Goal: Task Accomplishment & Management: Use online tool/utility

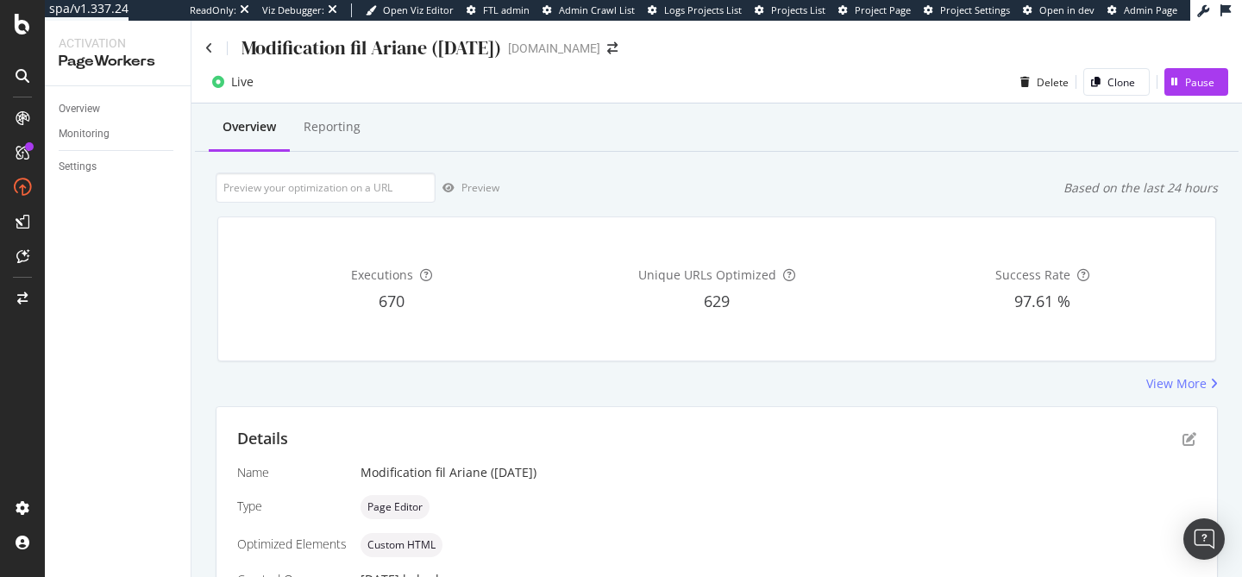
click at [692, 142] on div "Overview Reporting" at bounding box center [716, 128] width 1043 height 47
click at [677, 385] on div "View More" at bounding box center [717, 383] width 1002 height 17
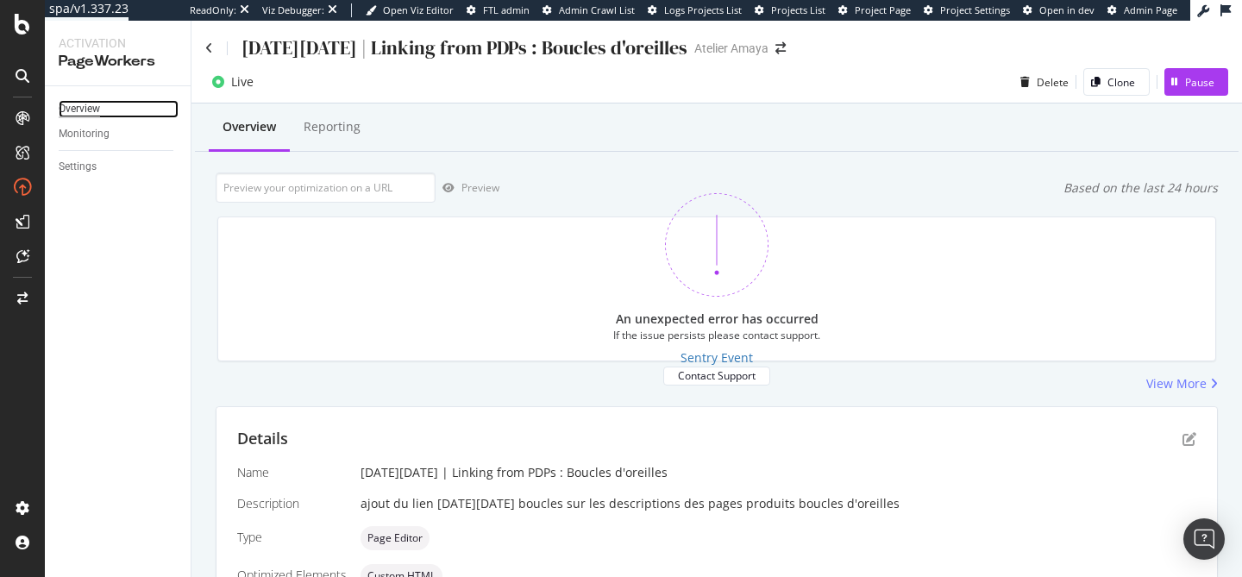
click at [91, 107] on div "Overview" at bounding box center [79, 109] width 41 height 18
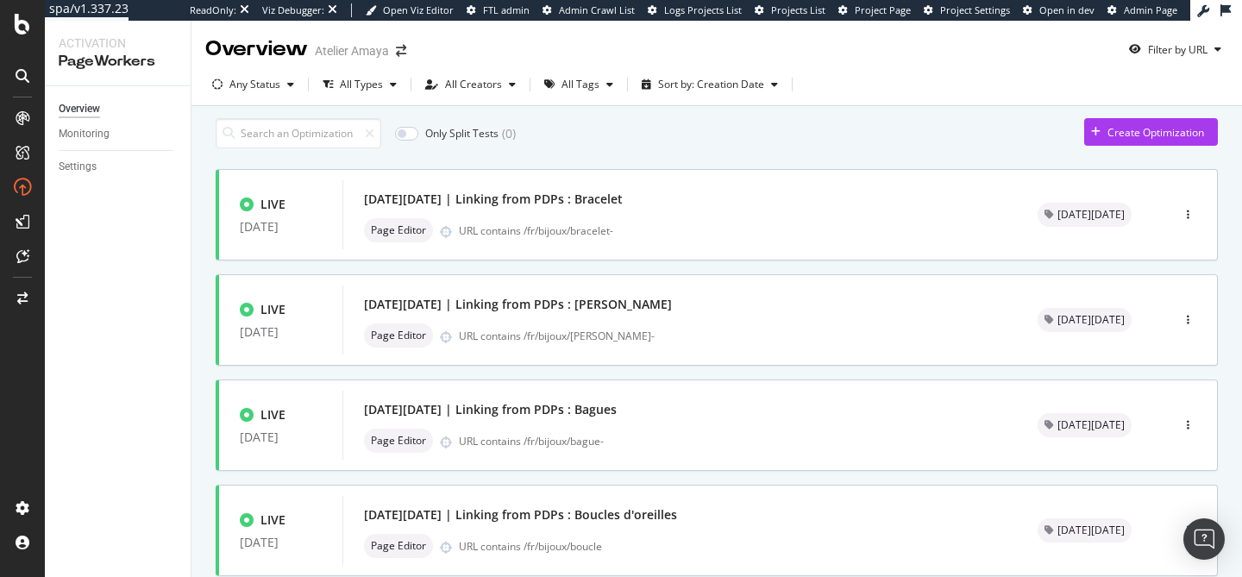
click at [636, 131] on div "Only Split Tests ( 0 ) Create Optimization" at bounding box center [717, 133] width 1002 height 30
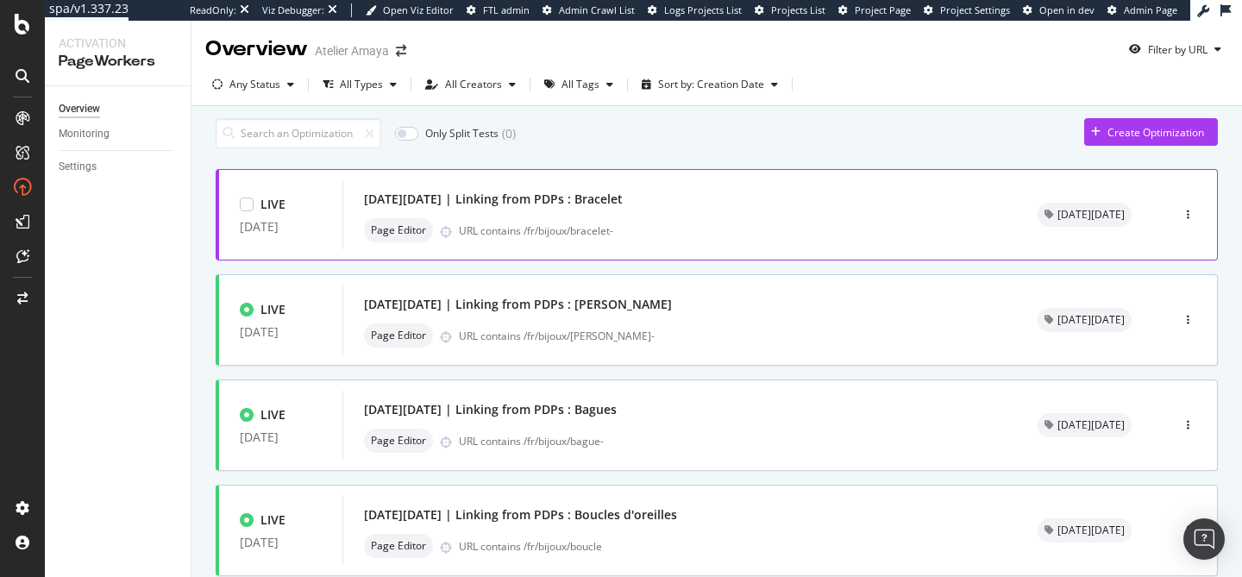
click at [655, 223] on div "[DATE][DATE] | Linking from PDPs : Bracelet Page Editor URL contains /fr/bijoux…" at bounding box center [680, 214] width 632 height 55
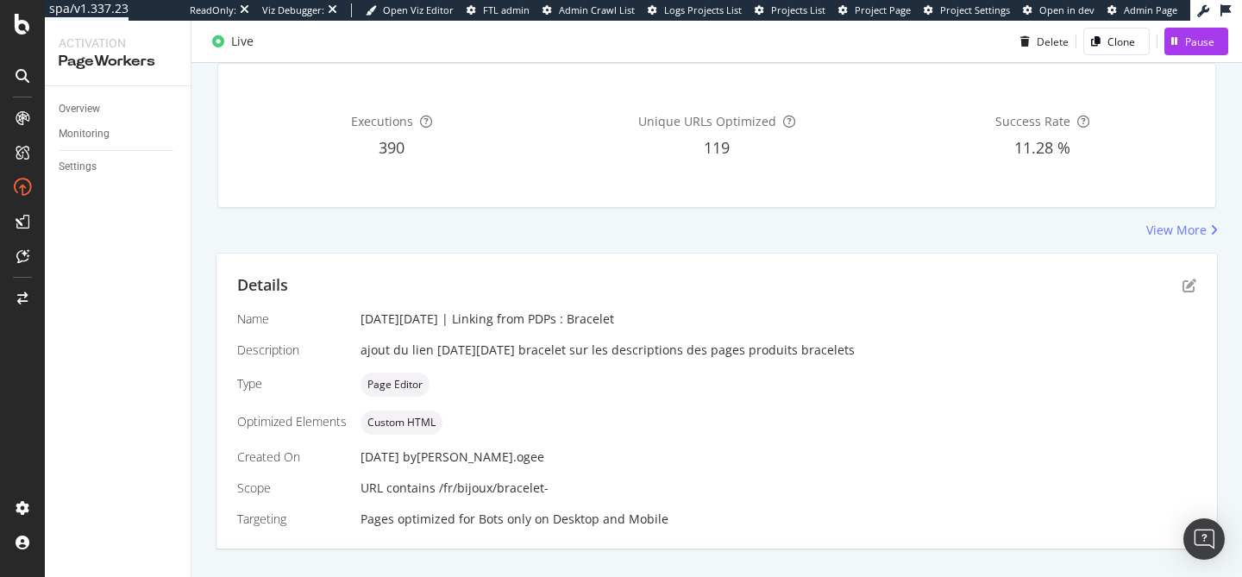
scroll to position [186, 0]
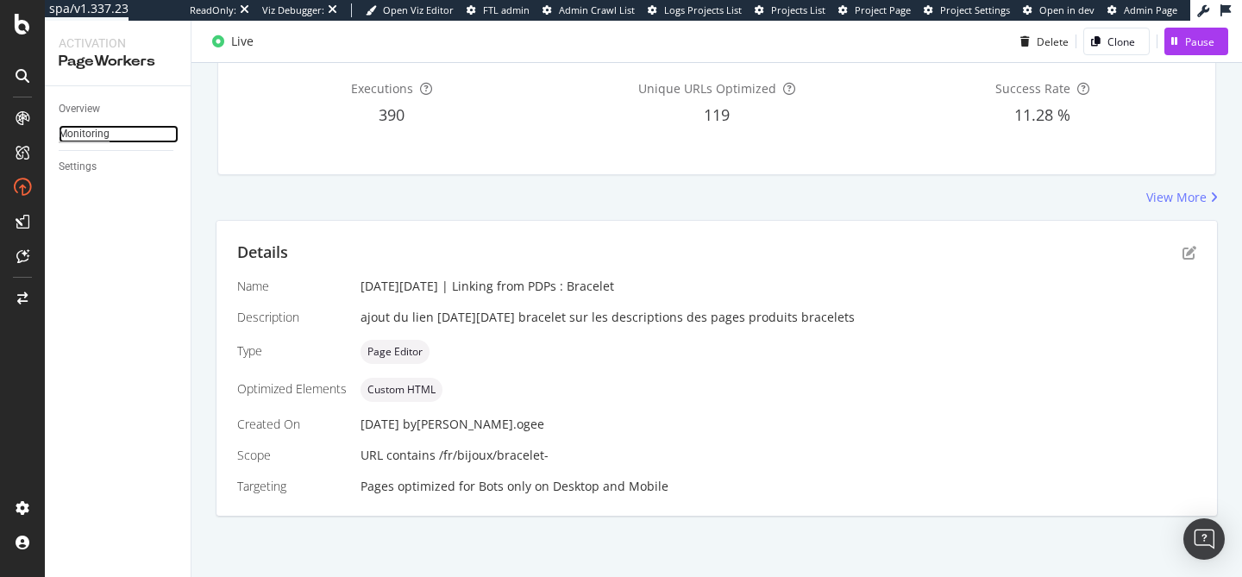
click at [99, 140] on div "Monitoring" at bounding box center [84, 134] width 51 height 18
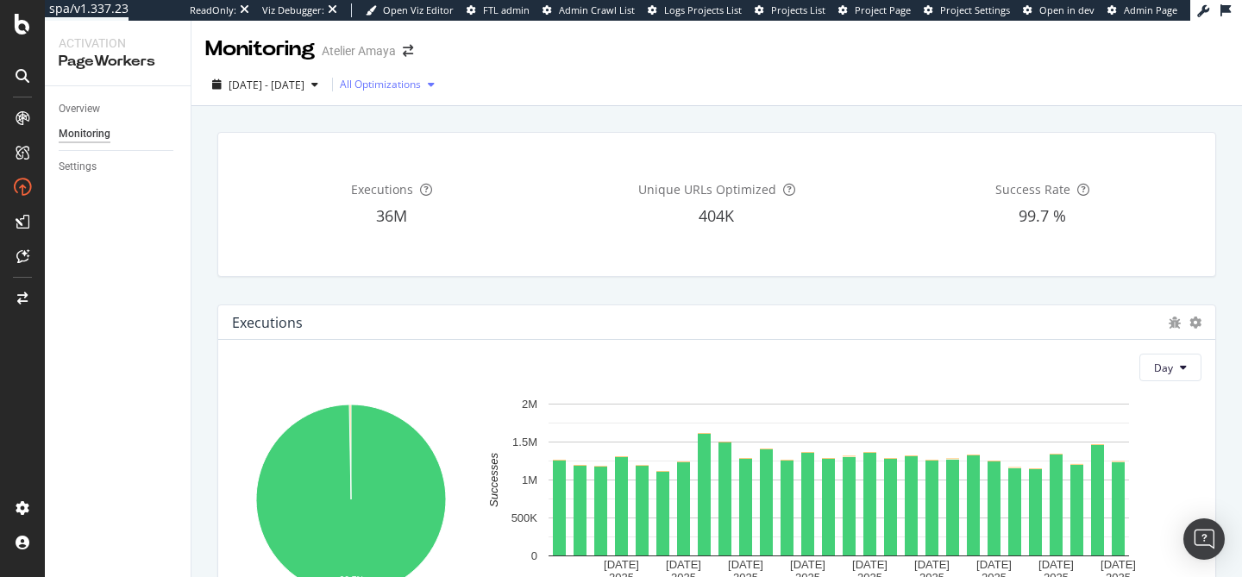
click at [421, 86] on div "All Optimizations" at bounding box center [380, 84] width 81 height 10
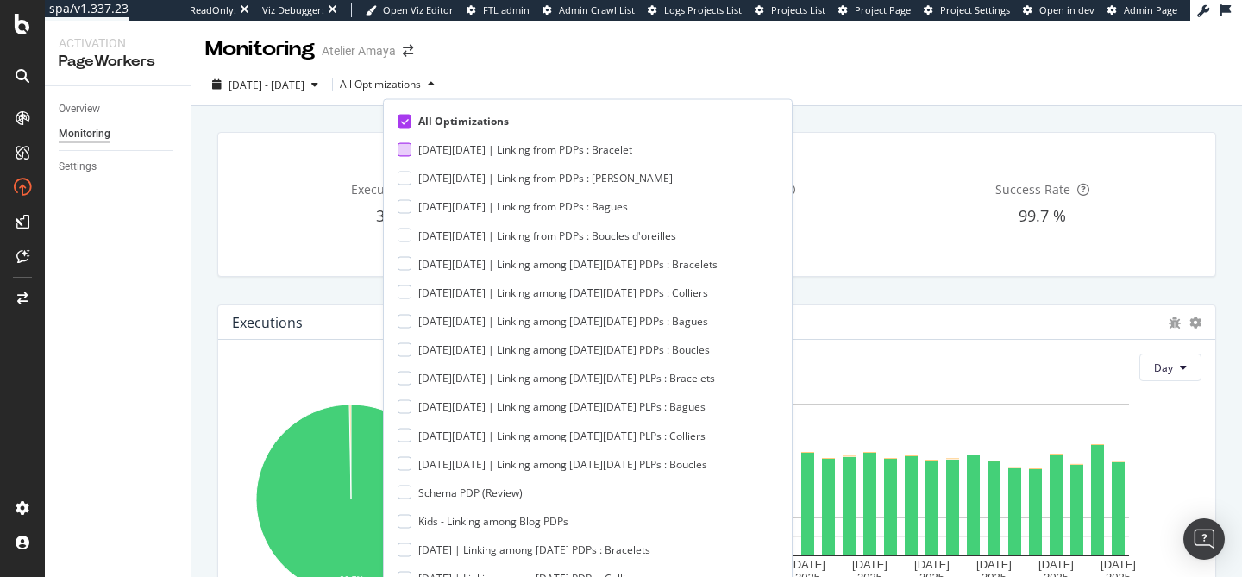
click at [410, 145] on div at bounding box center [405, 149] width 14 height 14
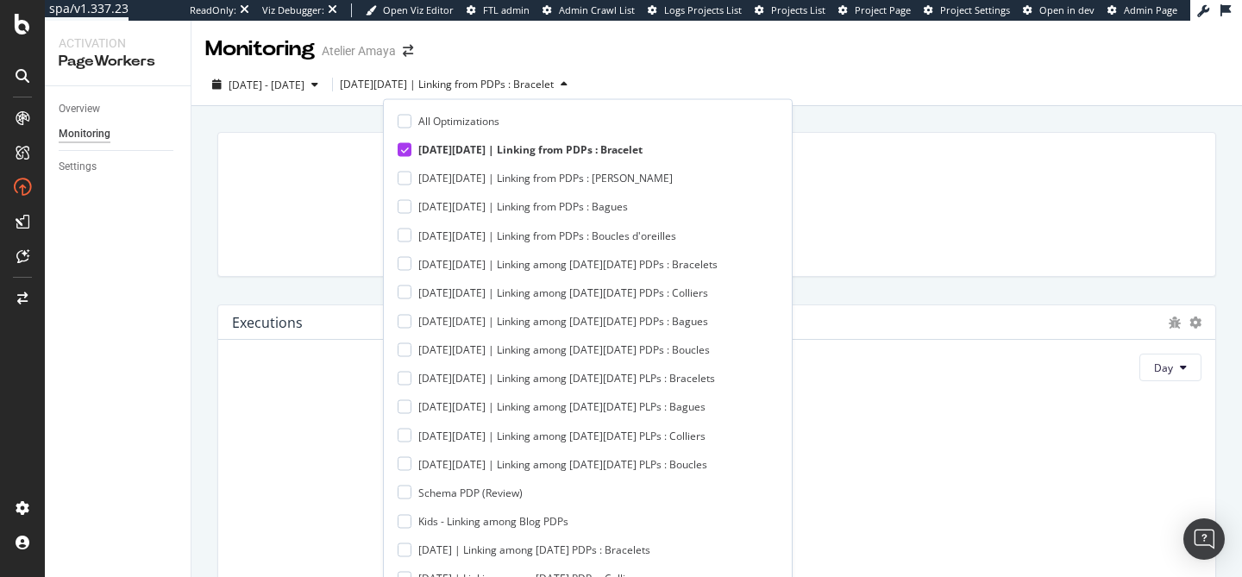
click at [629, 89] on div "[DATE] - [DATE] [DATE][DATE] | Linking from PDPs : Bracelet" at bounding box center [716, 88] width 1050 height 34
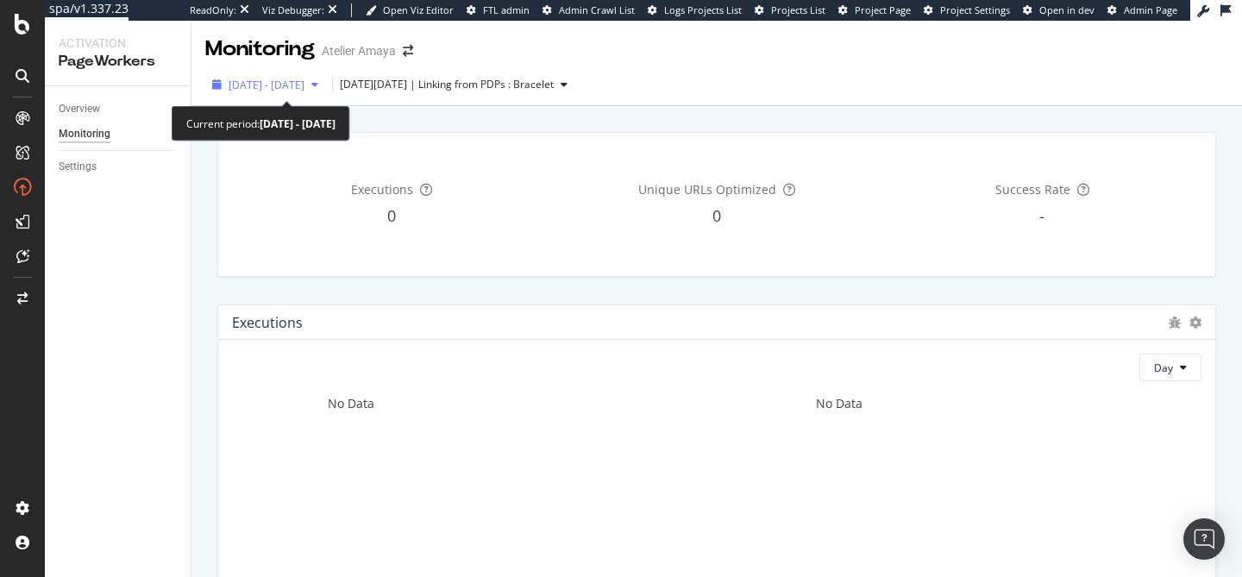
click at [268, 86] on span "[DATE] - [DATE]" at bounding box center [267, 85] width 76 height 15
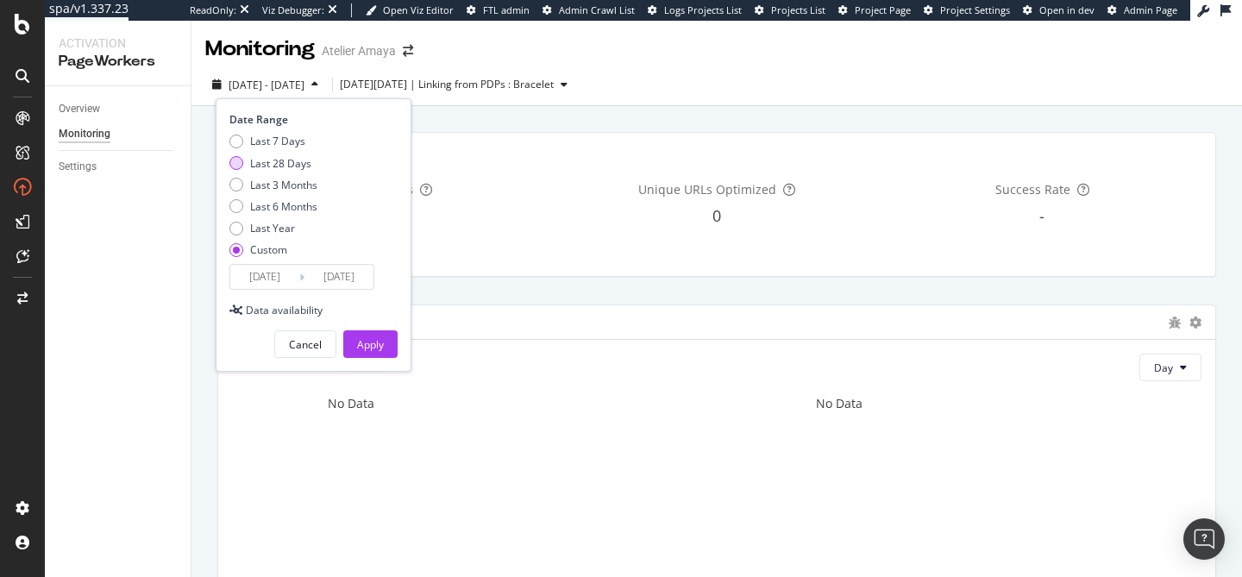
click at [275, 161] on div "Last 28 Days" at bounding box center [280, 163] width 61 height 15
type input "[DATE]"
click at [357, 343] on div "Apply" at bounding box center [370, 344] width 27 height 15
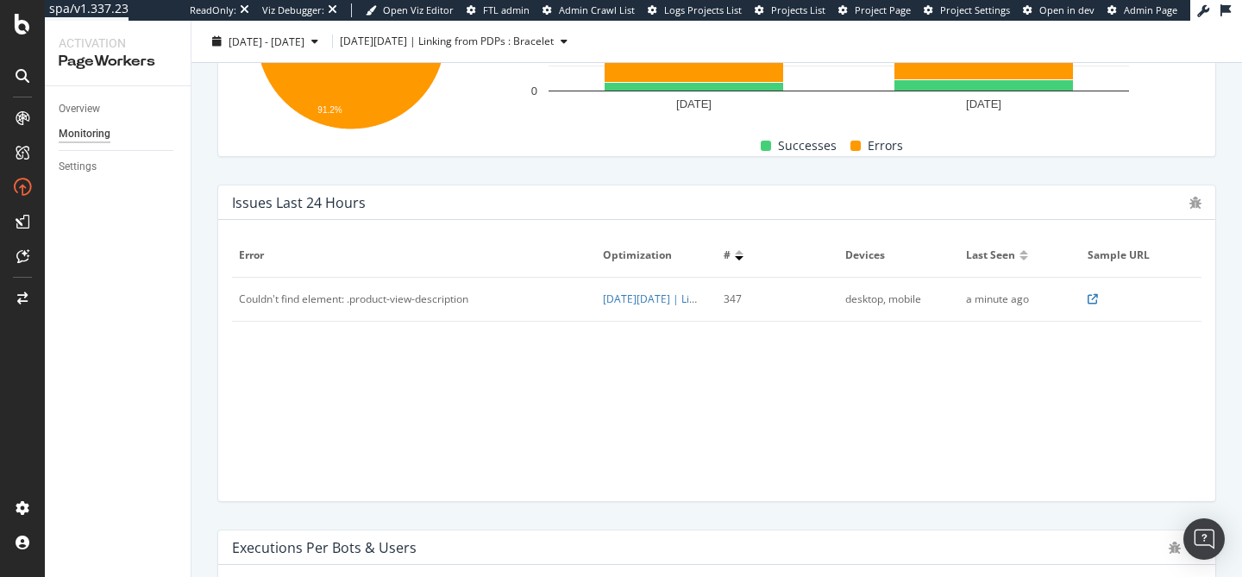
scroll to position [479, 0]
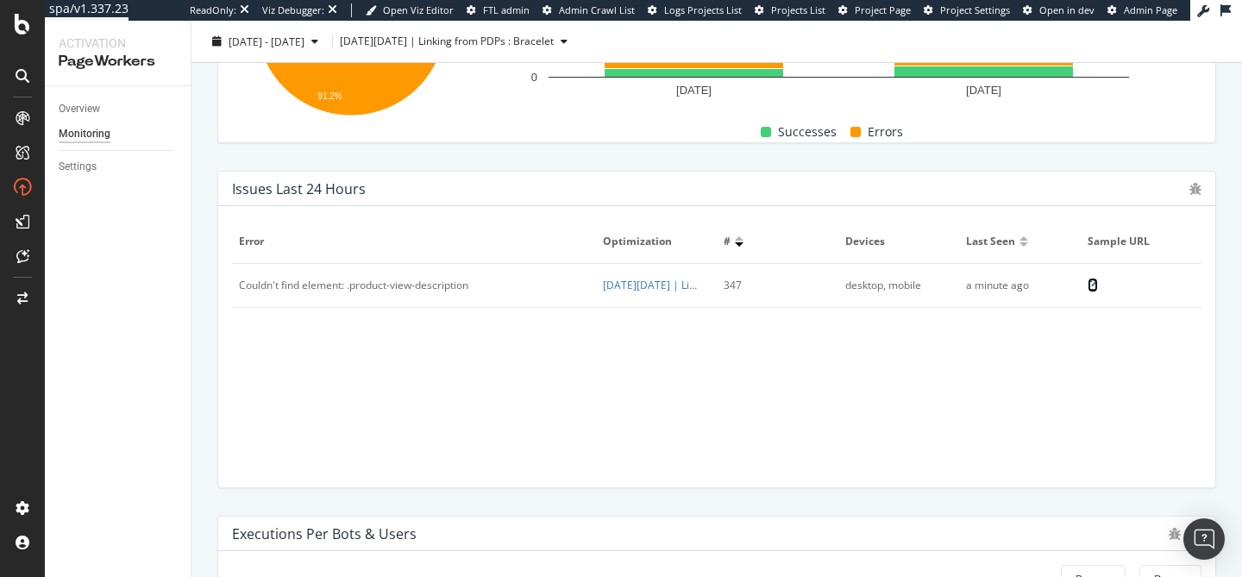
click at [1088, 288] on icon at bounding box center [1092, 285] width 10 height 10
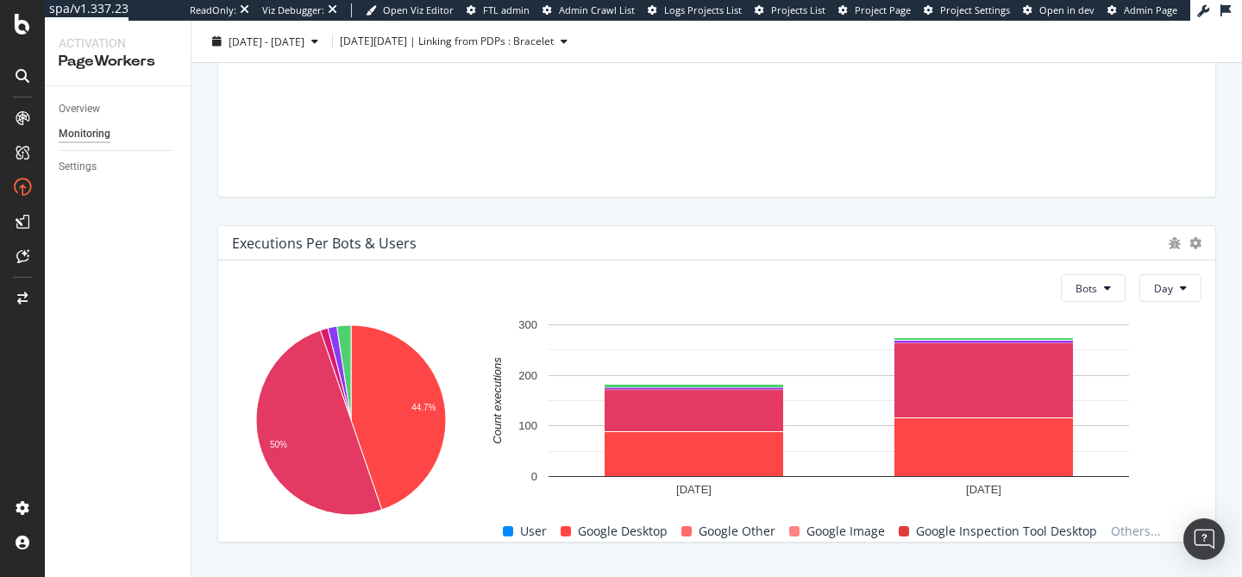
scroll to position [782, 0]
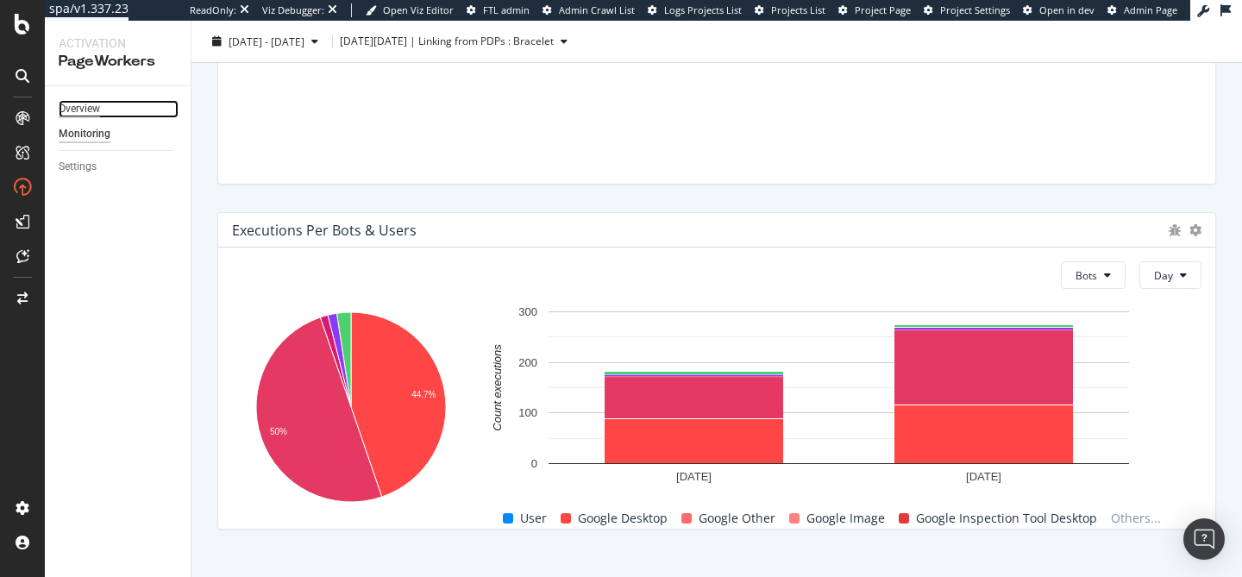
click at [91, 109] on div "Overview" at bounding box center [79, 109] width 41 height 18
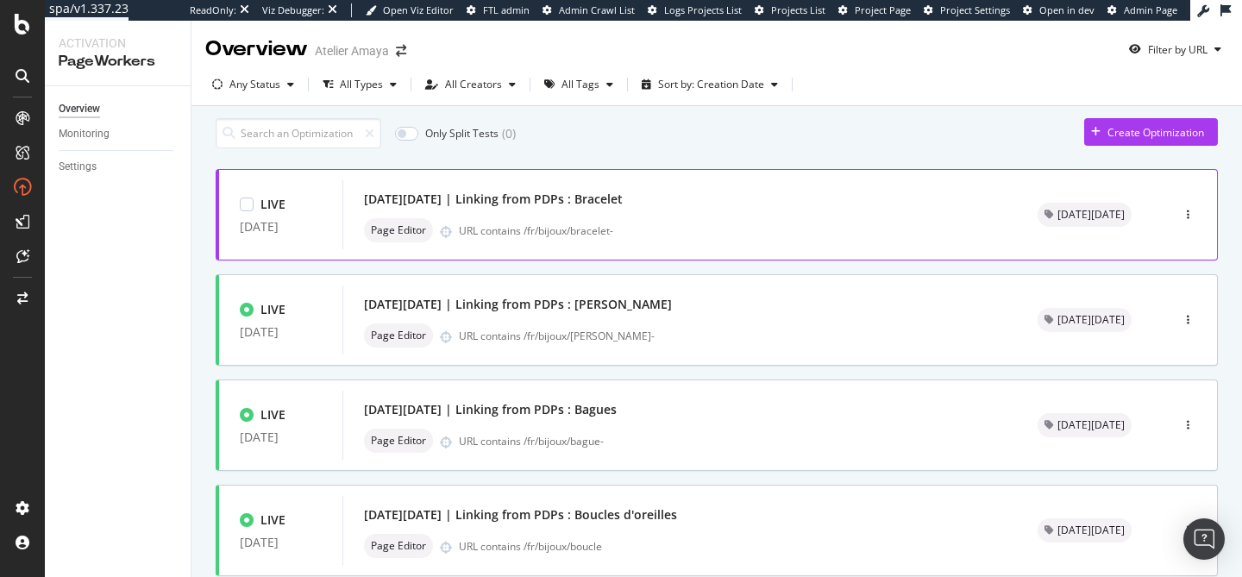
click at [611, 191] on div "[DATE][DATE] | Linking from PDPs : Bracelet Page Editor URL contains /fr/bijoux…" at bounding box center [679, 214] width 674 height 69
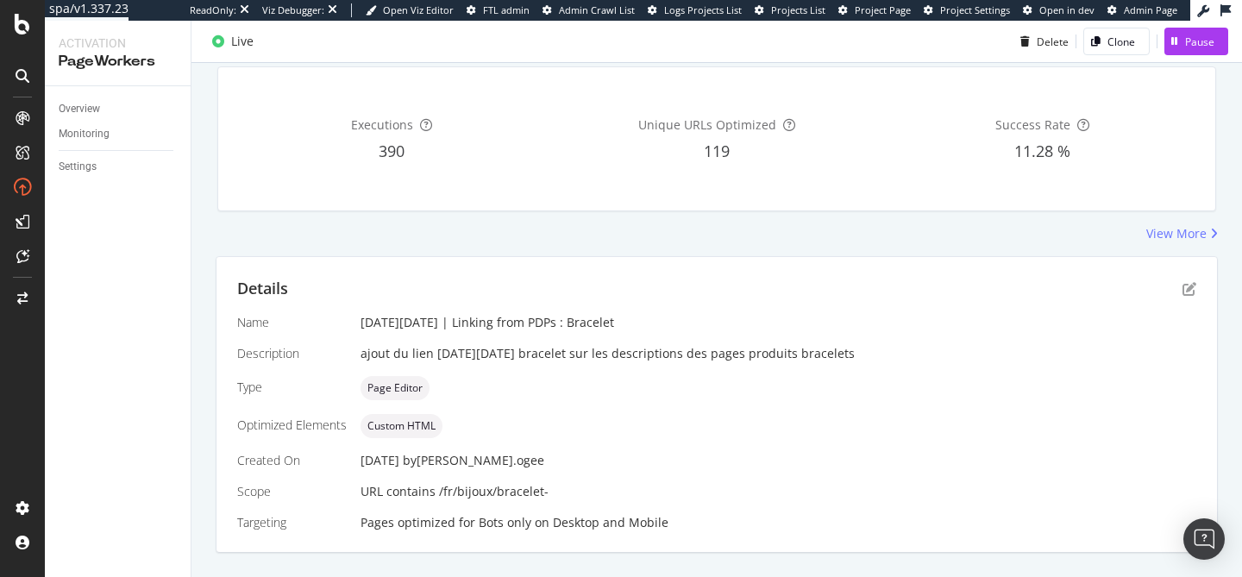
scroll to position [186, 0]
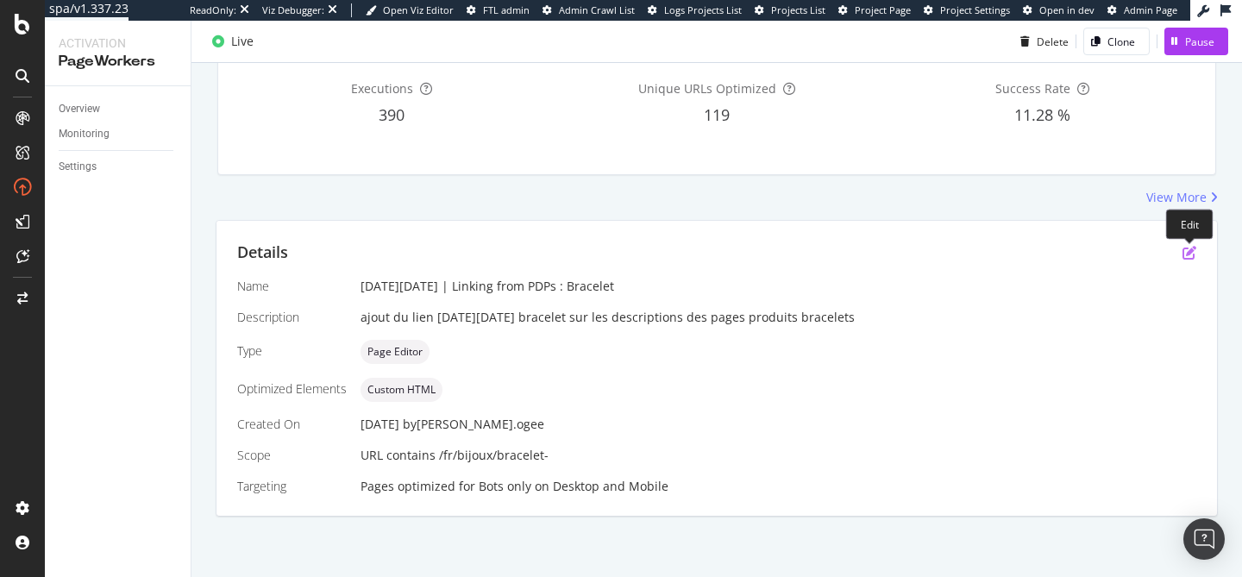
click at [1186, 254] on icon "pen-to-square" at bounding box center [1189, 253] width 14 height 14
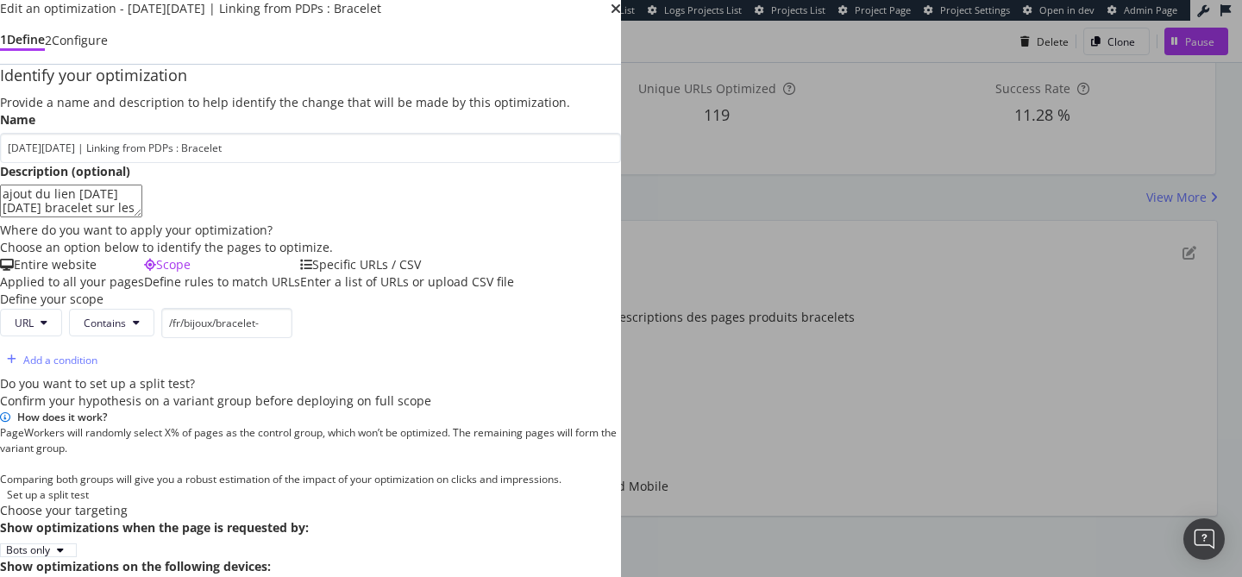
scroll to position [313, 0]
click at [97, 353] on div "Add a condition" at bounding box center [60, 360] width 74 height 15
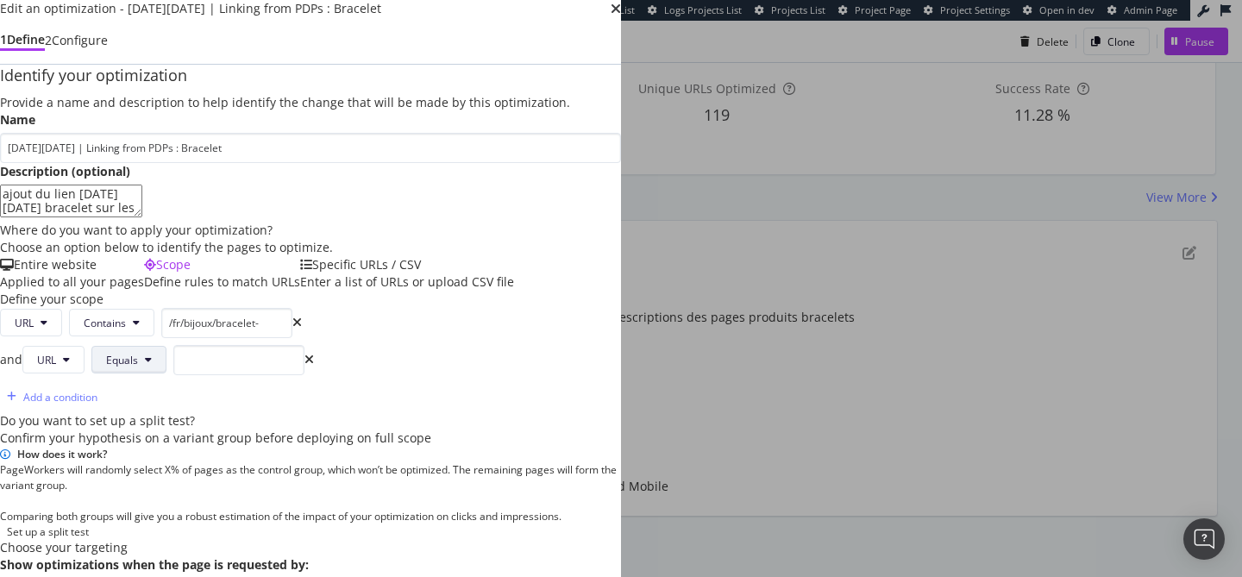
click at [138, 353] on span "Equals" at bounding box center [122, 360] width 32 height 15
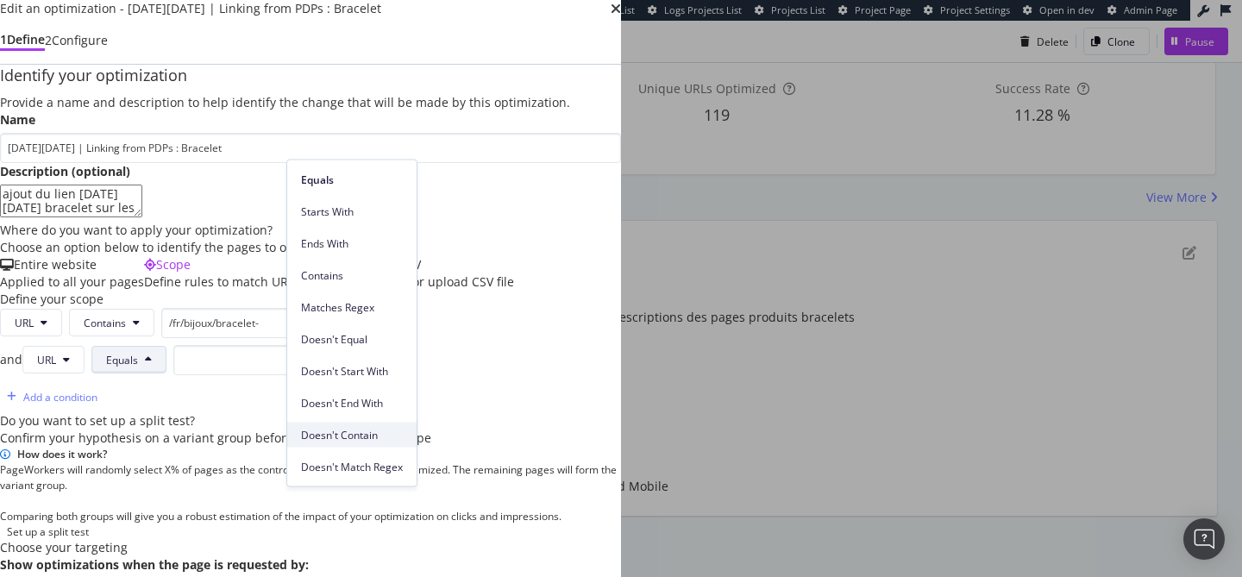
click at [358, 434] on span "Doesn't Contain" at bounding box center [352, 435] width 102 height 16
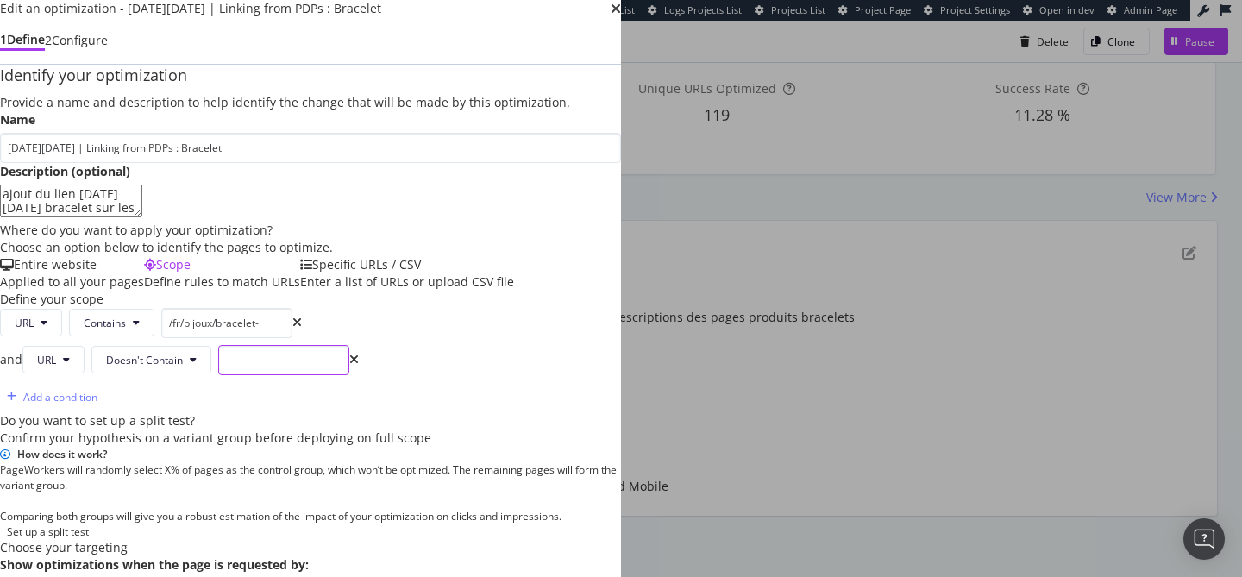
click at [349, 345] on input "modal" at bounding box center [283, 360] width 131 height 30
type input "enfant"
click at [621, 369] on div "Provide a name and description to help identify the change that will be made by…" at bounding box center [310, 364] width 621 height 540
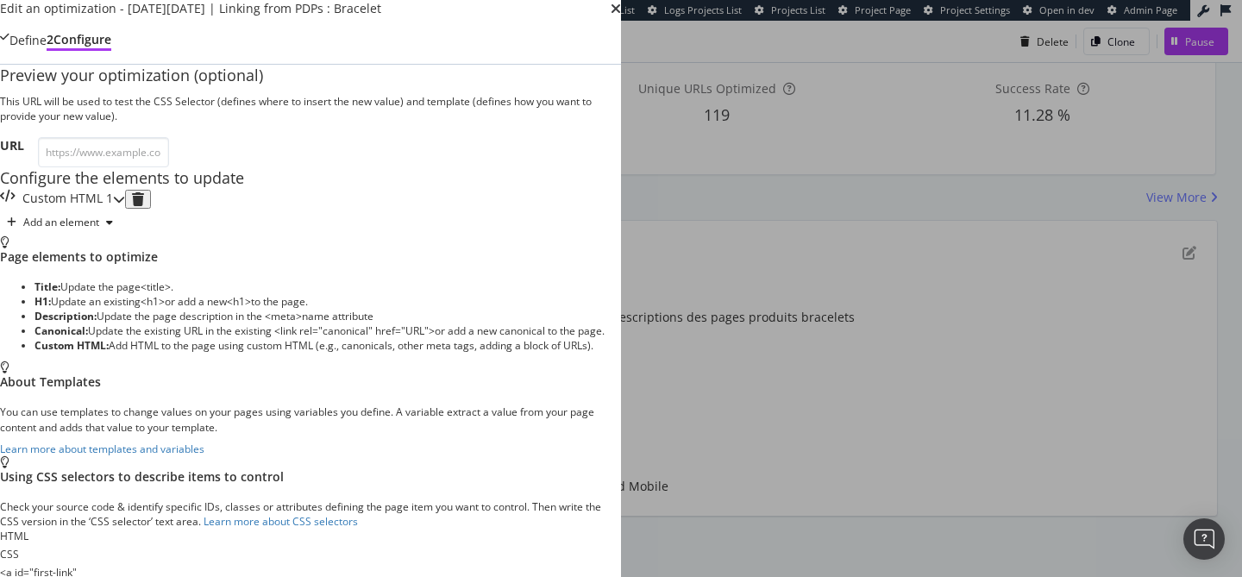
scroll to position [135, 0]
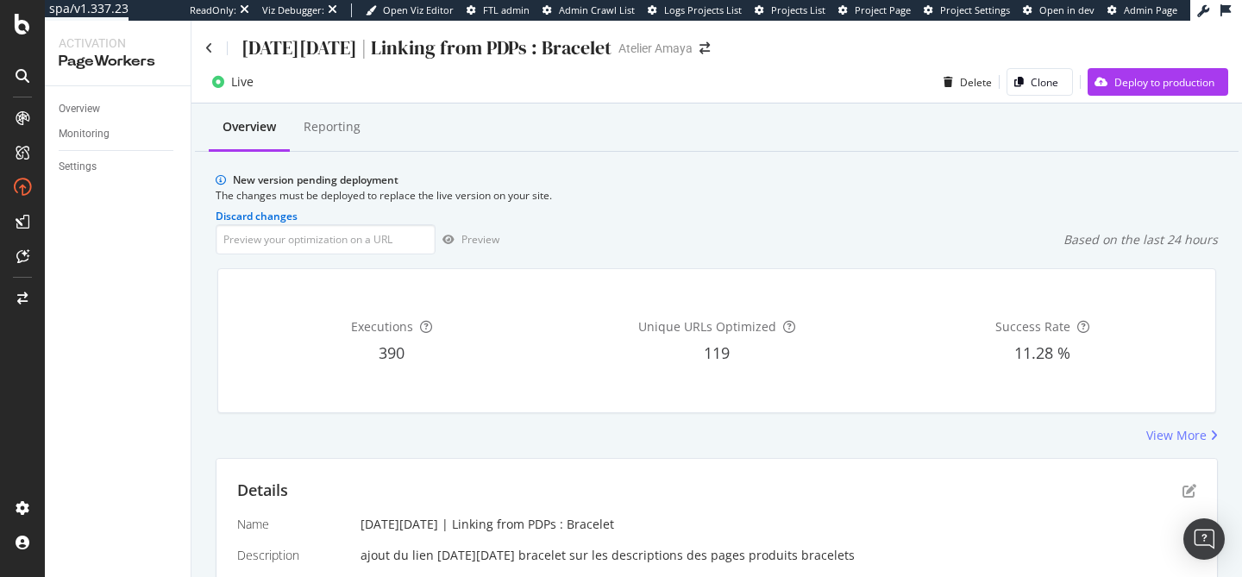
click at [1132, 576] on div "Optimization saved as a draft!" at bounding box center [621, 585] width 1242 height 17
click at [1133, 93] on div "Deploy to production" at bounding box center [1150, 82] width 127 height 26
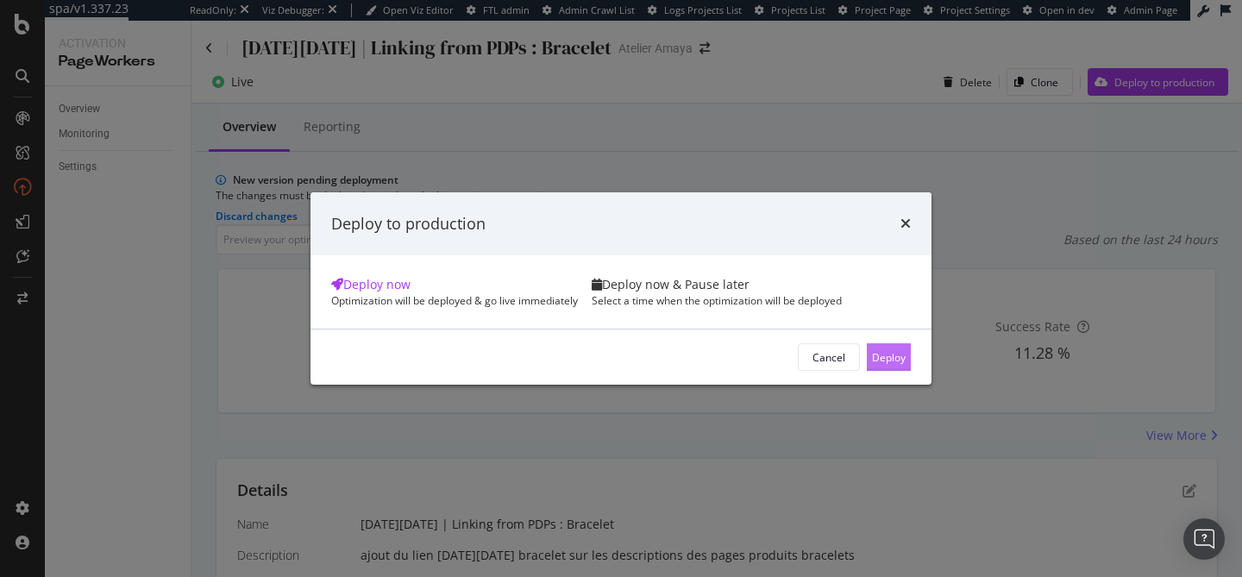
click at [872, 370] on div "Deploy" at bounding box center [889, 357] width 34 height 26
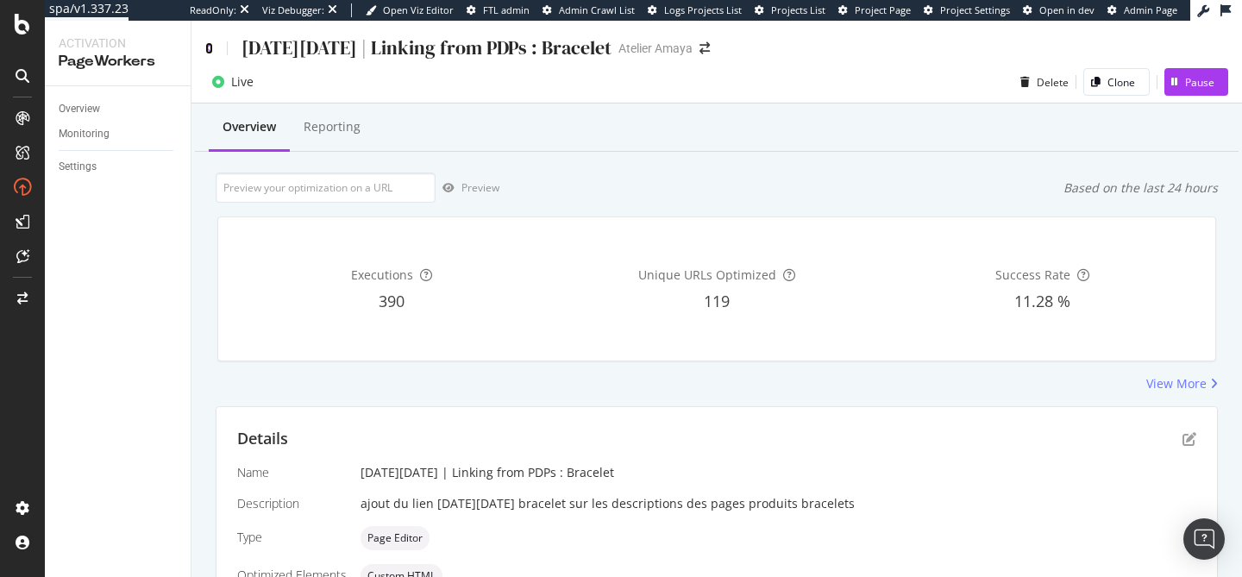
click at [210, 47] on icon at bounding box center [209, 48] width 8 height 12
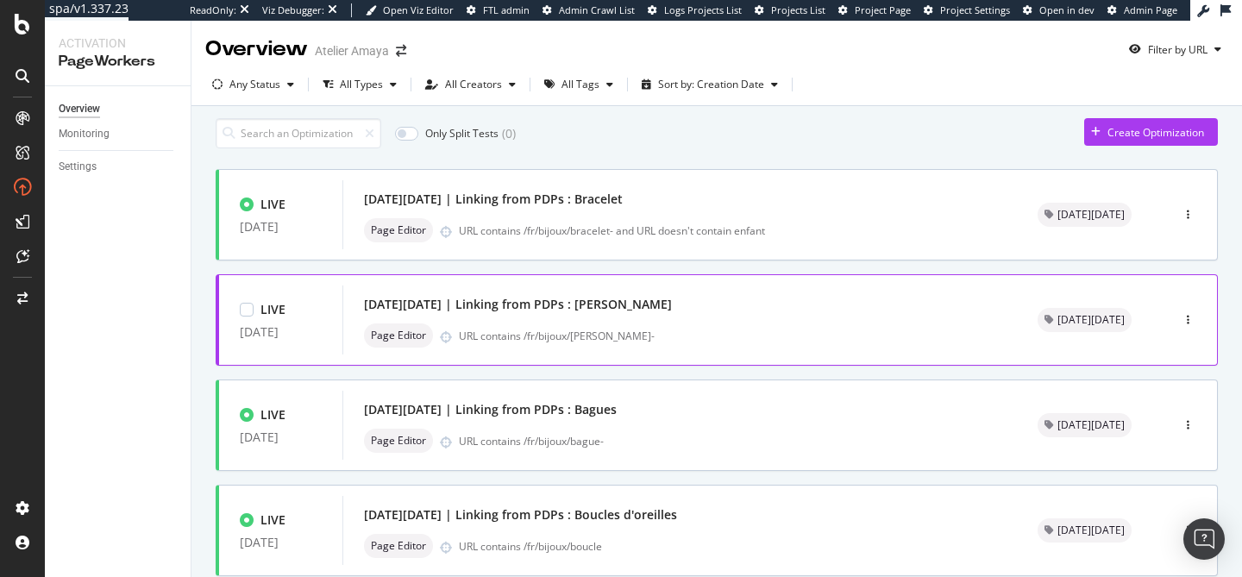
click at [681, 316] on div "[DATE][DATE] | Linking from PDPs : [PERSON_NAME]" at bounding box center [680, 304] width 632 height 24
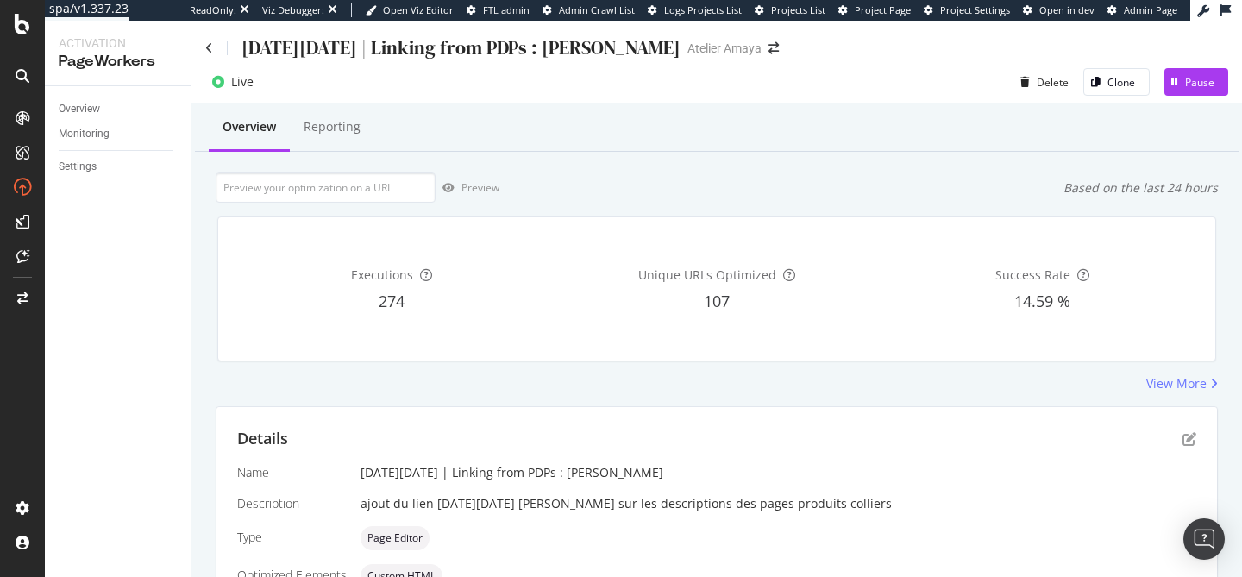
scroll to position [186, 0]
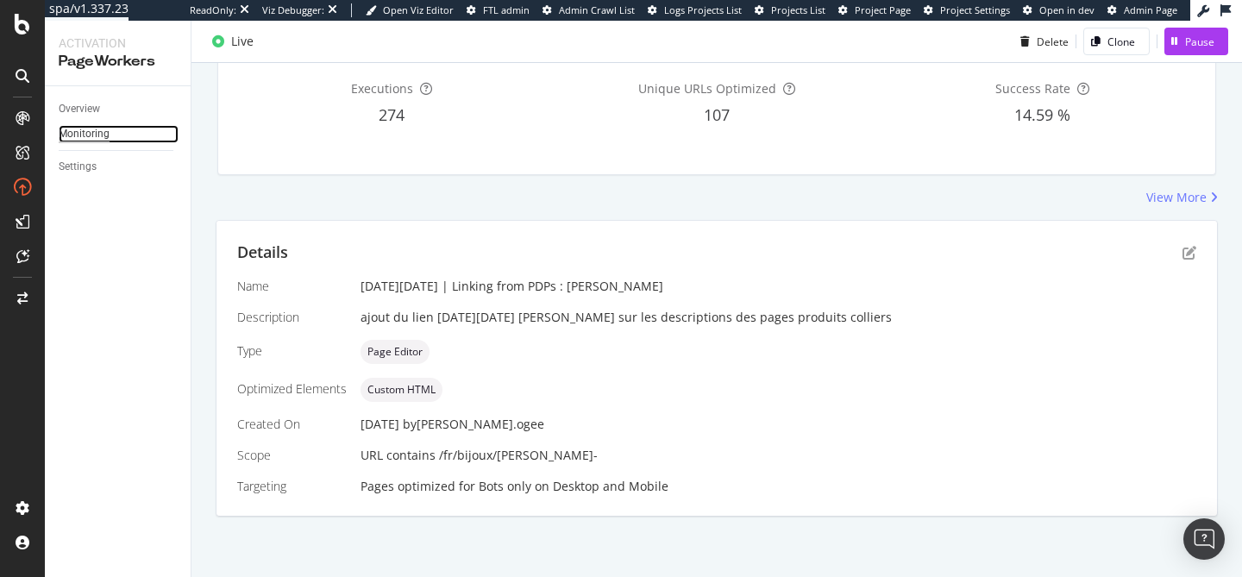
click at [95, 139] on div "Monitoring" at bounding box center [84, 134] width 51 height 18
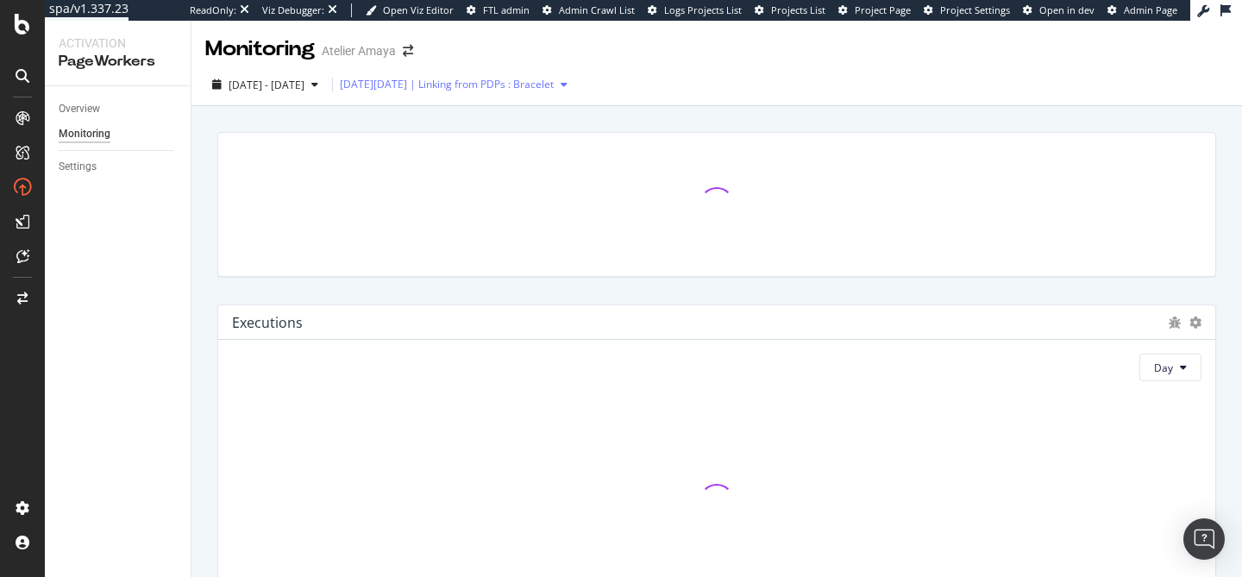
click at [494, 97] on div "[DATE][DATE] | Linking from PDPs : Bracelet" at bounding box center [457, 85] width 235 height 26
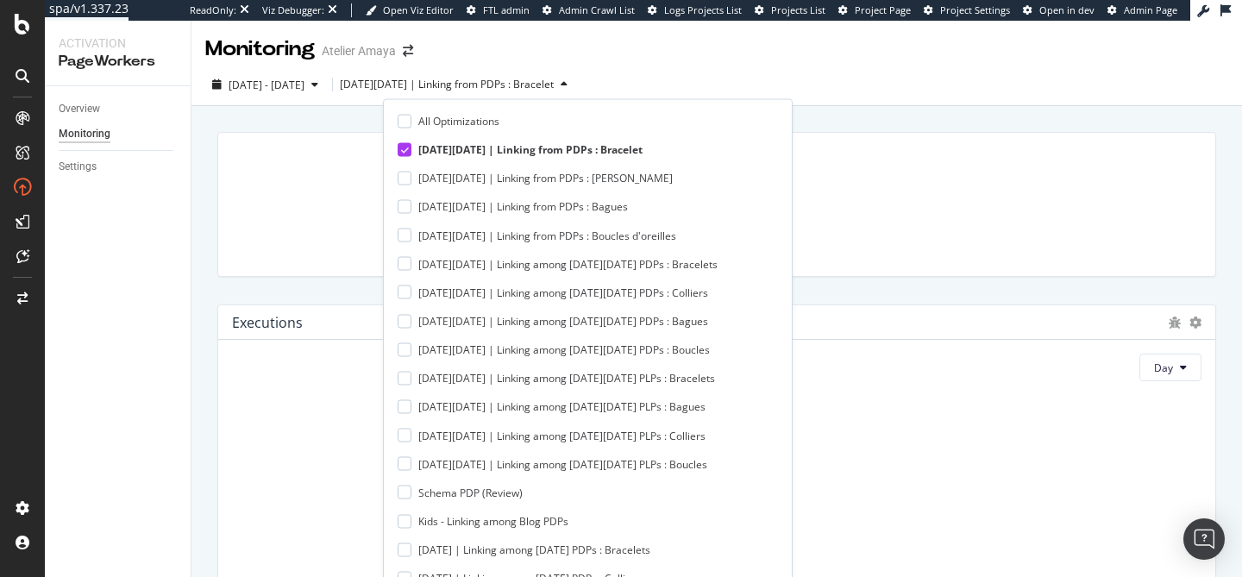
click at [405, 148] on icon at bounding box center [405, 149] width 8 height 9
click at [406, 182] on div at bounding box center [405, 178] width 14 height 14
click at [759, 91] on div "[DATE] - [DATE] [DATE][DATE] | Linking from PDPs : [PERSON_NAME]" at bounding box center [716, 88] width 1050 height 34
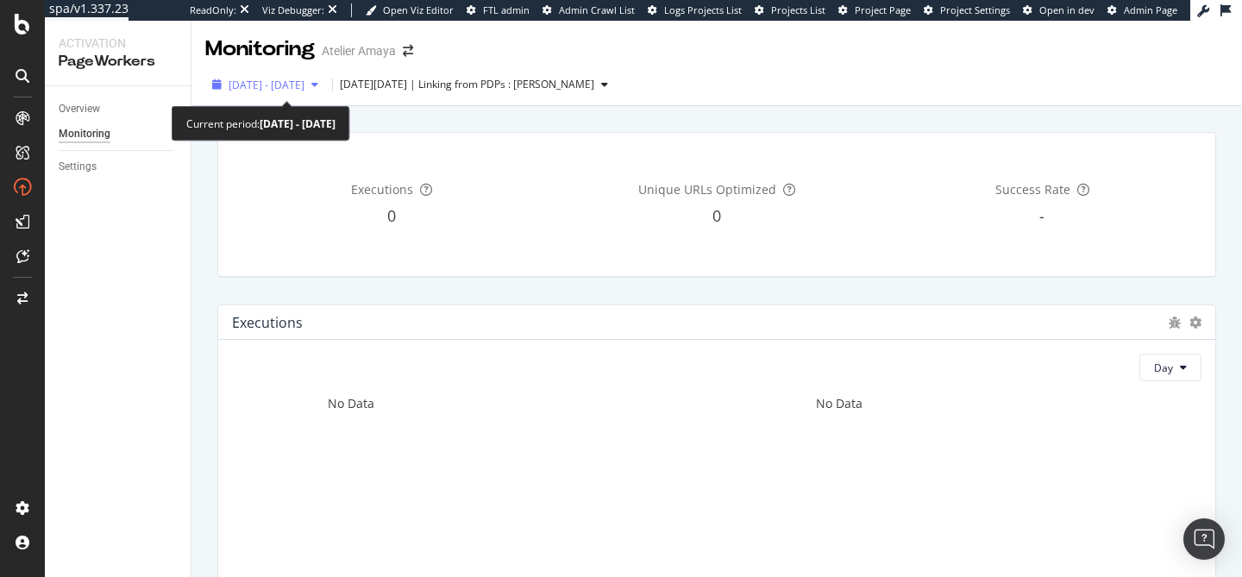
click at [272, 90] on span "[DATE] - [DATE]" at bounding box center [267, 85] width 76 height 15
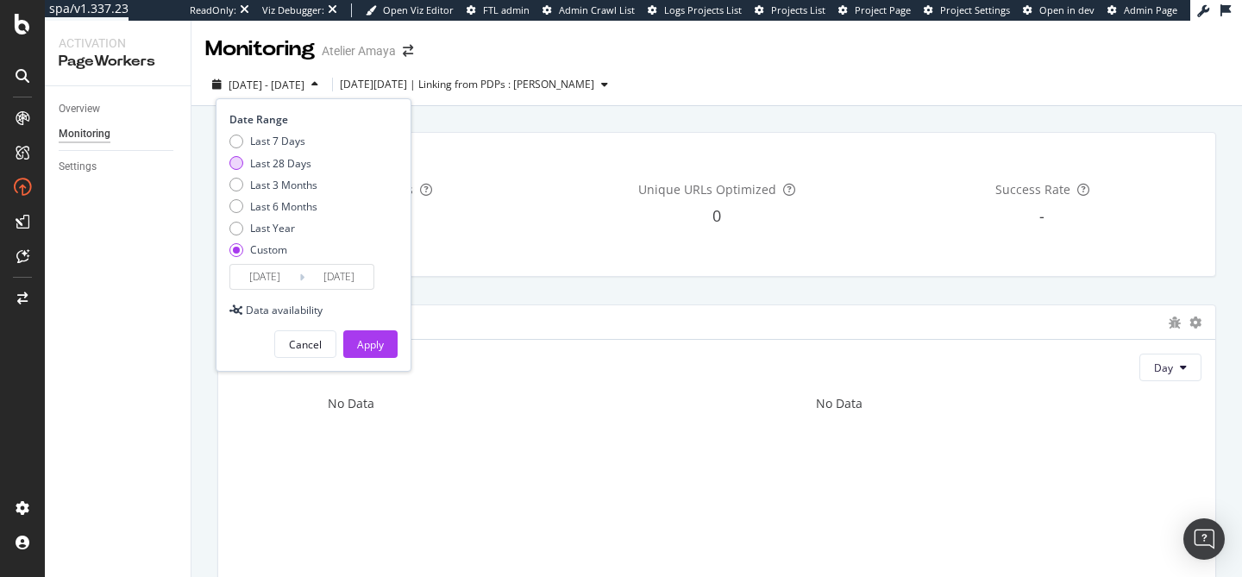
click at [271, 164] on div "Last 28 Days" at bounding box center [280, 163] width 61 height 15
type input "[DATE]"
click at [365, 343] on div "Apply" at bounding box center [370, 344] width 27 height 15
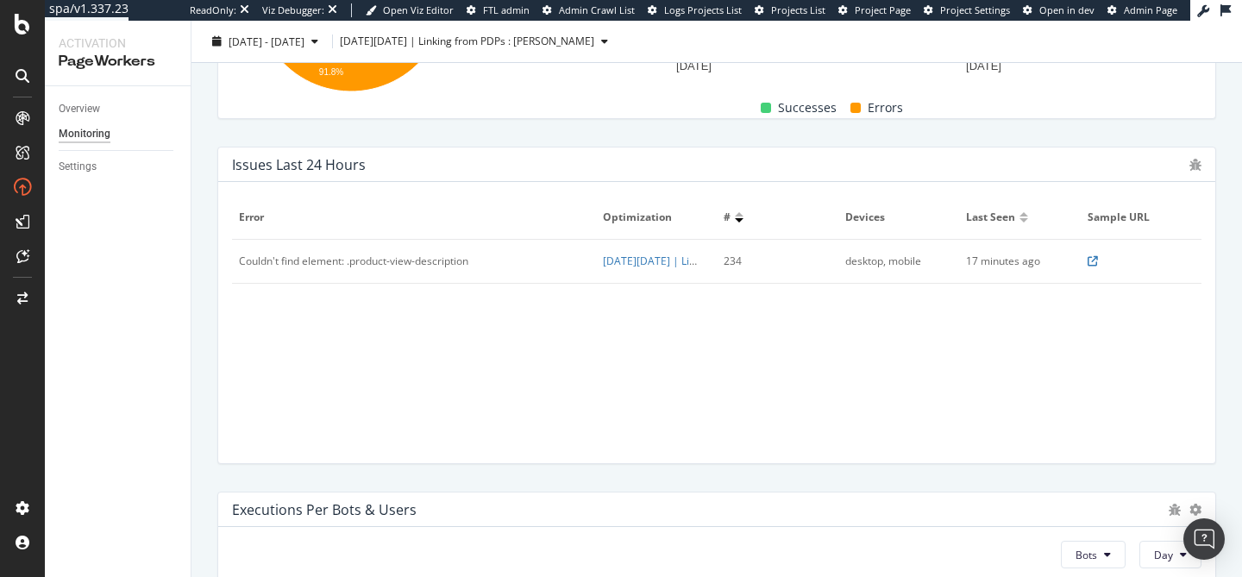
scroll to position [504, 0]
click at [1093, 261] on icon at bounding box center [1092, 260] width 10 height 10
click at [102, 113] on link "Overview" at bounding box center [119, 109] width 120 height 18
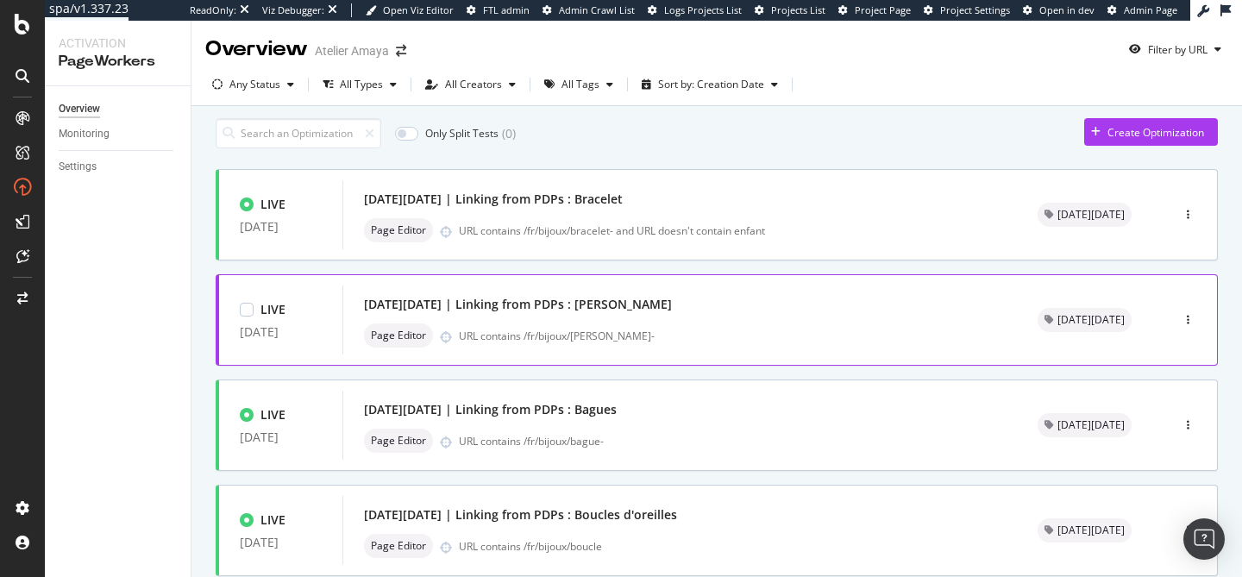
click at [676, 316] on div "[DATE][DATE] | Linking from PDPs : [PERSON_NAME]" at bounding box center [680, 304] width 632 height 24
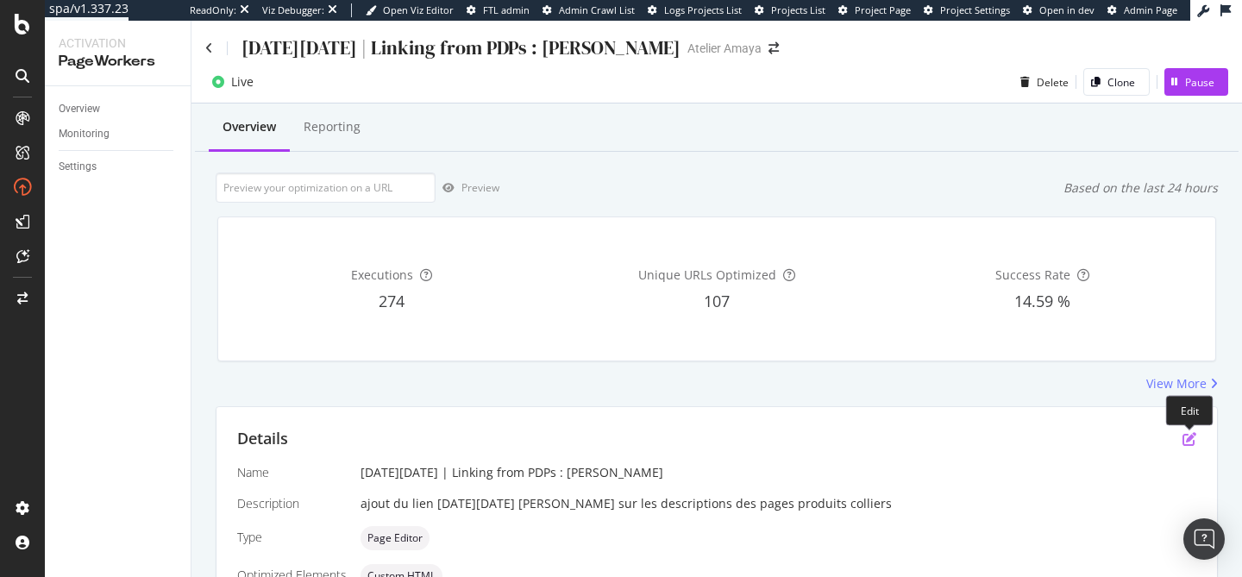
click at [1189, 439] on icon "pen-to-square" at bounding box center [1189, 439] width 14 height 14
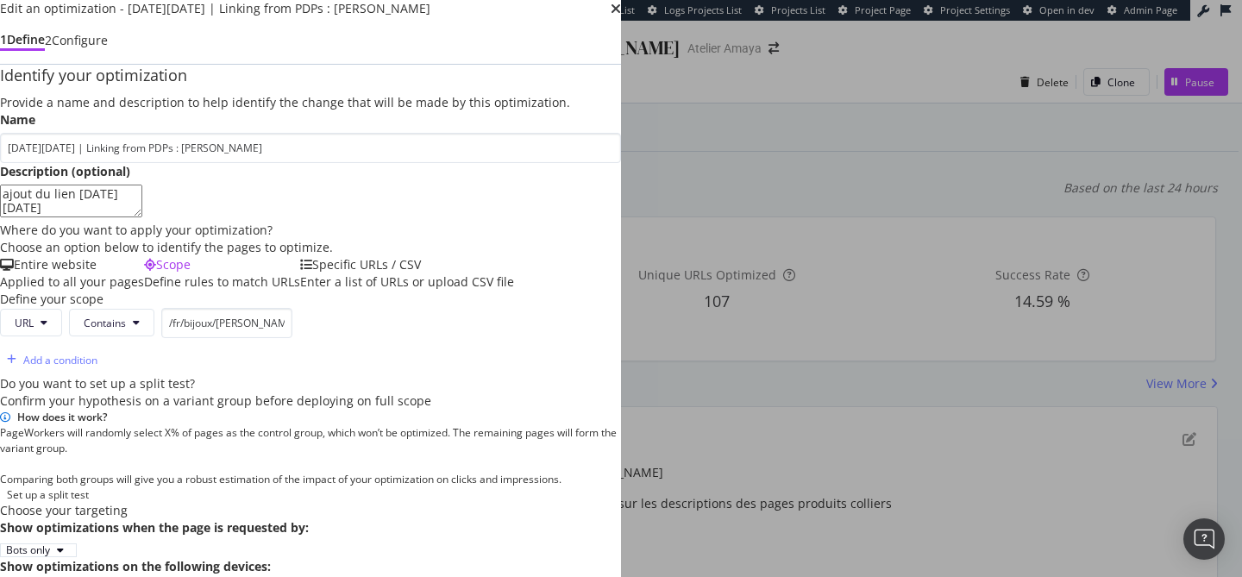
scroll to position [504, 0]
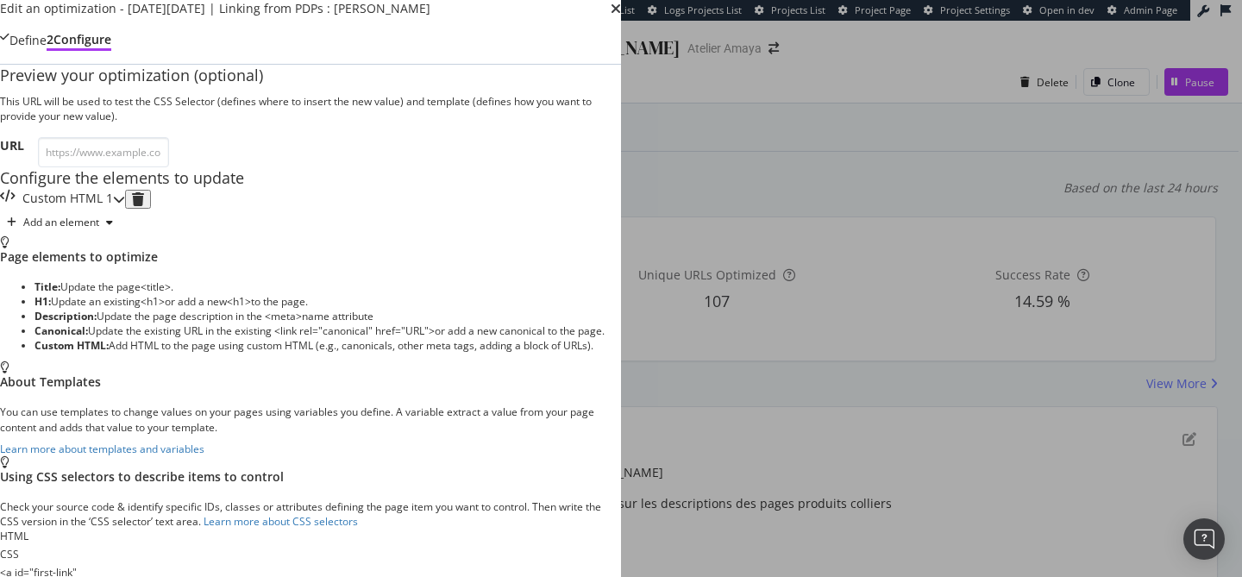
scroll to position [135, 0]
click at [125, 209] on div "Custom HTML 1" at bounding box center [62, 199] width 125 height 19
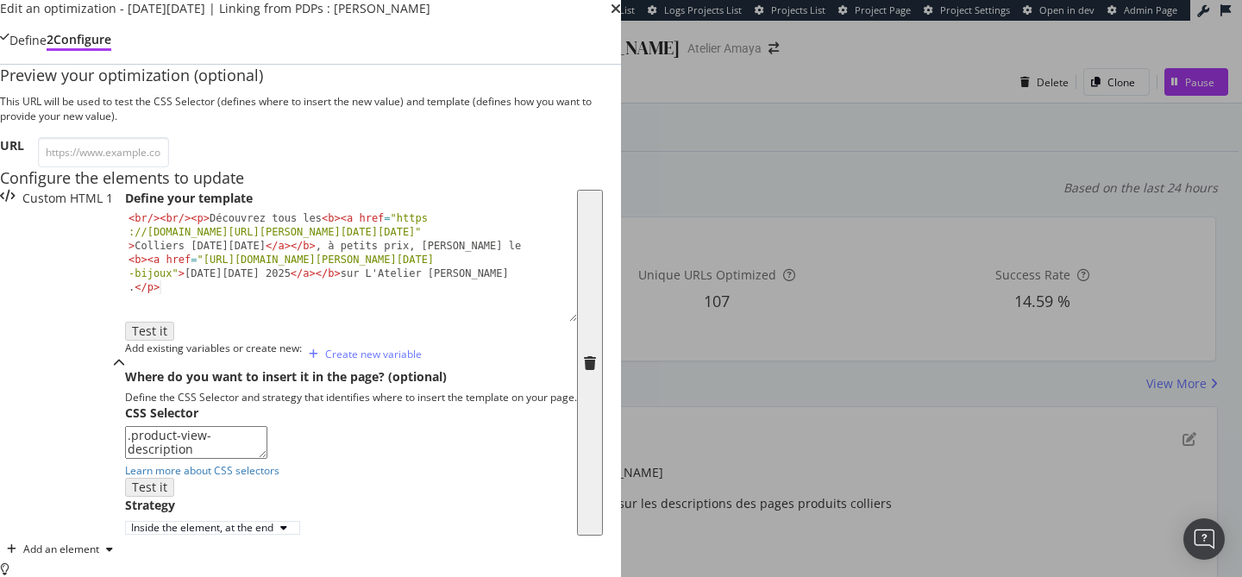
scroll to position [366, 0]
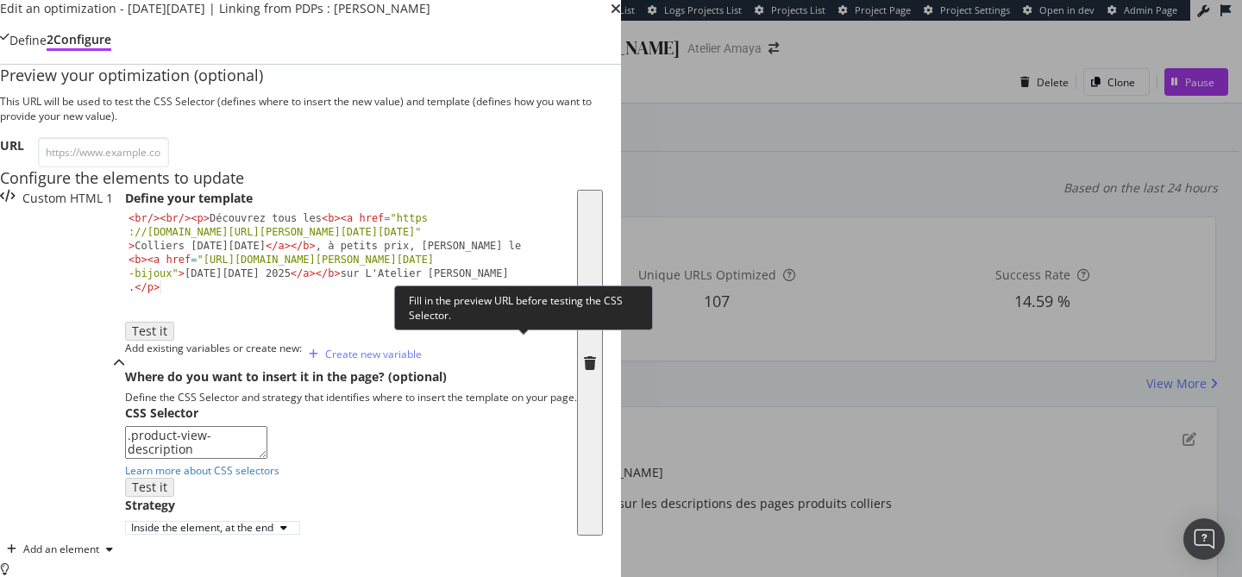
click at [267, 426] on textarea ".product-view-description" at bounding box center [196, 442] width 142 height 33
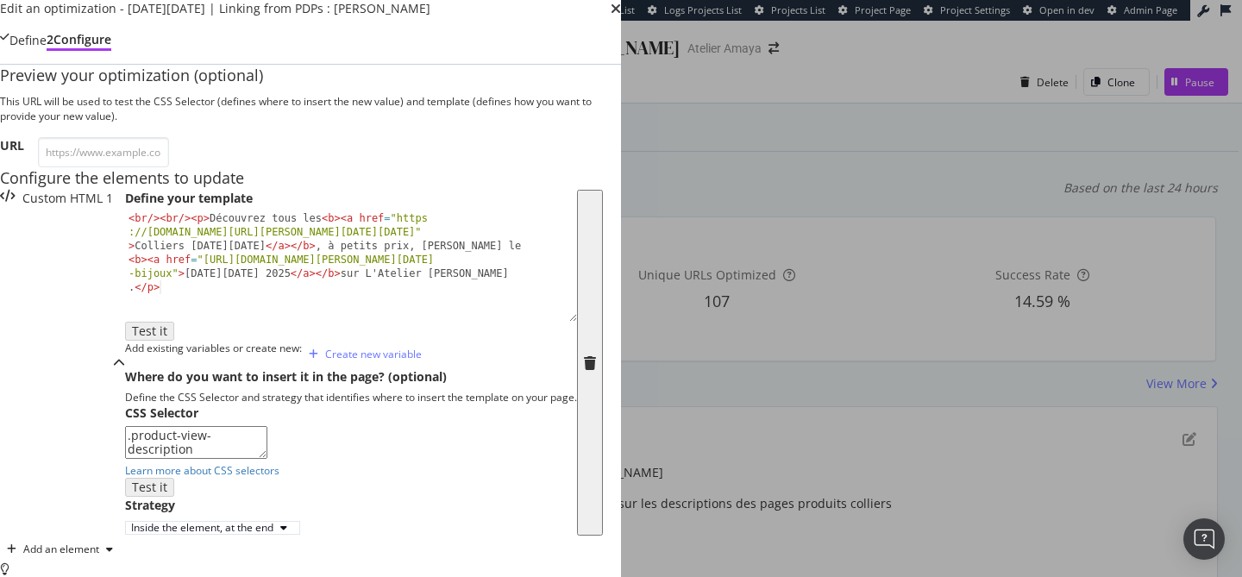
paste textarea "#maincontent > div.columns > div > div > div.container > section:nth-child(1) >…"
drag, startPoint x: 222, startPoint y: 359, endPoint x: 384, endPoint y: 349, distance: 161.5
click at [267, 426] on textarea ".product-view-description #maincontent > div.columns > div > div > div.containe…" at bounding box center [196, 442] width 142 height 33
click at [248, 426] on textarea ".product-view-description #maincontent > div.columns > div > div > div.containe…" at bounding box center [196, 442] width 142 height 33
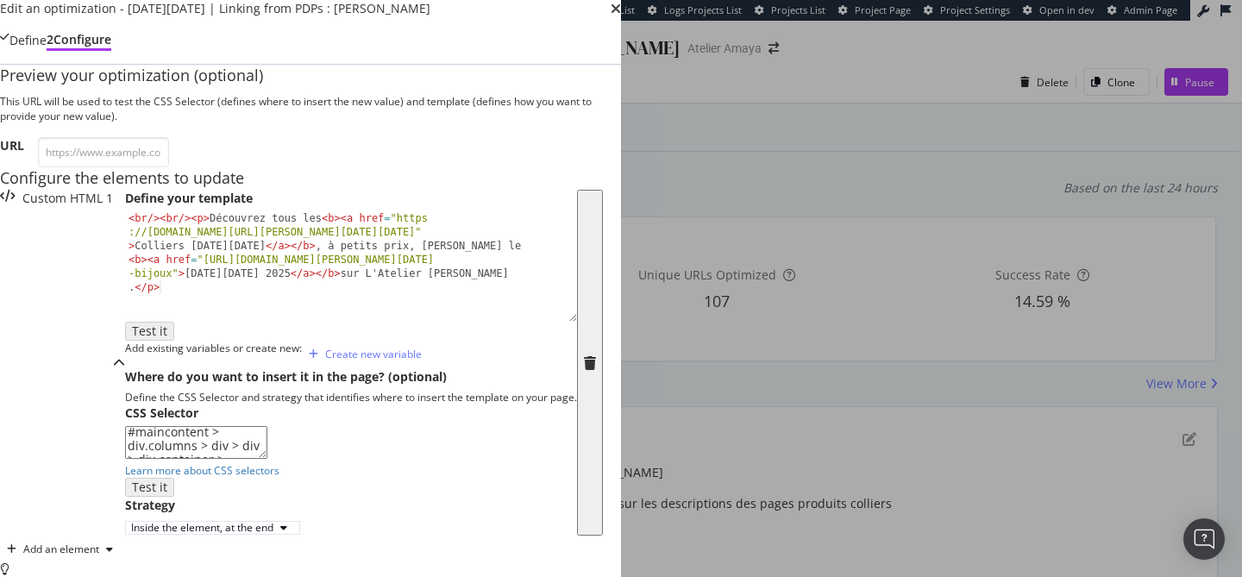
scroll to position [0, 0]
drag, startPoint x: 222, startPoint y: 348, endPoint x: 2, endPoint y: 234, distance: 247.6
click at [2, 234] on div "Edit an optimization - [DATE][DATE] | Linking from PDPs : [PERSON_NAME] Define …" at bounding box center [310, 513] width 621 height 1026
click at [267, 426] on textarea "div.product-view-description" at bounding box center [196, 442] width 142 height 33
type textarea "div.product-view-description"
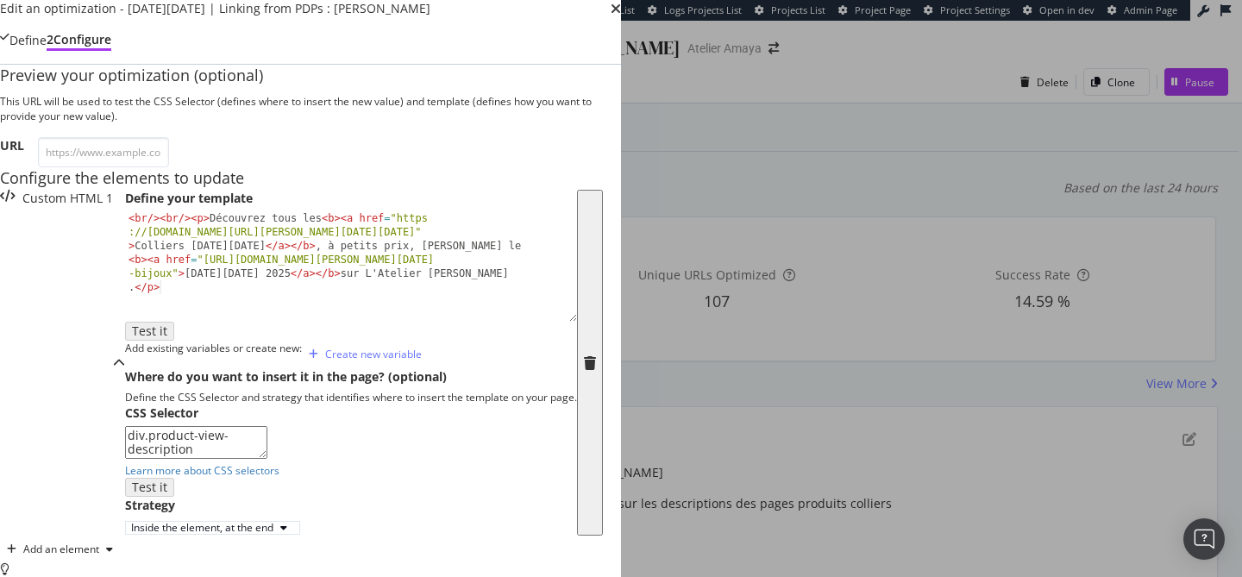
click at [175, 497] on label "Strategy" at bounding box center [150, 505] width 50 height 17
click at [169, 167] on input "modal" at bounding box center [103, 152] width 131 height 30
paste input "[URL][DOMAIN_NAME][PERSON_NAME][PERSON_NAME]"
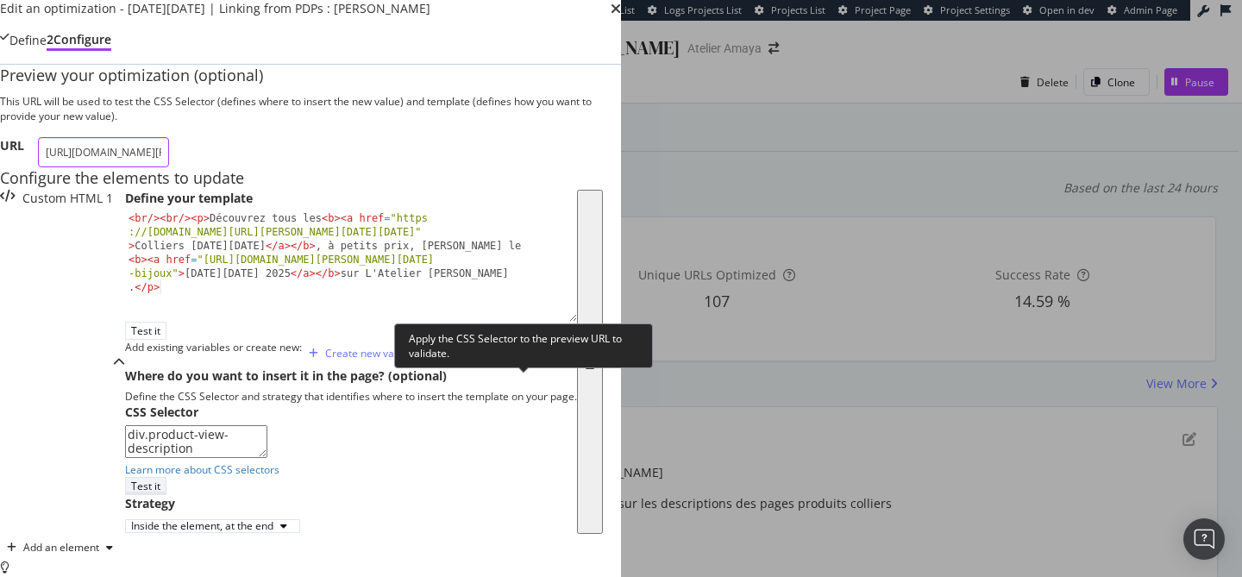
type input "[URL][DOMAIN_NAME][PERSON_NAME][PERSON_NAME]"
click at [160, 479] on div "Test it" at bounding box center [145, 486] width 29 height 15
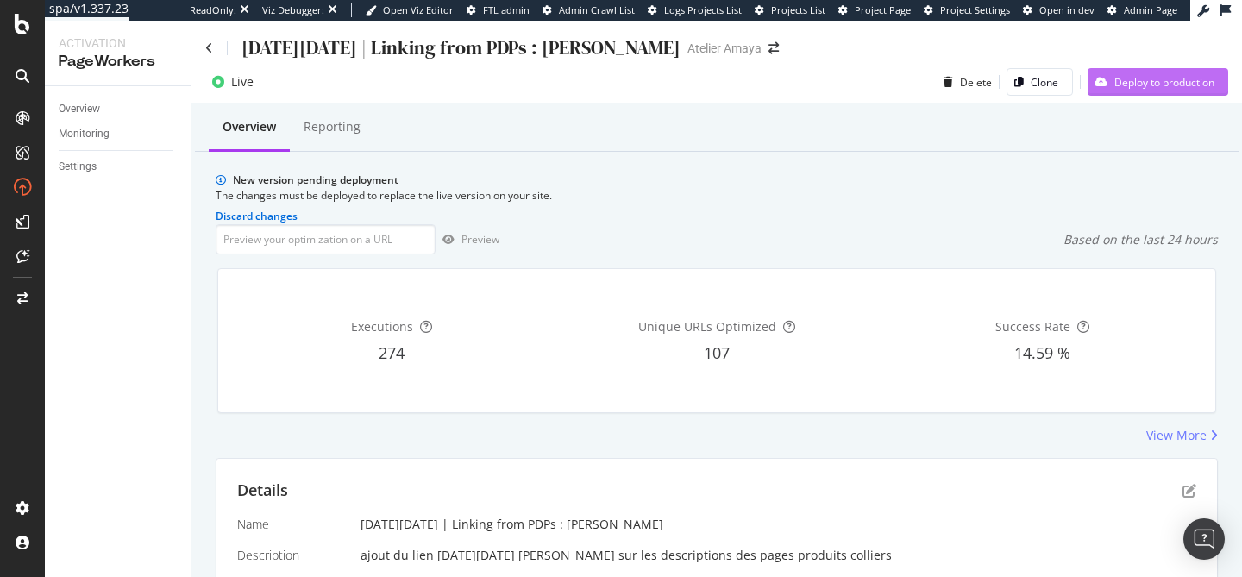
click at [1126, 91] on div "Deploy to production" at bounding box center [1150, 82] width 127 height 26
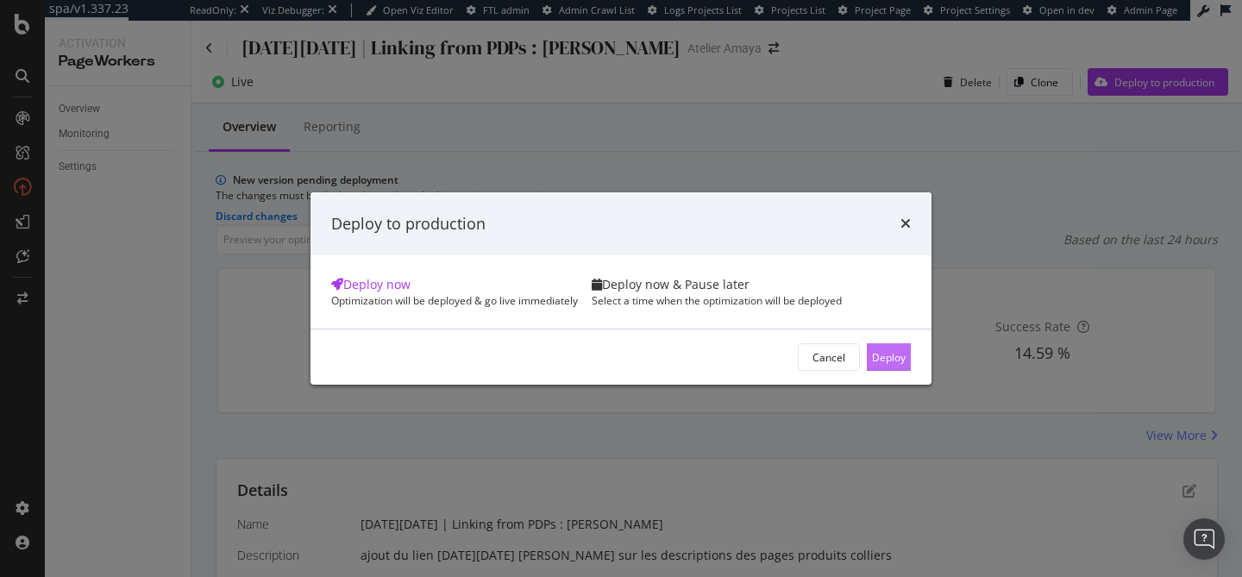
click at [867, 371] on button "Deploy" at bounding box center [889, 357] width 44 height 28
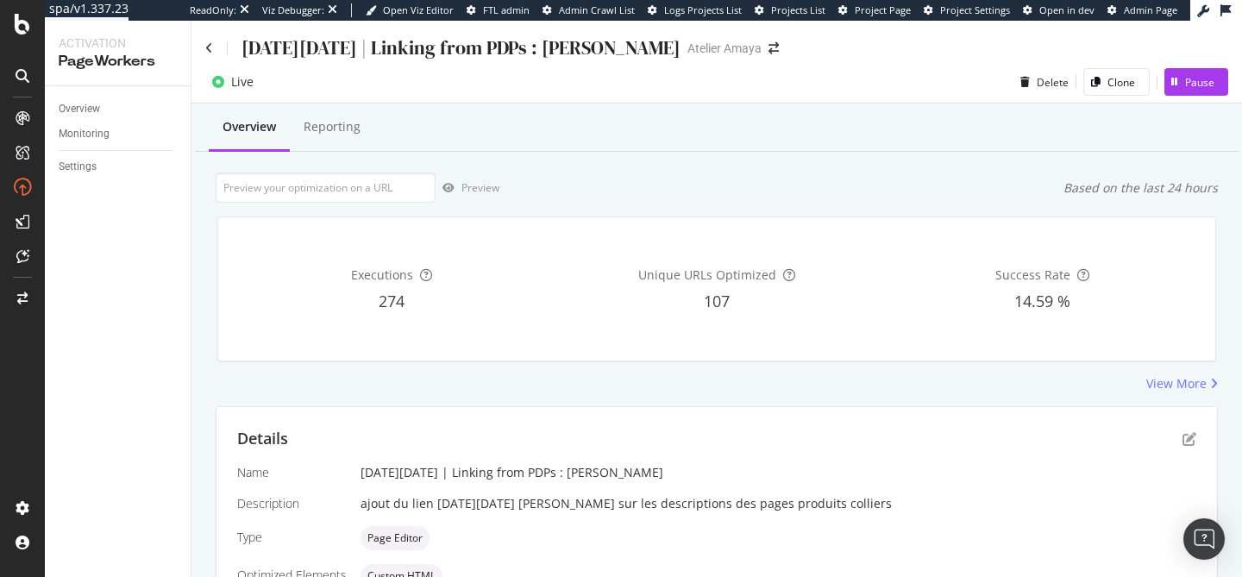
scroll to position [186, 0]
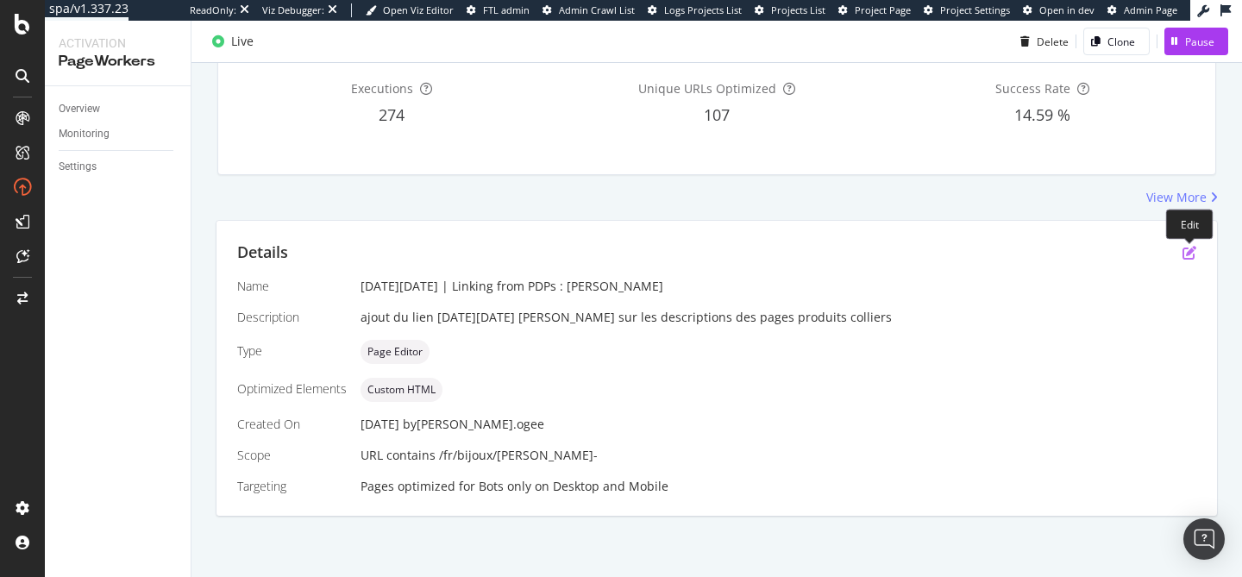
click at [1188, 258] on icon "pen-to-square" at bounding box center [1189, 253] width 14 height 14
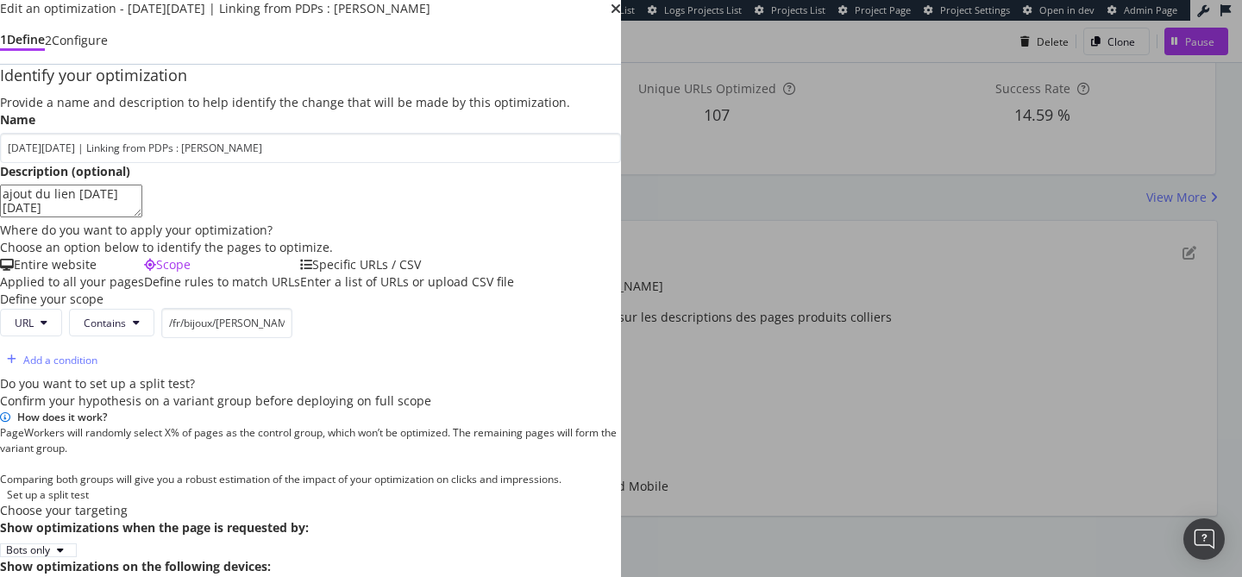
scroll to position [438, 0]
click at [97, 353] on div "Add a condition" at bounding box center [60, 360] width 74 height 15
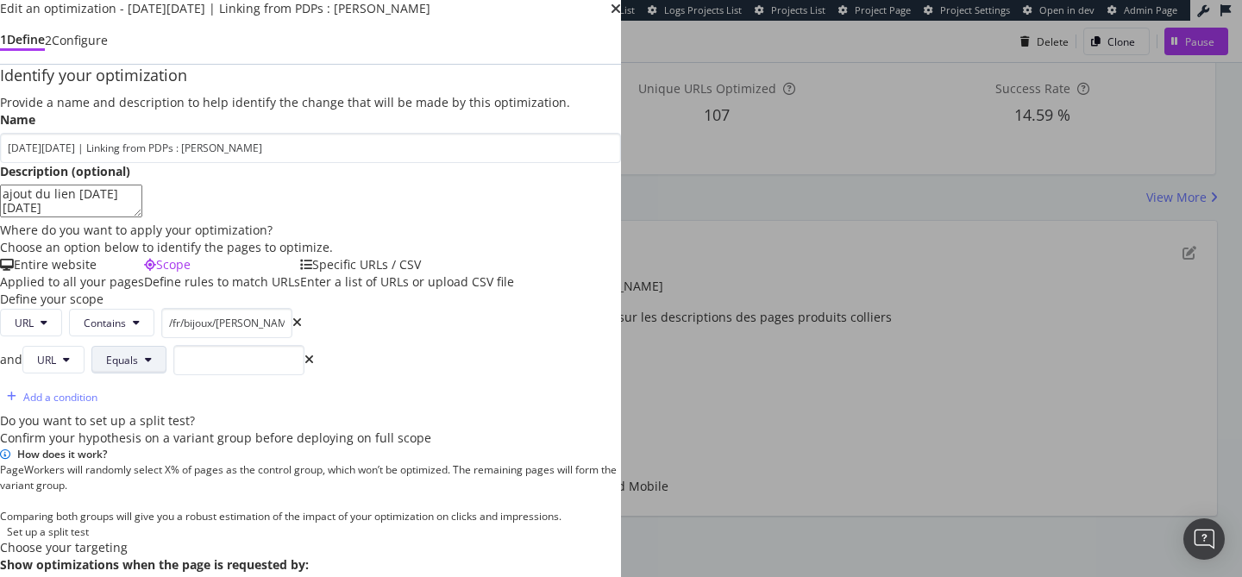
click at [138, 353] on span "Equals" at bounding box center [122, 360] width 32 height 15
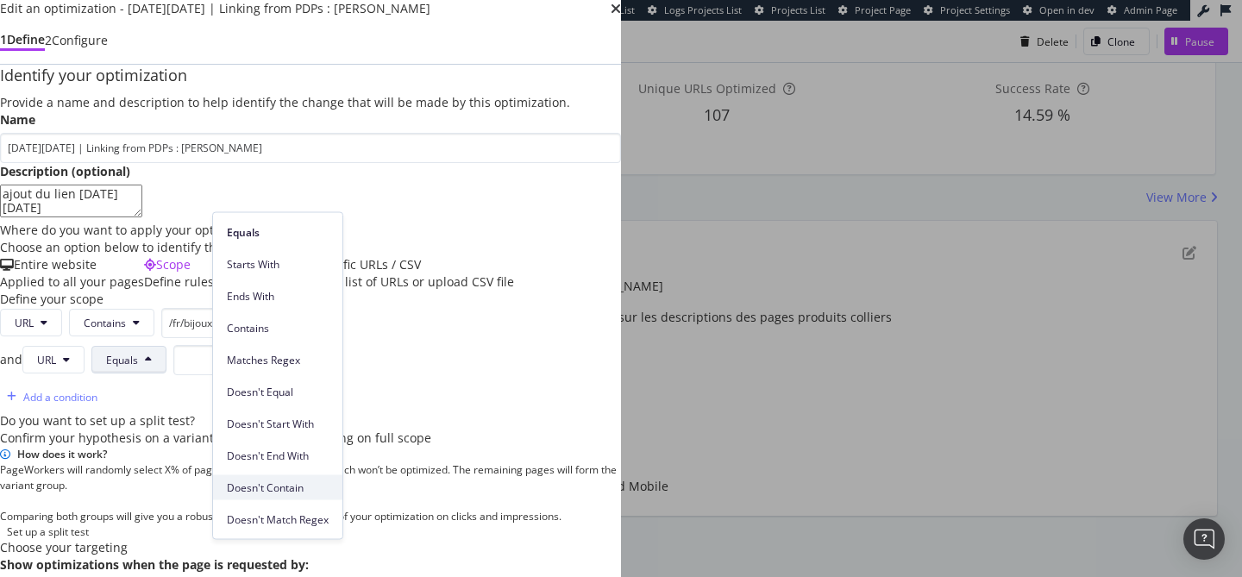
click at [304, 485] on span "Doesn't Contain" at bounding box center [278, 487] width 102 height 16
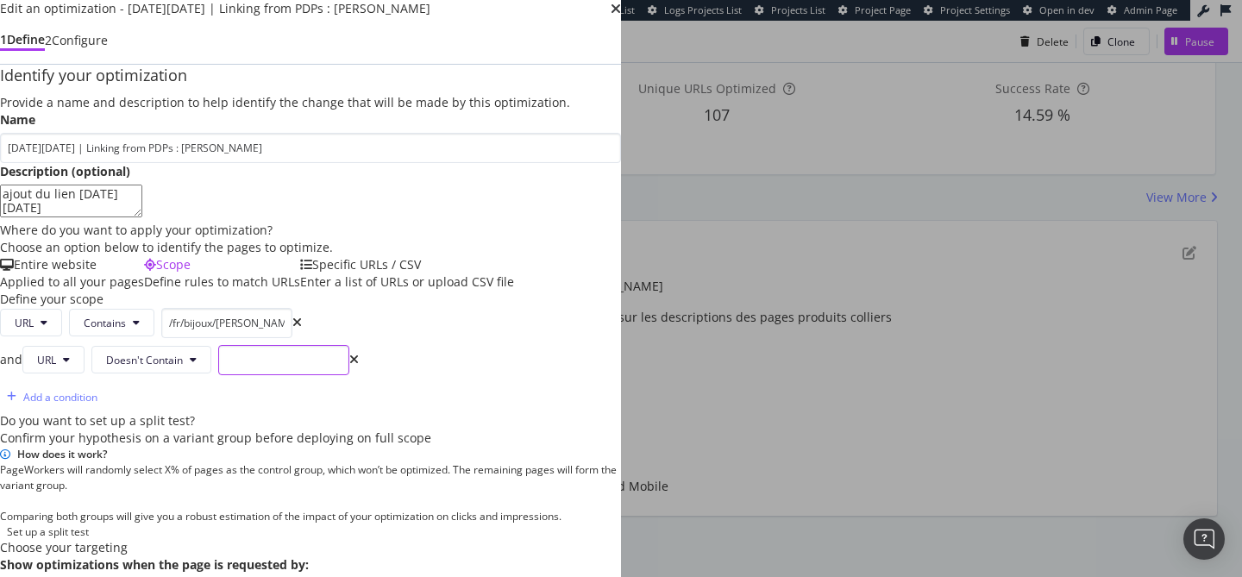
click at [349, 345] on input "modal" at bounding box center [283, 360] width 131 height 30
type input "enfant"
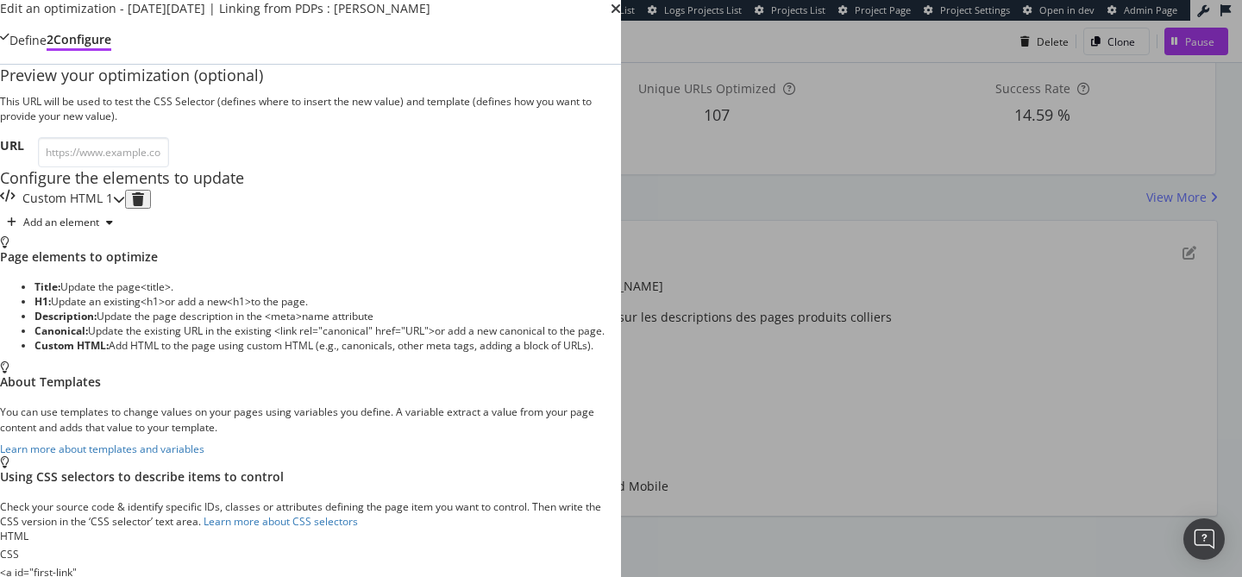
scroll to position [135, 0]
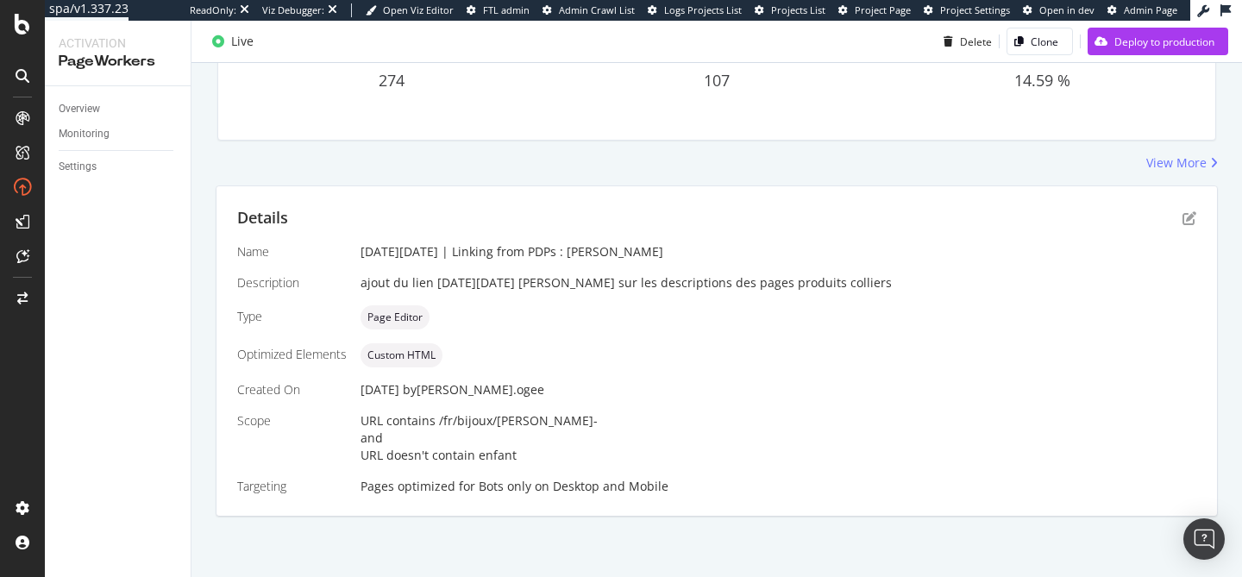
scroll to position [0, 0]
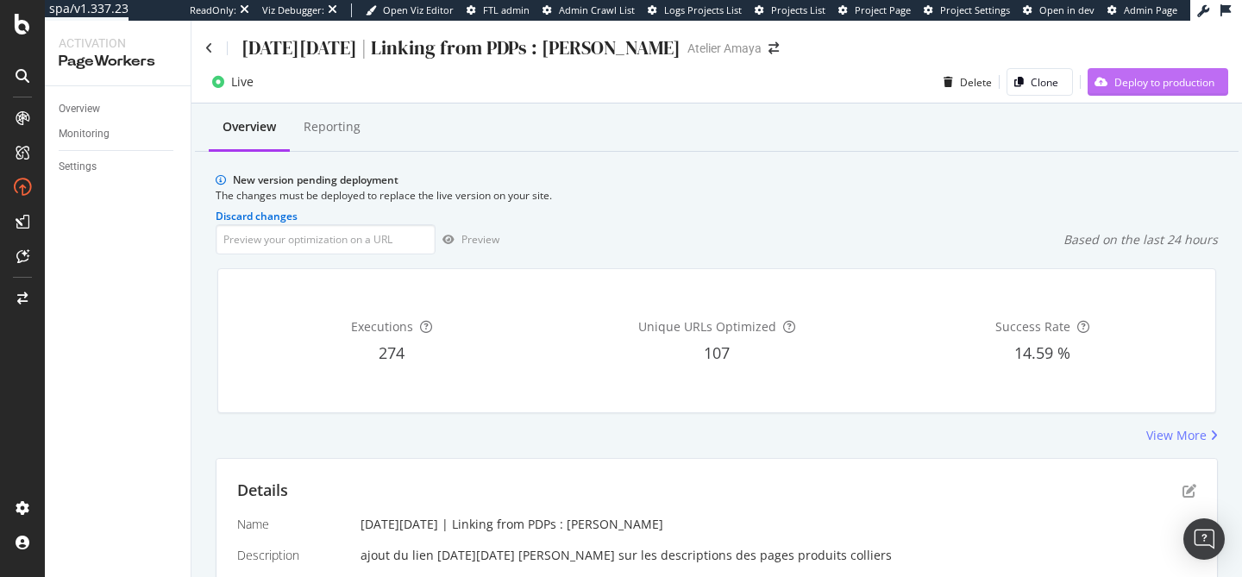
click at [1160, 94] on div "Deploy to production" at bounding box center [1150, 82] width 127 height 26
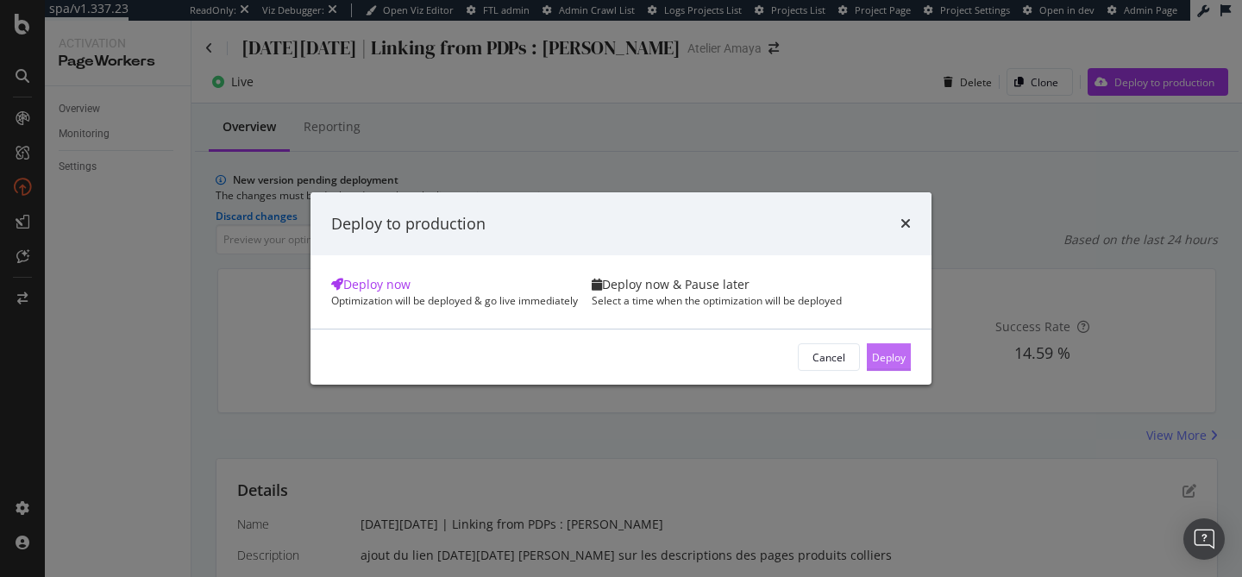
click at [867, 371] on button "Deploy" at bounding box center [889, 357] width 44 height 28
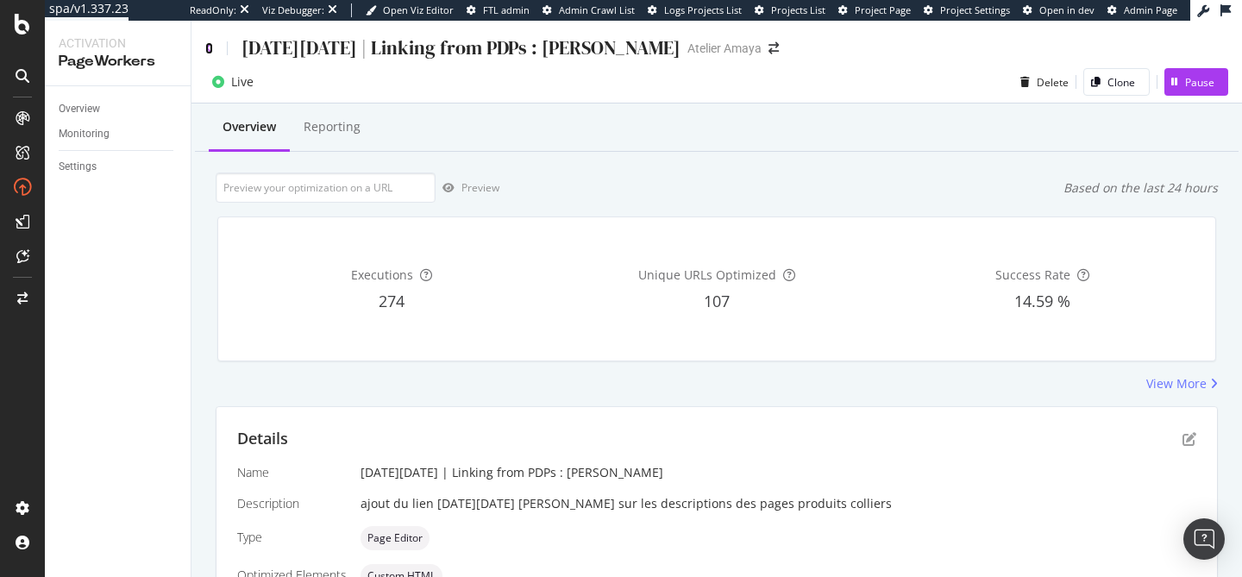
click at [211, 51] on icon at bounding box center [209, 48] width 8 height 12
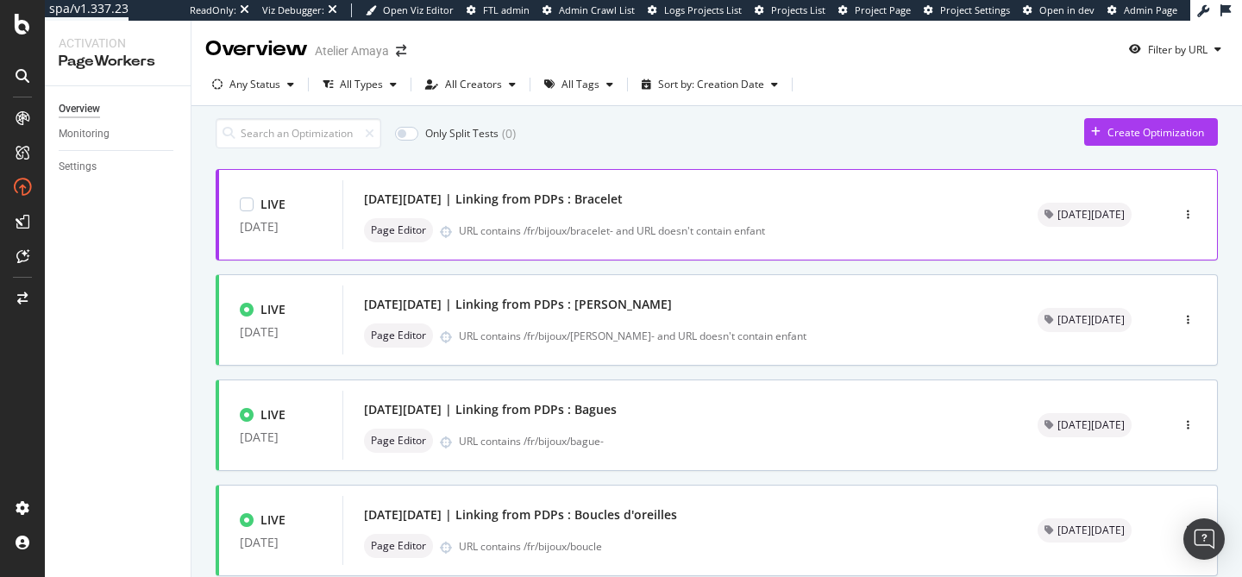
click at [642, 200] on div "[DATE][DATE] | Linking from PDPs : Bracelet" at bounding box center [680, 199] width 632 height 24
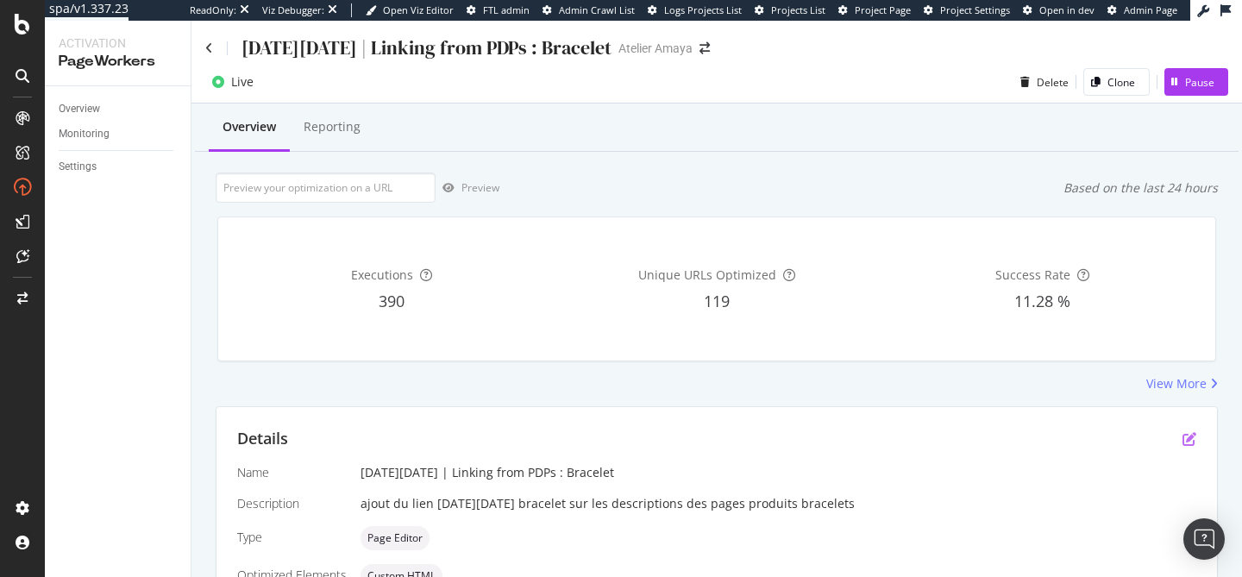
click at [1187, 432] on icon "pen-to-square" at bounding box center [1189, 439] width 14 height 14
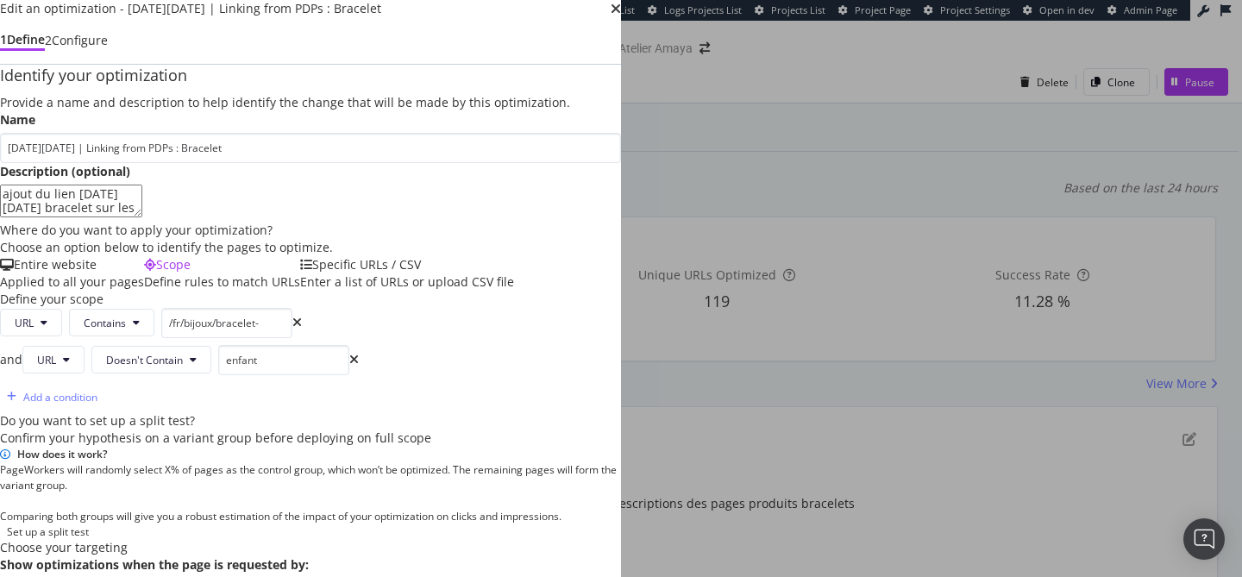
scroll to position [523, 0]
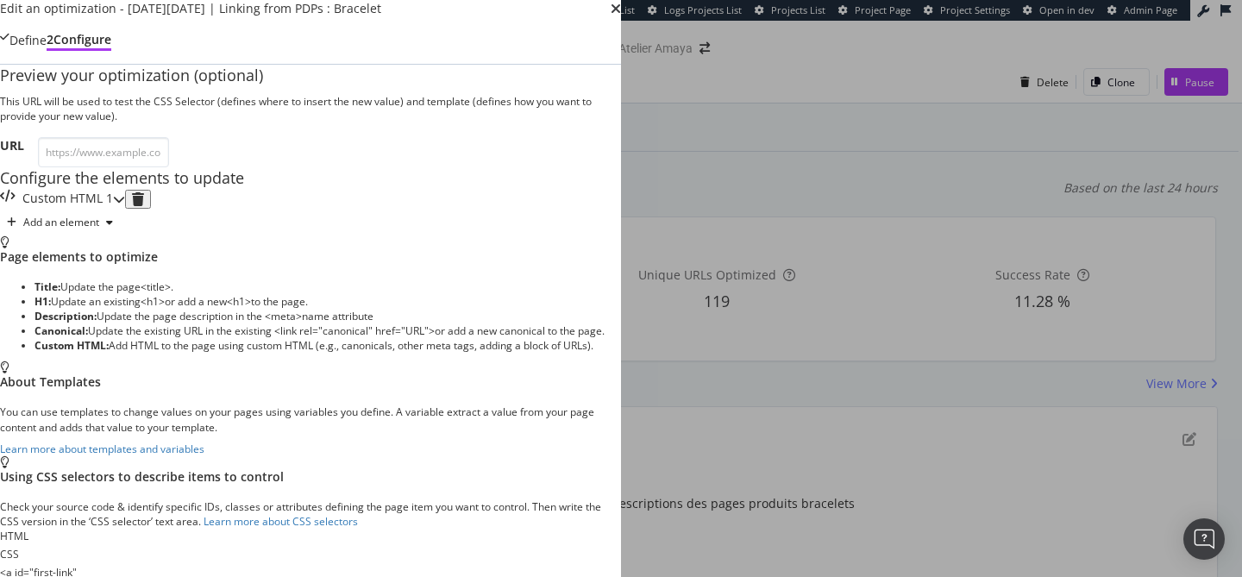
click at [113, 194] on div "Custom HTML 1" at bounding box center [56, 199] width 113 height 19
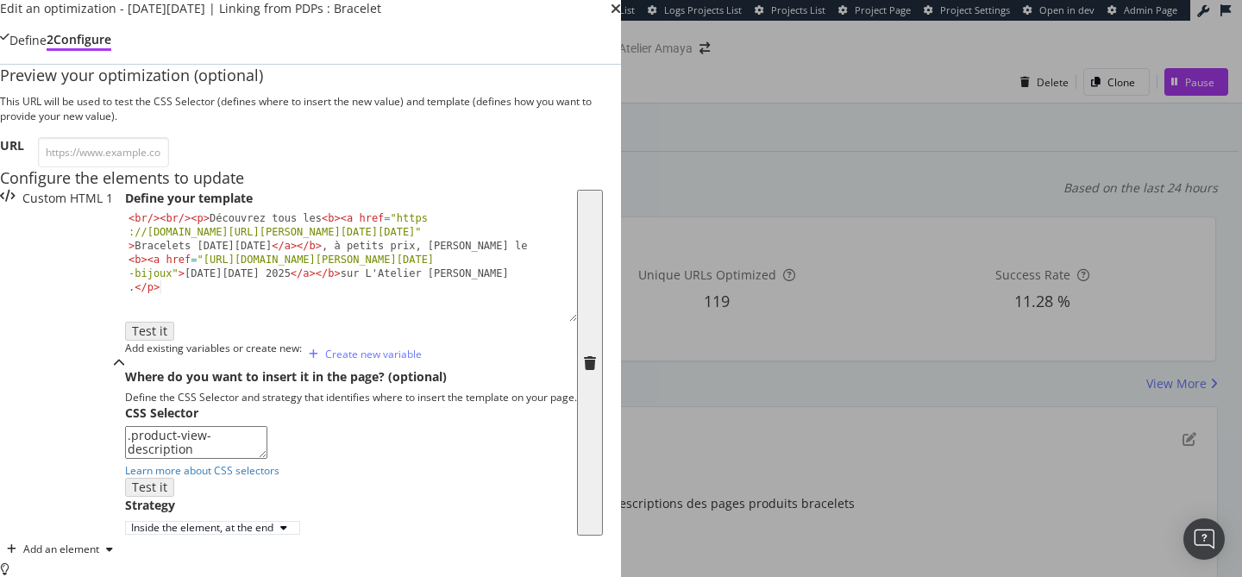
scroll to position [389, 0]
drag, startPoint x: 271, startPoint y: 301, endPoint x: 354, endPoint y: 304, distance: 83.7
click at [267, 426] on textarea ".product-view-description" at bounding box center [196, 442] width 142 height 33
paste textarea "[URL][DOMAIN_NAME][PERSON_NAME][PERSON_NAME]"
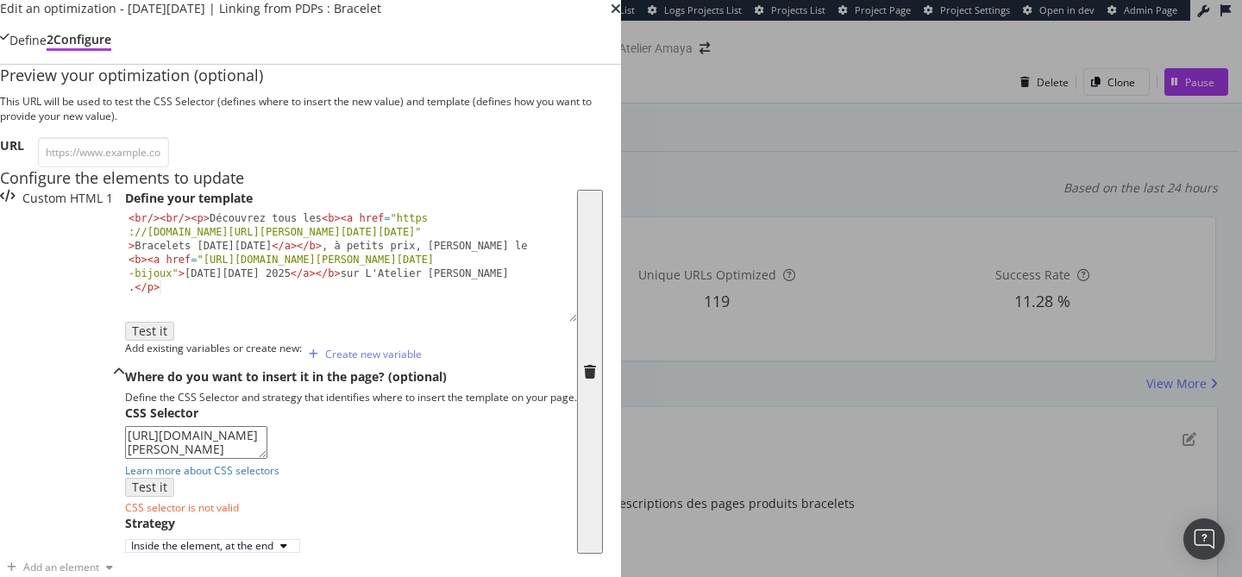
scroll to position [370, 0]
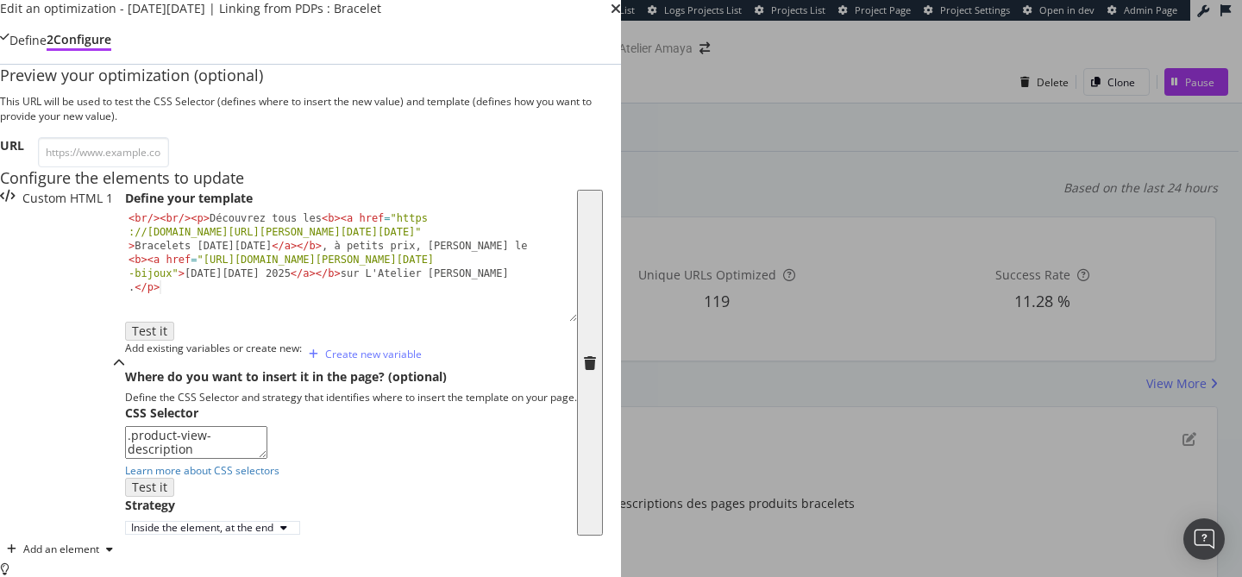
click at [131, 426] on textarea ".product-view-description" at bounding box center [196, 442] width 142 height 33
drag, startPoint x: 317, startPoint y: 324, endPoint x: 56, endPoint y: 323, distance: 261.3
click at [56, 323] on div "Edit an optimization - [DATE][DATE] | Linking from PDPs : Bracelet Define 2 Con…" at bounding box center [310, 513] width 621 height 1026
paste textarea "#maincontent > div.columns > div > div > div.container > section:nth-child(1) >…"
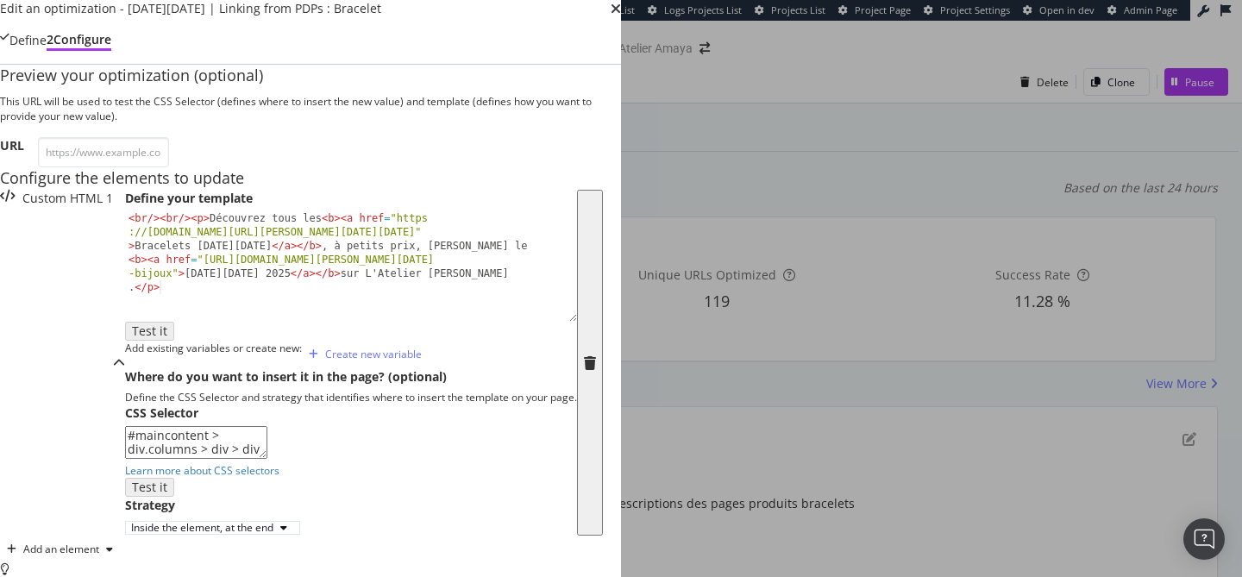
drag, startPoint x: 223, startPoint y: 355, endPoint x: 58, endPoint y: 291, distance: 177.8
click at [58, 291] on div "Edit an optimization - [DATE][DATE] | Linking from PDPs : Bracelet Define 2 Con…" at bounding box center [310, 513] width 621 height 1026
type textarea "div.product-view-description"
drag, startPoint x: 306, startPoint y: 328, endPoint x: 42, endPoint y: 320, distance: 264.0
click at [42, 320] on div "Edit an optimization - [DATE][DATE] | Linking from PDPs : Bracelet Define 2 Con…" at bounding box center [310, 513] width 621 height 1026
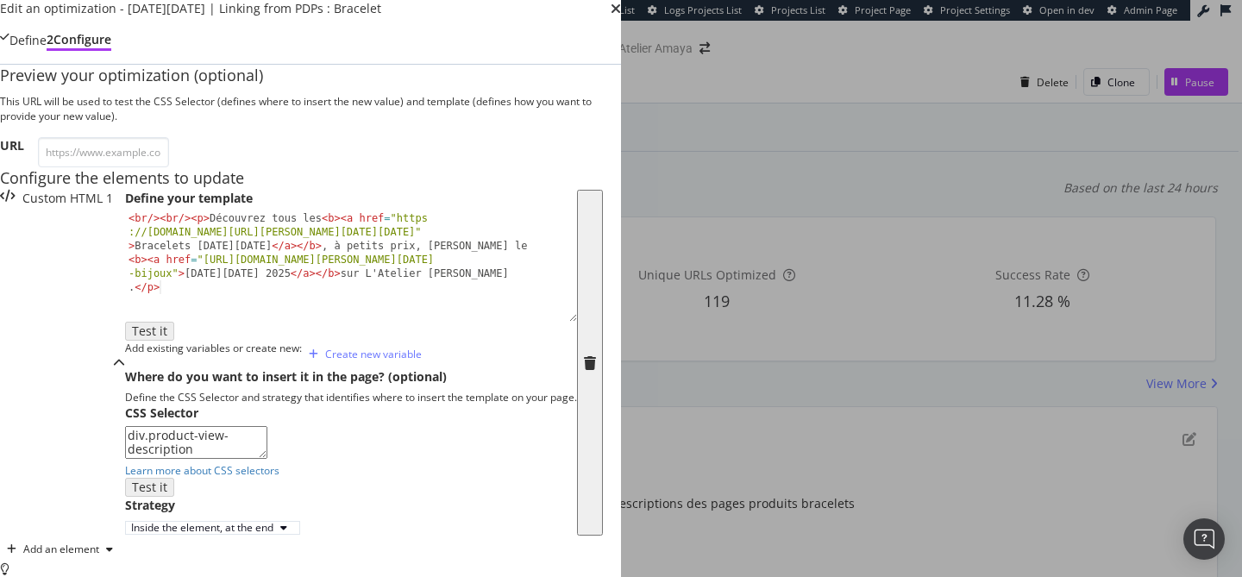
click at [175, 497] on label "Strategy" at bounding box center [150, 505] width 50 height 17
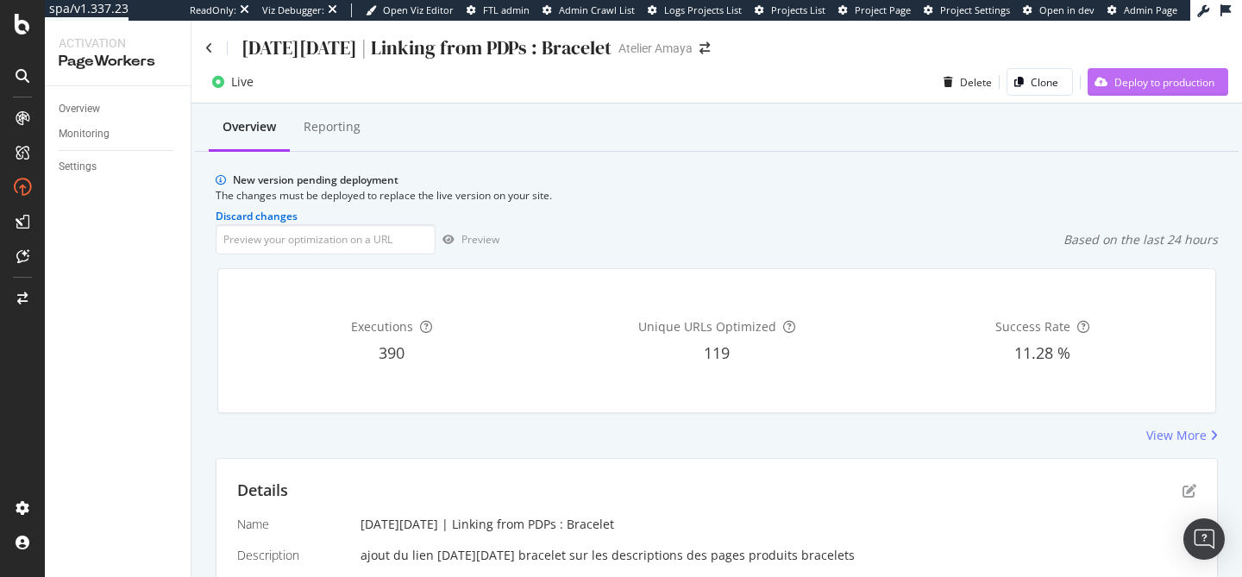
click at [1109, 93] on div "Deploy to production" at bounding box center [1150, 82] width 127 height 26
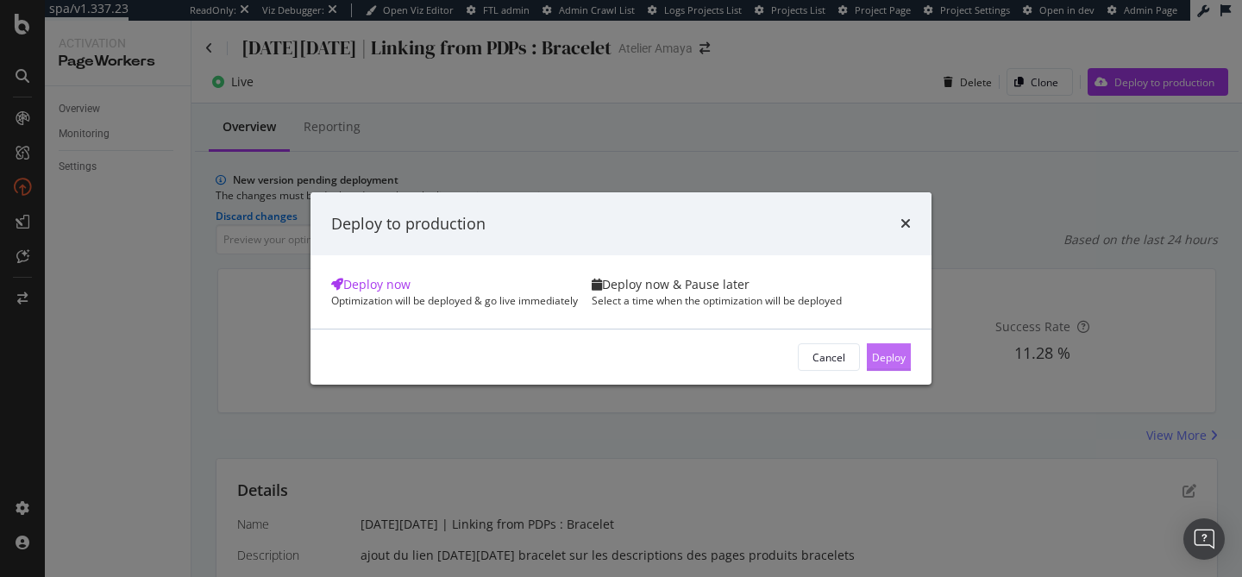
click at [867, 371] on button "Deploy" at bounding box center [889, 357] width 44 height 28
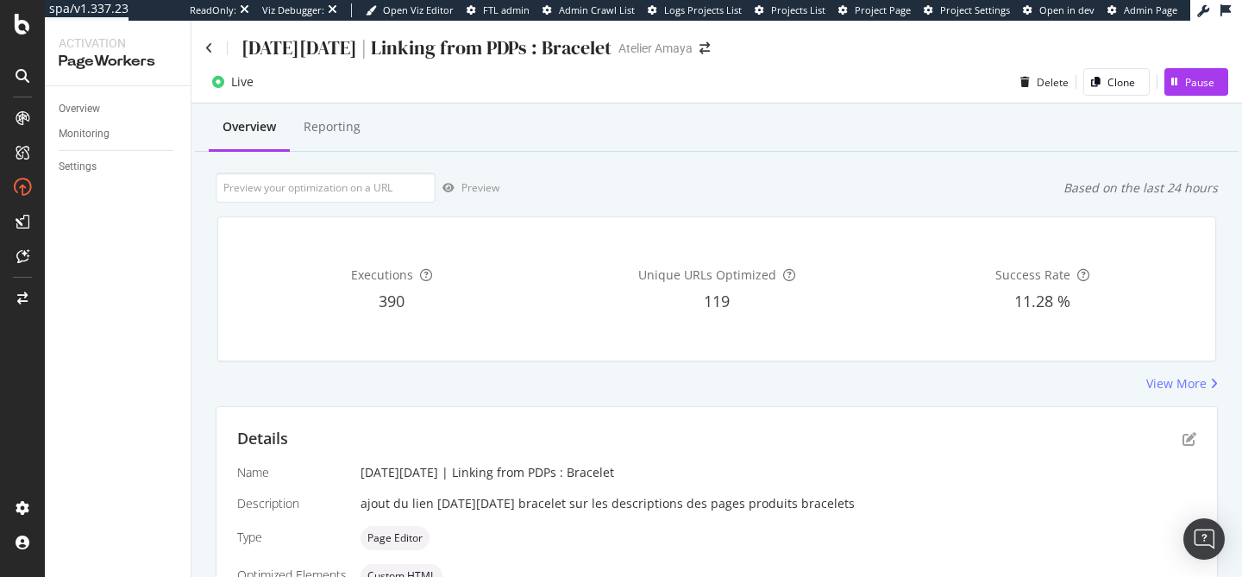
click at [213, 53] on div "[DATE][DATE] | Linking from PDPs : Bracelet" at bounding box center [408, 47] width 406 height 27
click at [208, 47] on icon at bounding box center [209, 48] width 8 height 12
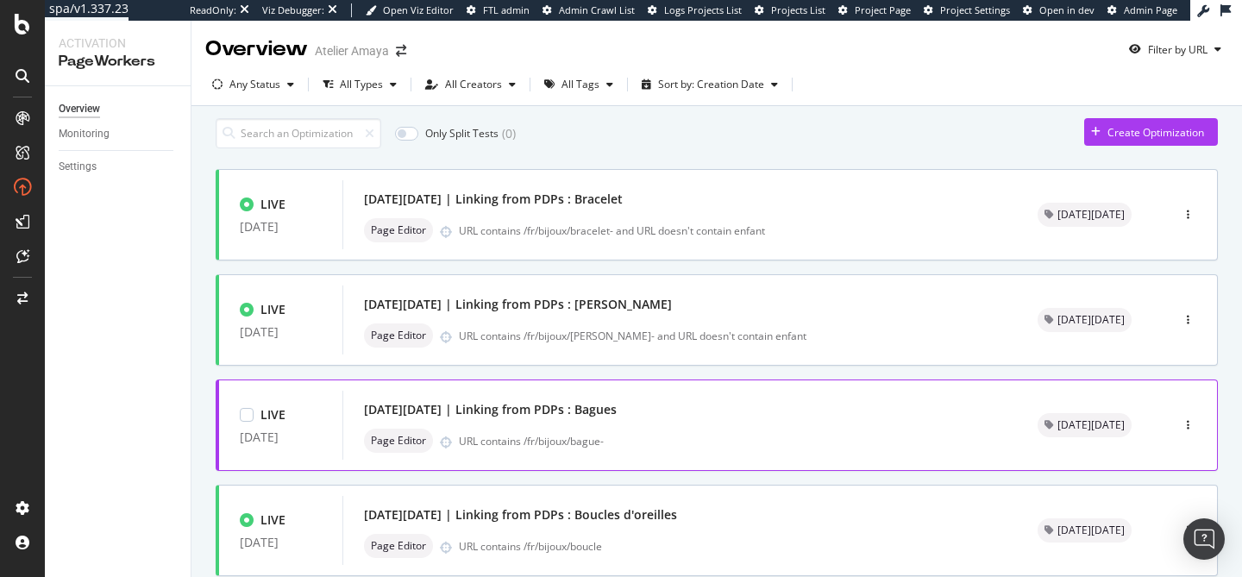
click at [682, 436] on div "[DATE][DATE] | Linking from PDPs : Bagues Page Editor URL contains /fr/bijoux/b…" at bounding box center [680, 425] width 632 height 55
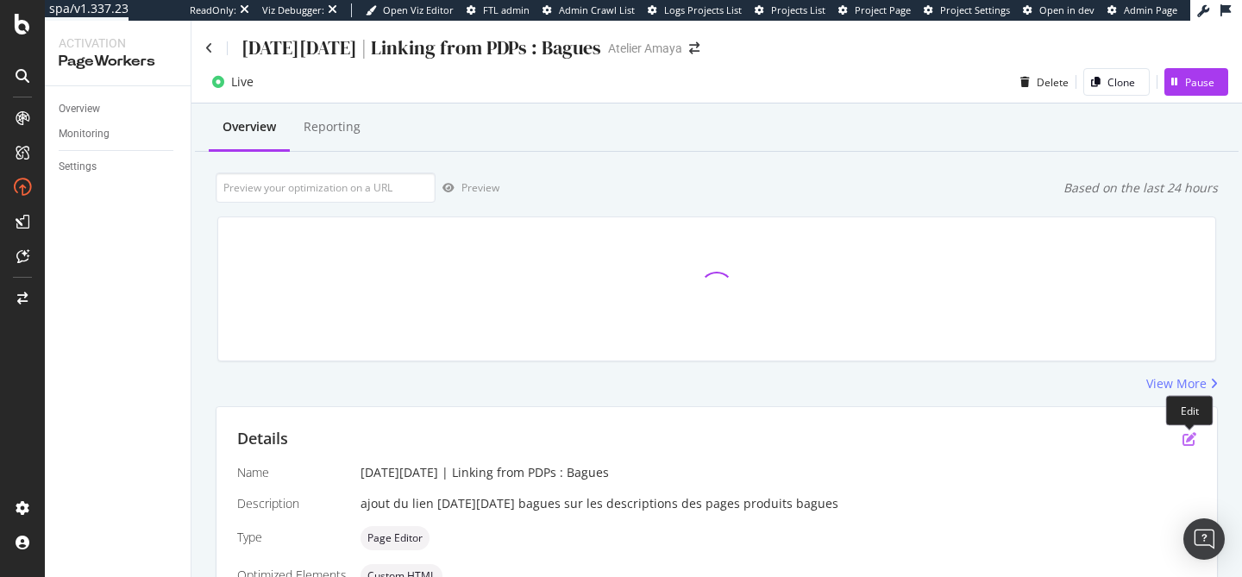
click at [1188, 441] on icon "pen-to-square" at bounding box center [1189, 439] width 14 height 14
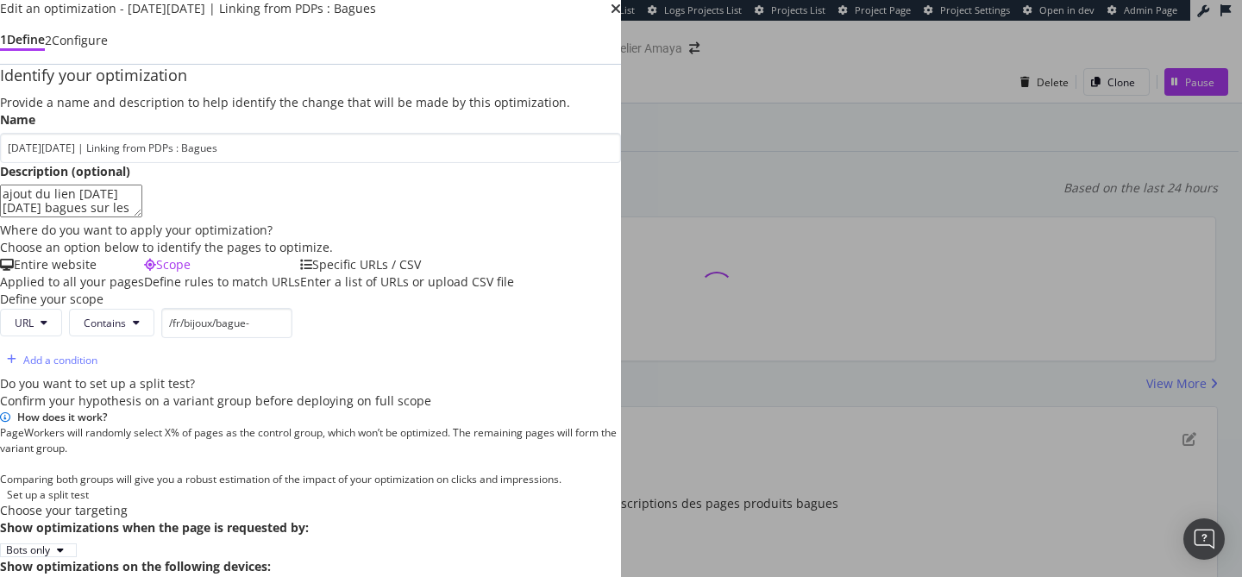
scroll to position [278, 0]
click at [97, 357] on div "Add a condition" at bounding box center [60, 360] width 74 height 15
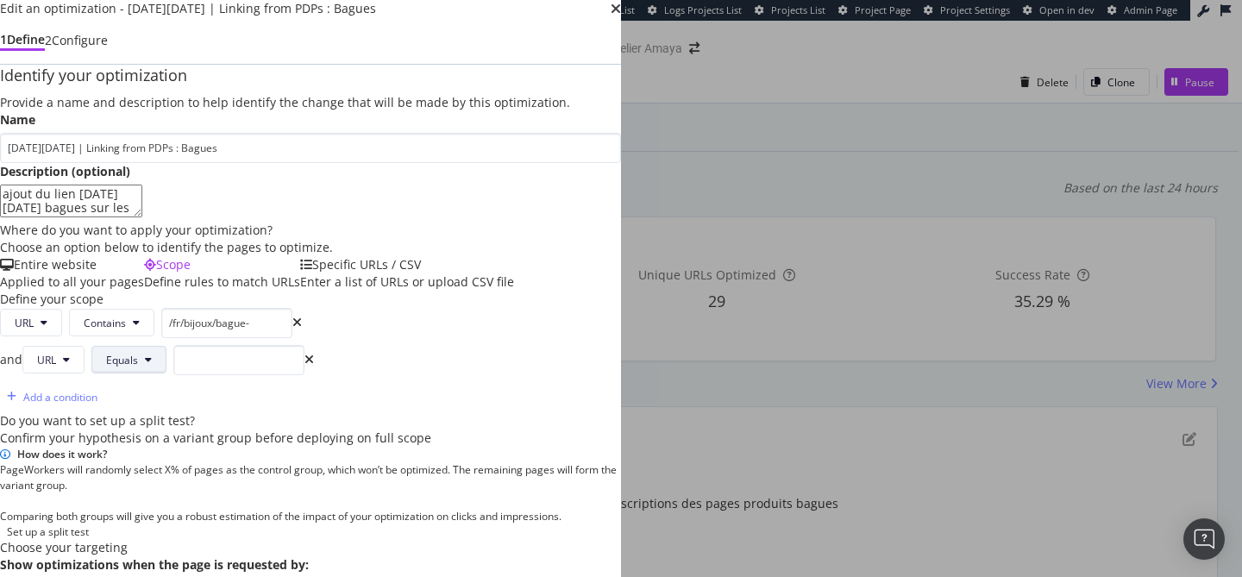
click at [138, 358] on span "Equals" at bounding box center [122, 360] width 32 height 15
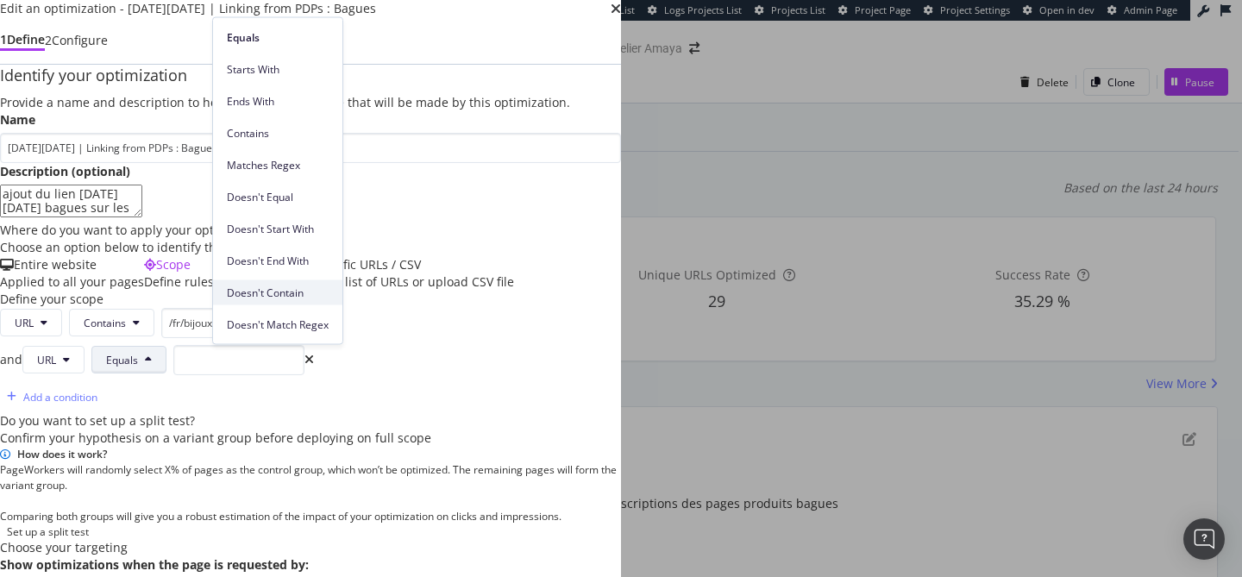
click at [290, 300] on div "Doesn't Contain" at bounding box center [277, 292] width 129 height 25
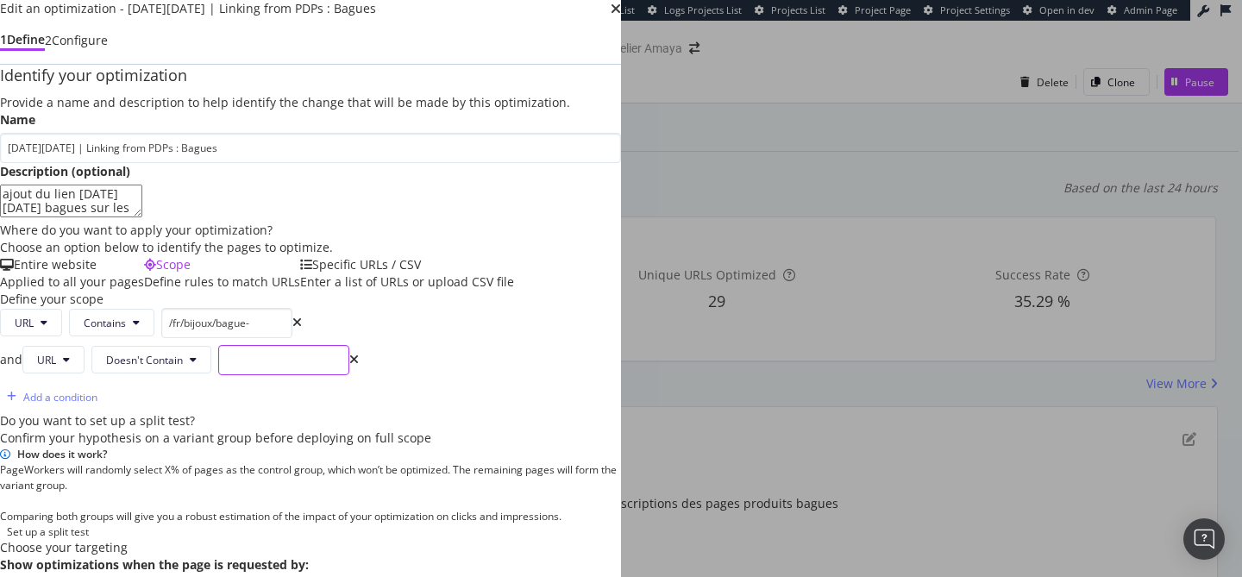
click at [349, 349] on input "modal" at bounding box center [283, 360] width 131 height 30
type input "enfant"
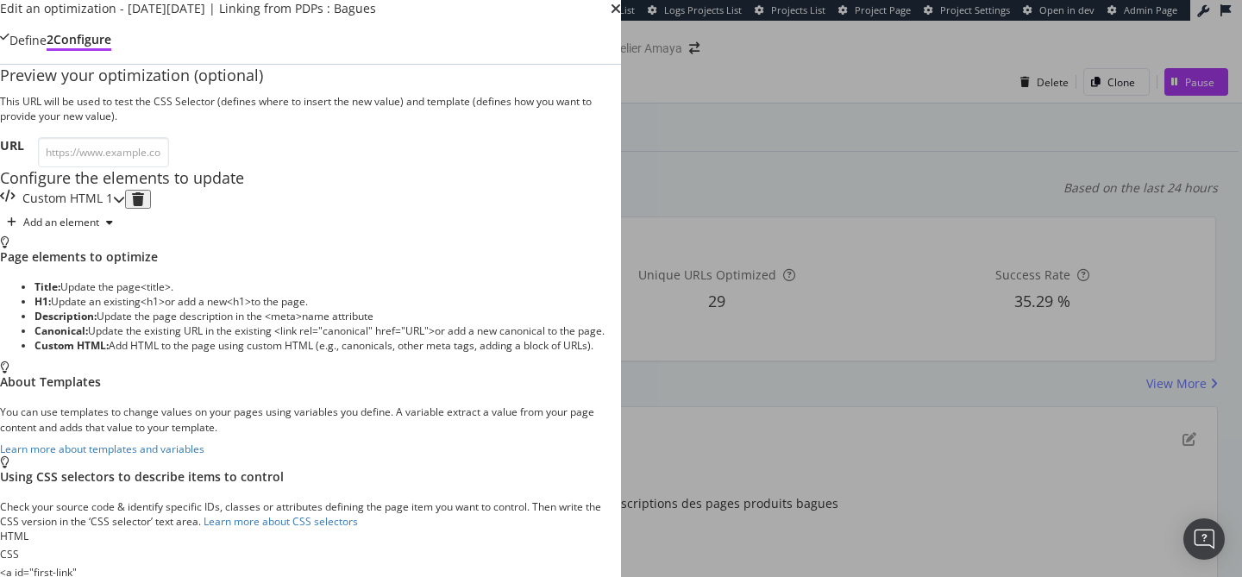
scroll to position [135, 0]
click at [125, 209] on div "Custom HTML 1" at bounding box center [62, 199] width 125 height 19
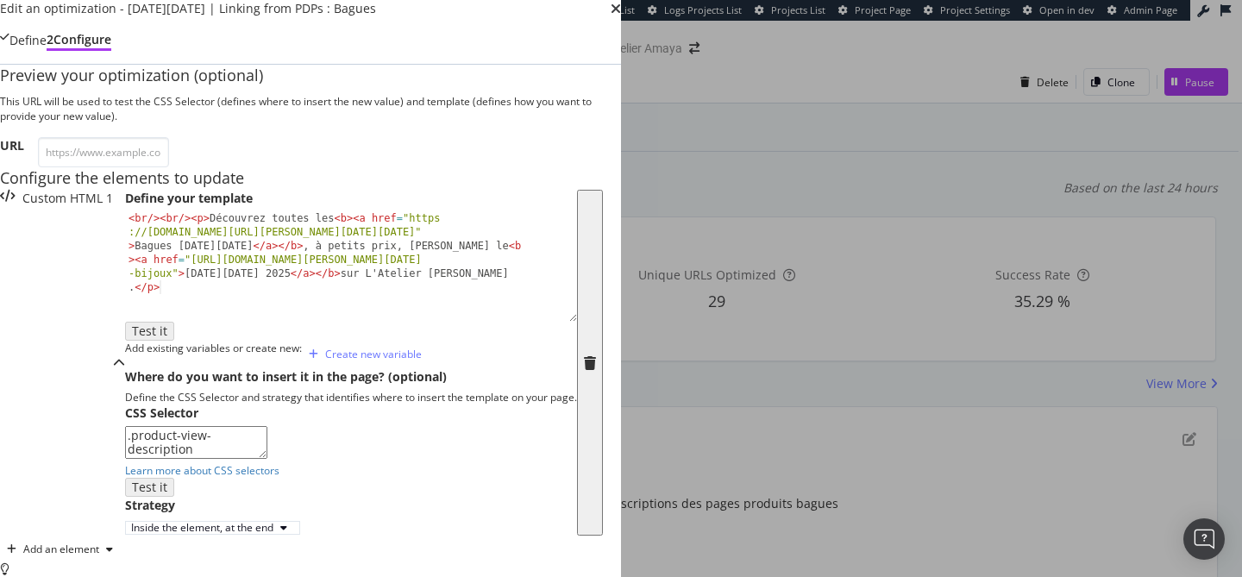
scroll to position [388, 0]
drag, startPoint x: 301, startPoint y: 311, endPoint x: 49, endPoint y: 301, distance: 252.0
click at [49, 301] on div "Edit an optimization - [DATE][DATE] | Linking from PDPs : Bagues Define 2 Confi…" at bounding box center [310, 513] width 621 height 1026
paste textarea "div"
type textarea "div.product-view-description"
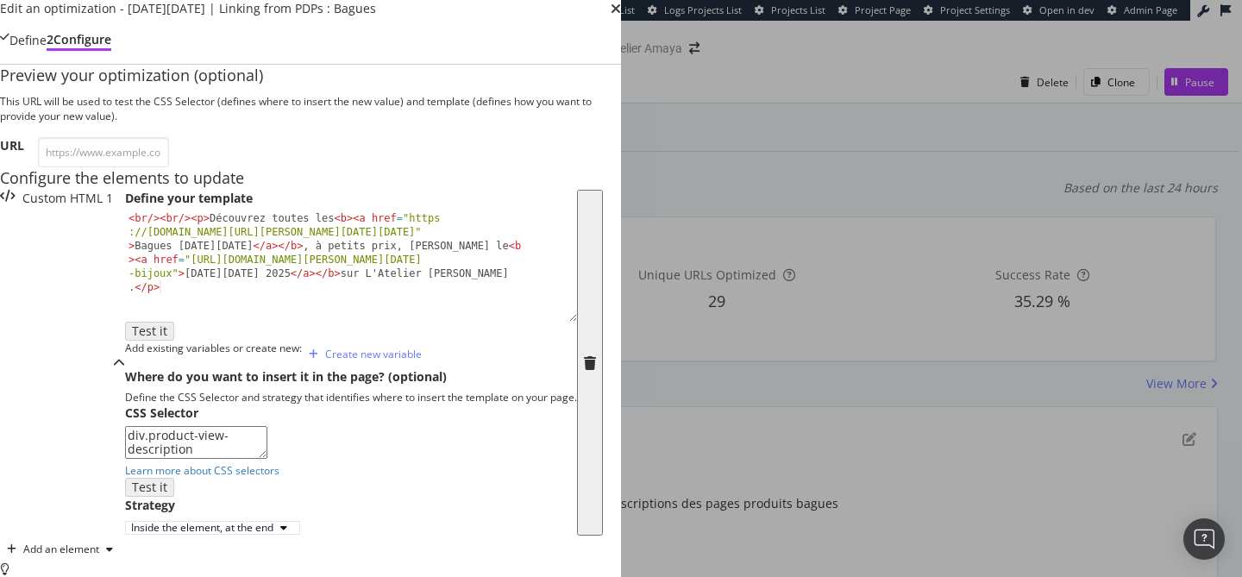
click at [455, 373] on div "Where do you want to insert it in the page? (optional) Define the CSS Selector …" at bounding box center [351, 452] width 452 height 168
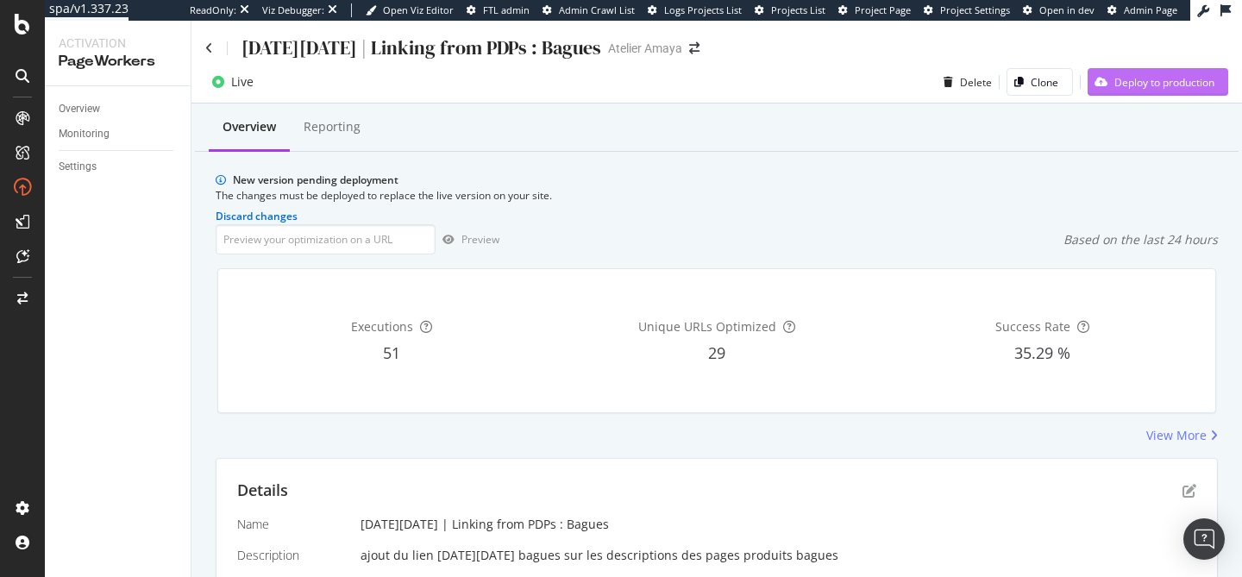
click at [1131, 92] on div "Deploy to production" at bounding box center [1150, 82] width 127 height 26
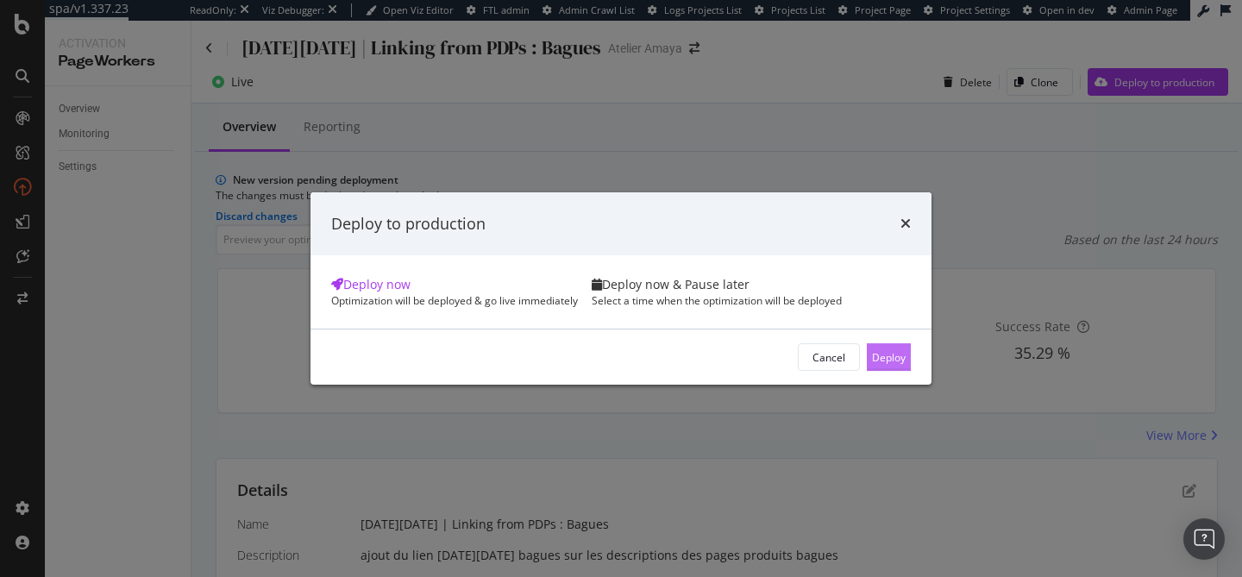
click at [872, 365] on div "Deploy" at bounding box center [889, 357] width 34 height 15
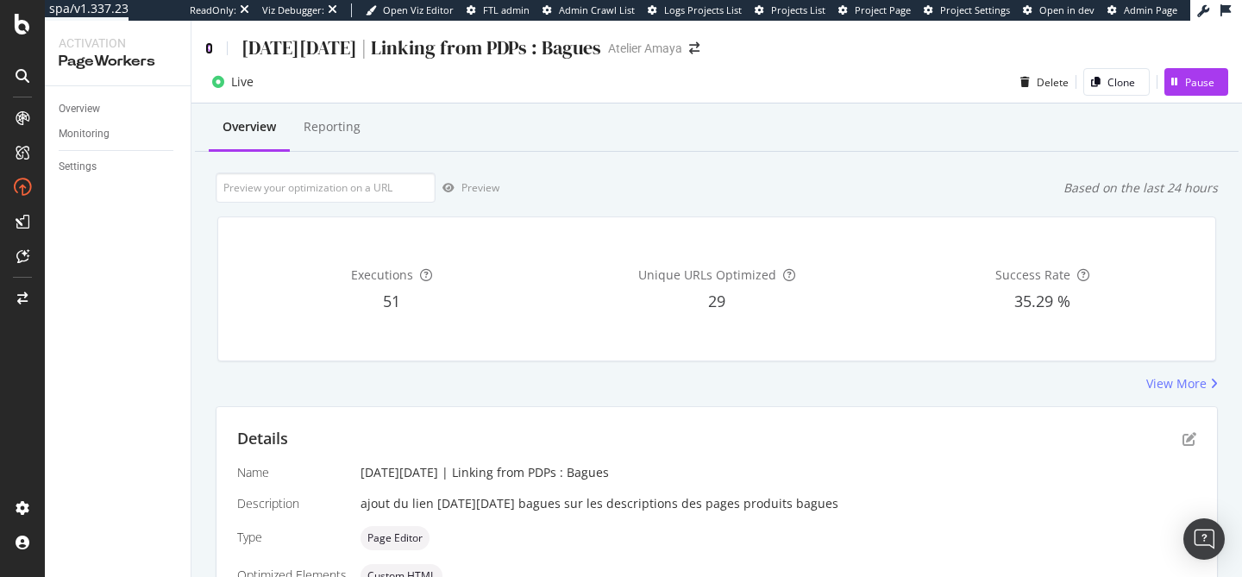
click at [208, 43] on icon at bounding box center [209, 48] width 8 height 12
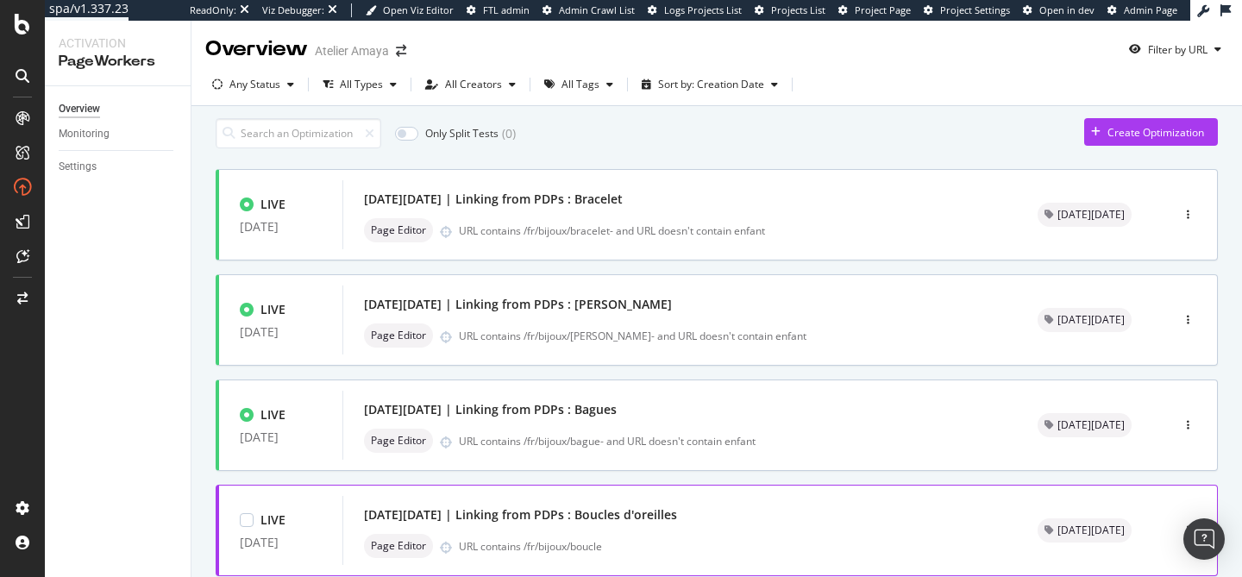
click at [719, 527] on div "[DATE][DATE] | Linking from PDPs : Boucles d'oreilles" at bounding box center [680, 515] width 632 height 24
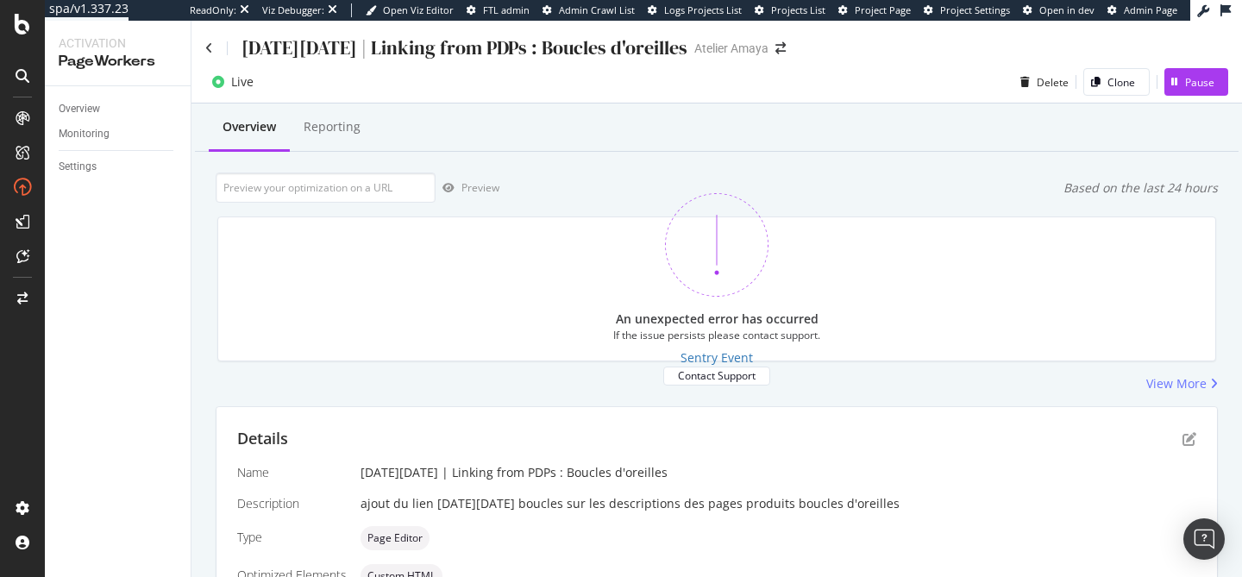
click at [1180, 439] on div "Details" at bounding box center [716, 439] width 959 height 22
click at [1188, 439] on icon "pen-to-square" at bounding box center [1189, 439] width 14 height 14
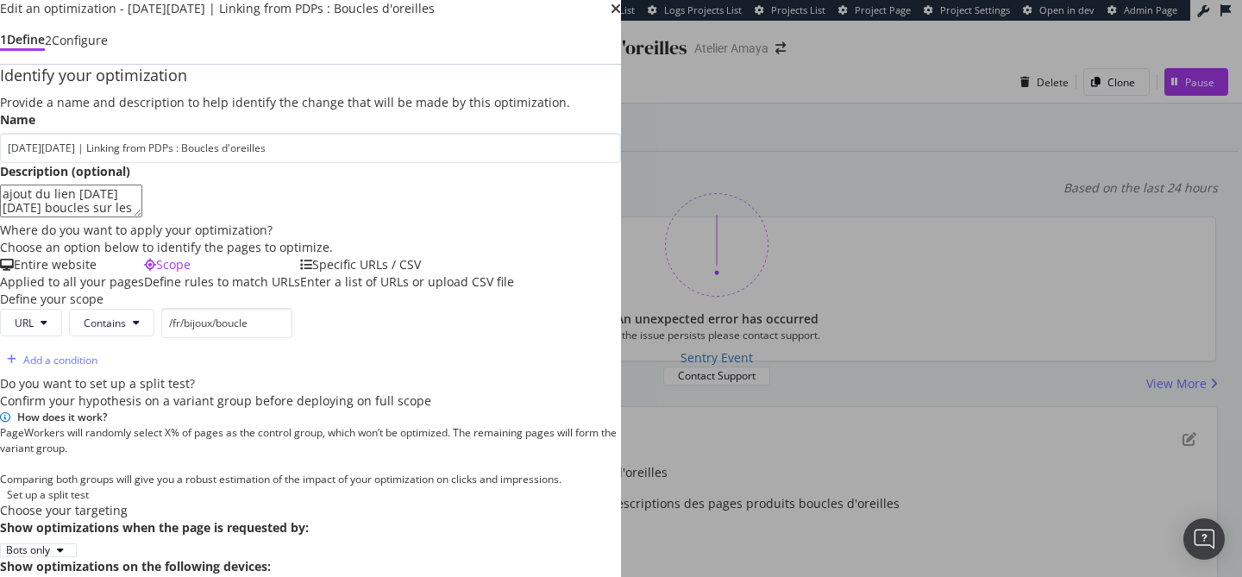
scroll to position [373, 0]
click at [97, 353] on div "Add a condition" at bounding box center [60, 360] width 74 height 15
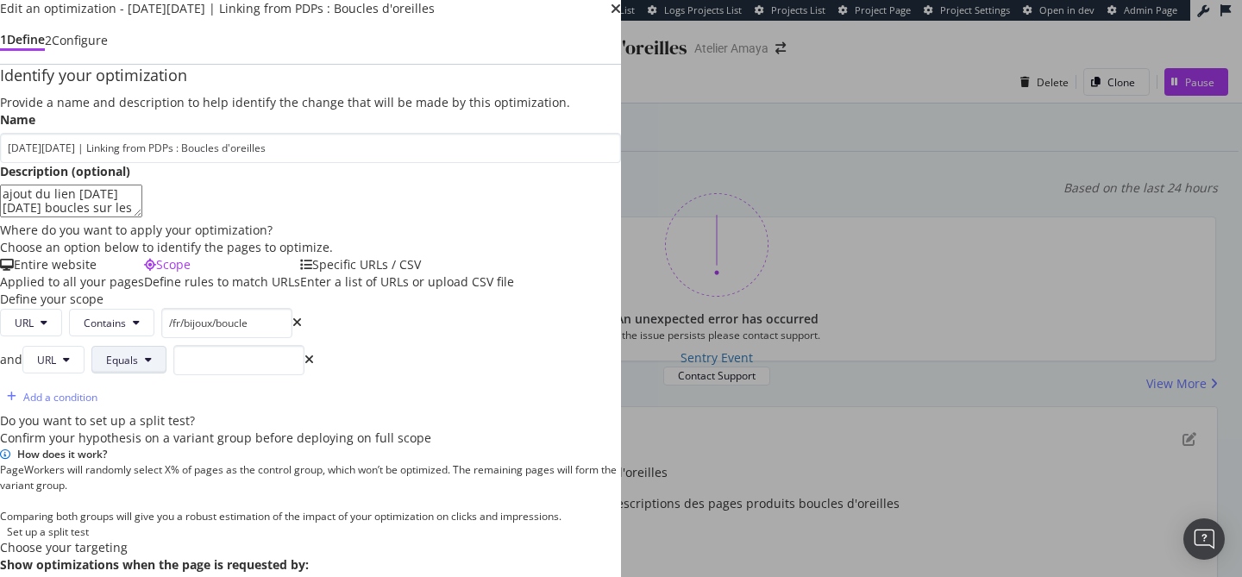
click at [138, 353] on span "Equals" at bounding box center [122, 360] width 32 height 15
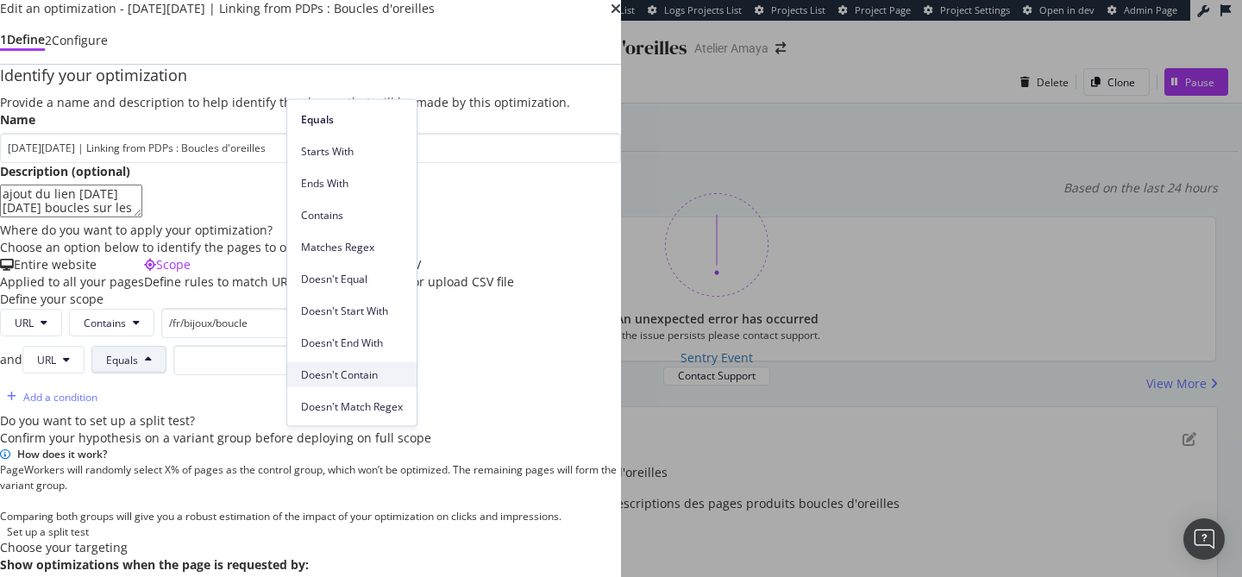
click at [343, 382] on div "Doesn't Contain" at bounding box center [351, 374] width 129 height 25
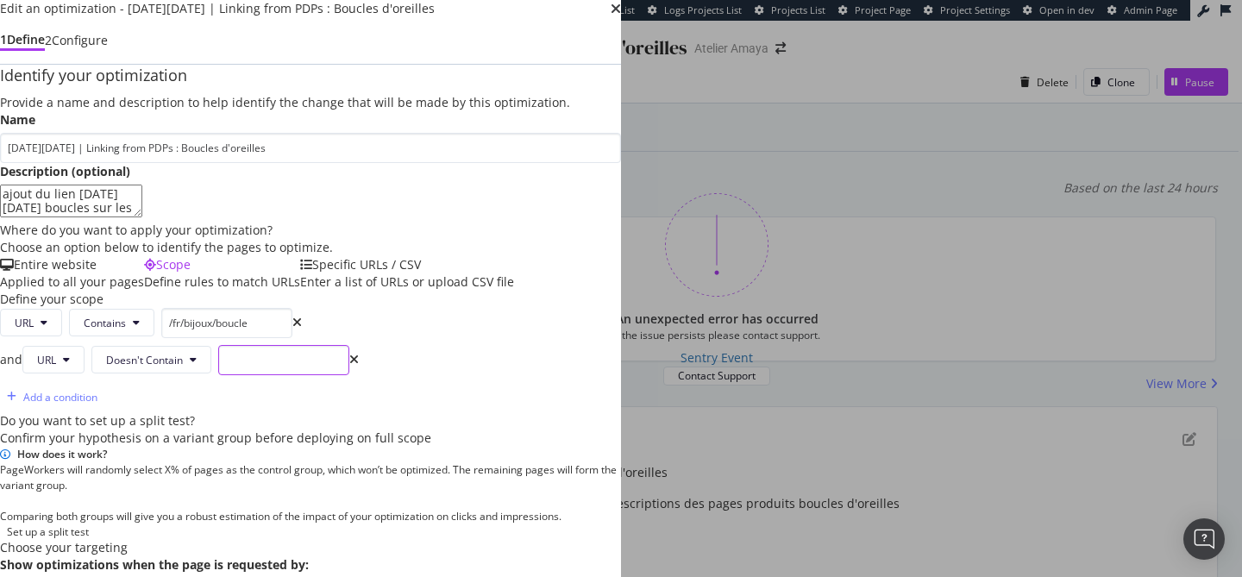
click at [349, 345] on input "modal" at bounding box center [283, 360] width 131 height 30
type input "enfant"
click at [621, 337] on div "Provide a name and description to help identify the change that will be made by…" at bounding box center [310, 364] width 621 height 540
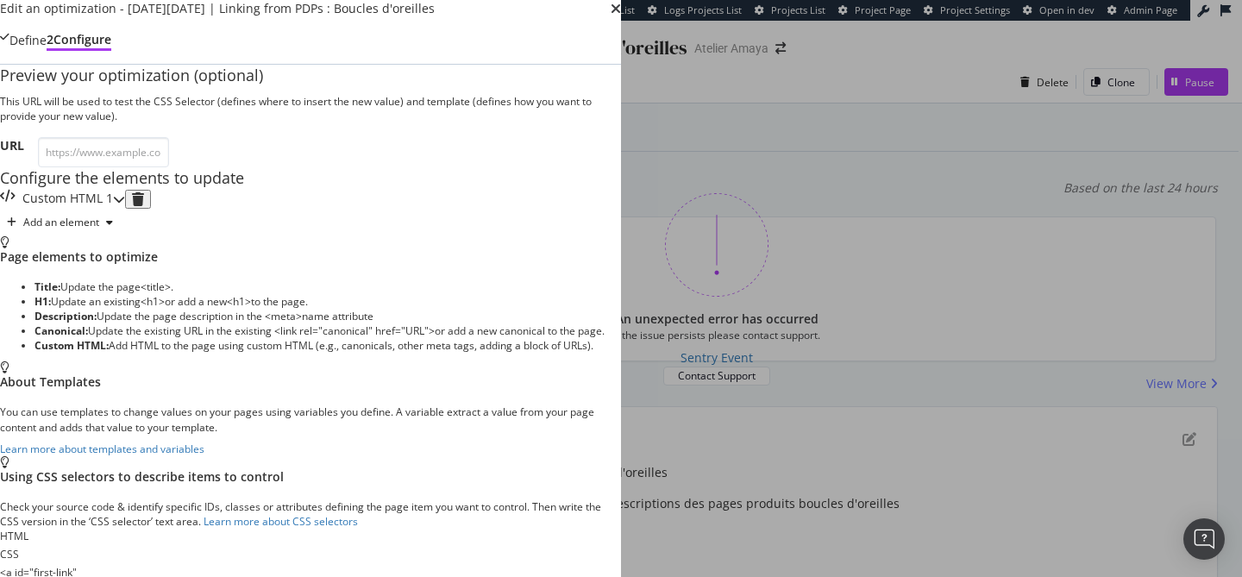
scroll to position [135, 0]
click at [125, 209] on div "Custom HTML 1" at bounding box center [62, 199] width 125 height 19
click at [113, 204] on div "Custom HTML 1" at bounding box center [56, 199] width 113 height 19
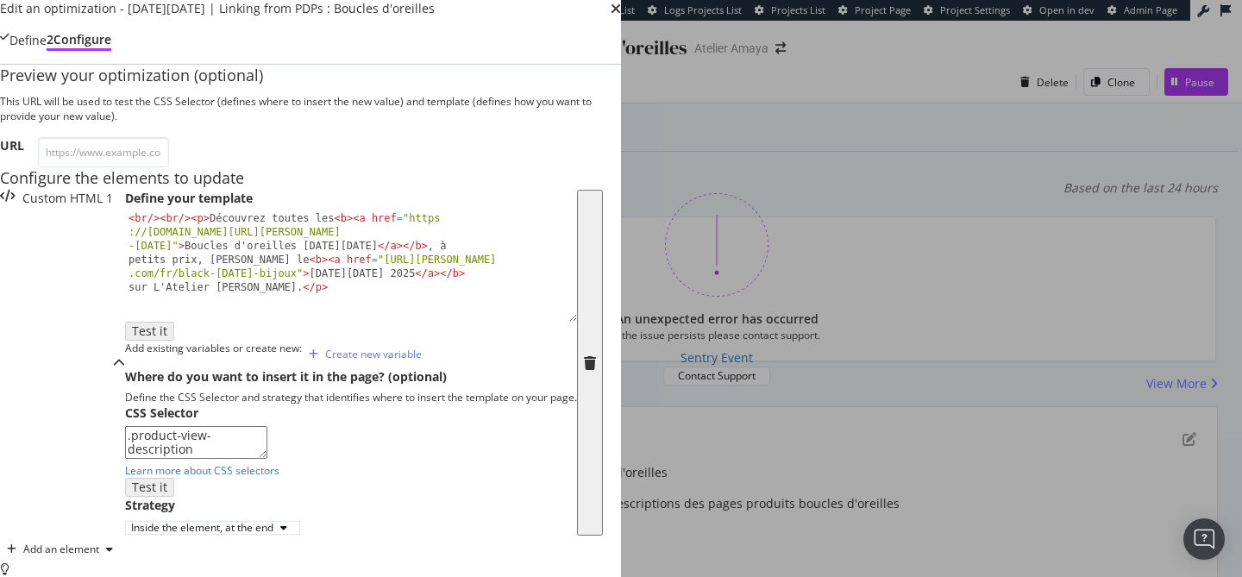
scroll to position [387, 0]
drag, startPoint x: 282, startPoint y: 311, endPoint x: 79, endPoint y: 304, distance: 202.8
click at [79, 304] on div "Preview your optimization (optional) This URL will be used to test the CSS Sele…" at bounding box center [310, 530] width 621 height 931
paste textarea "div"
type textarea "div.product-view-description"
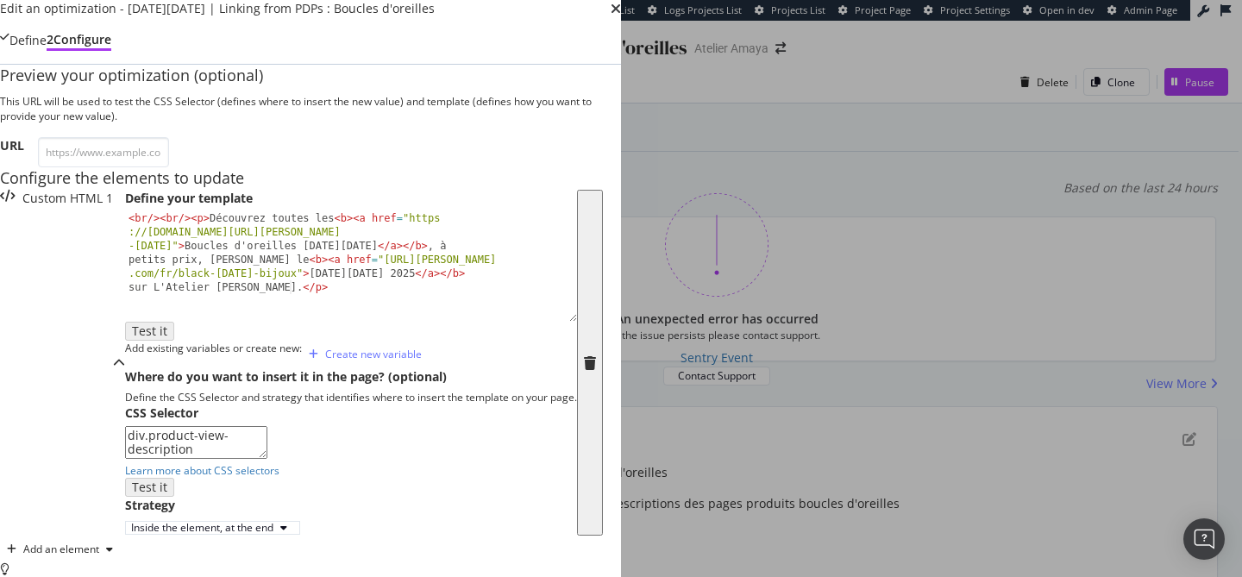
click at [175, 497] on label "Strategy" at bounding box center [150, 505] width 50 height 17
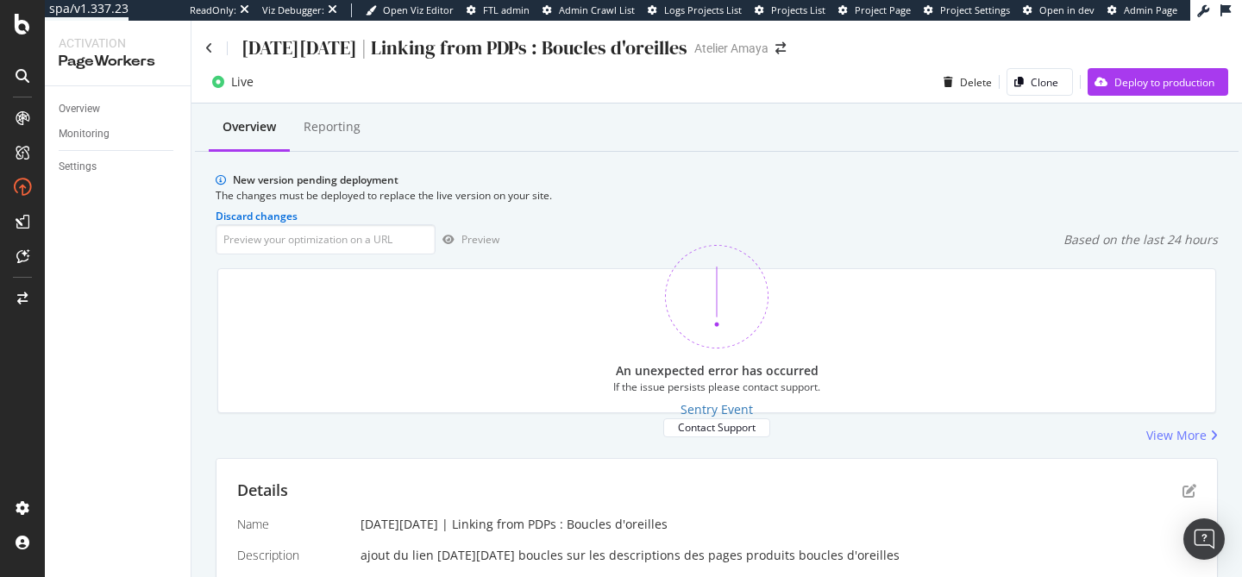
click at [1117, 576] on div "Optimization saved as a draft!" at bounding box center [621, 585] width 1242 height 17
click at [1118, 93] on div "Deploy to production" at bounding box center [1150, 82] width 127 height 26
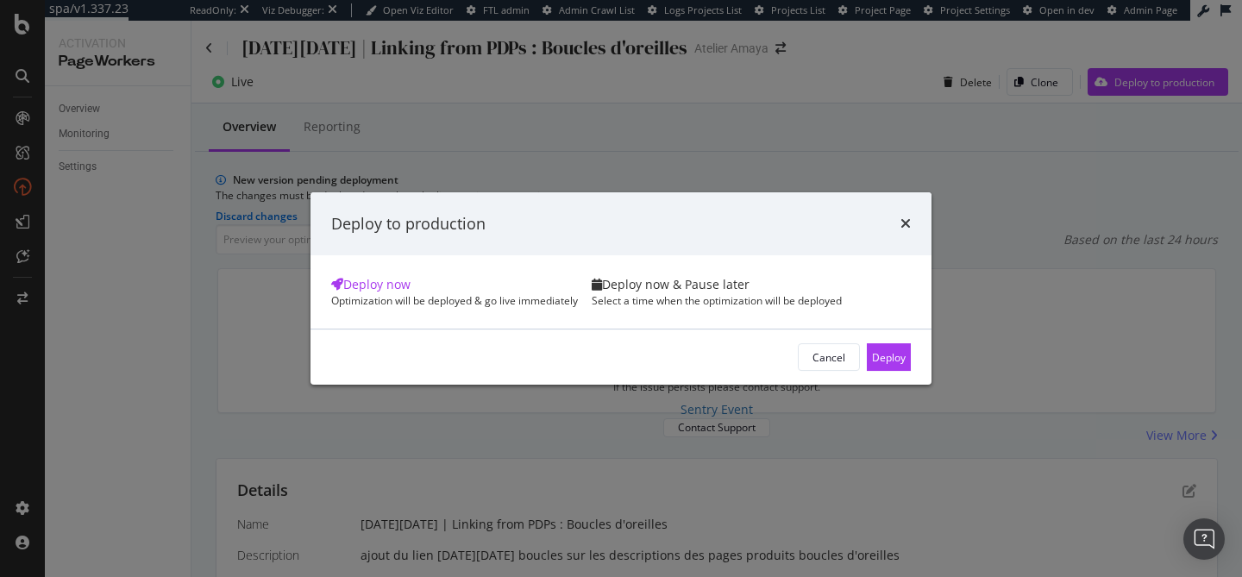
click at [780, 385] on div "Cancel Deploy" at bounding box center [620, 356] width 621 height 55
click at [872, 365] on div "Deploy" at bounding box center [889, 357] width 34 height 15
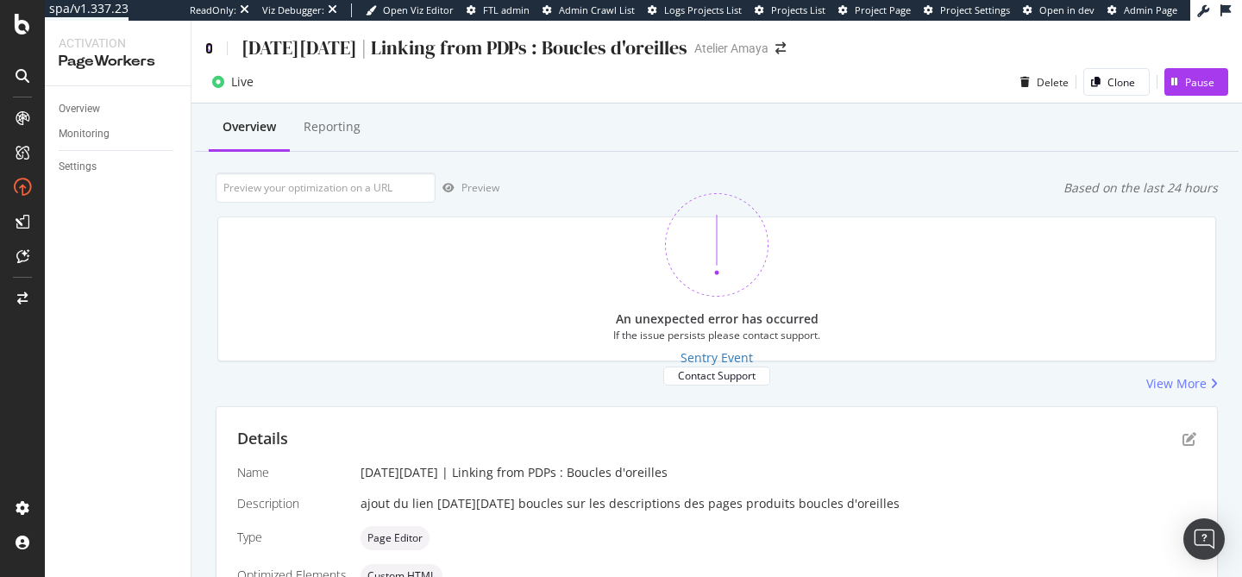
click at [206, 47] on icon at bounding box center [209, 48] width 8 height 12
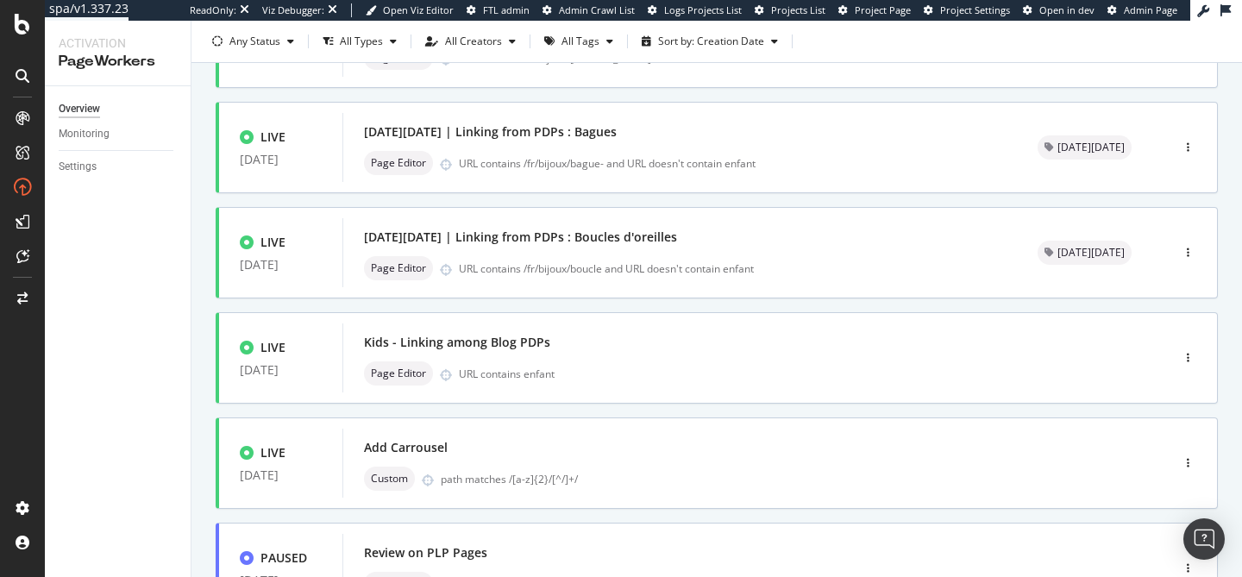
scroll to position [282, 0]
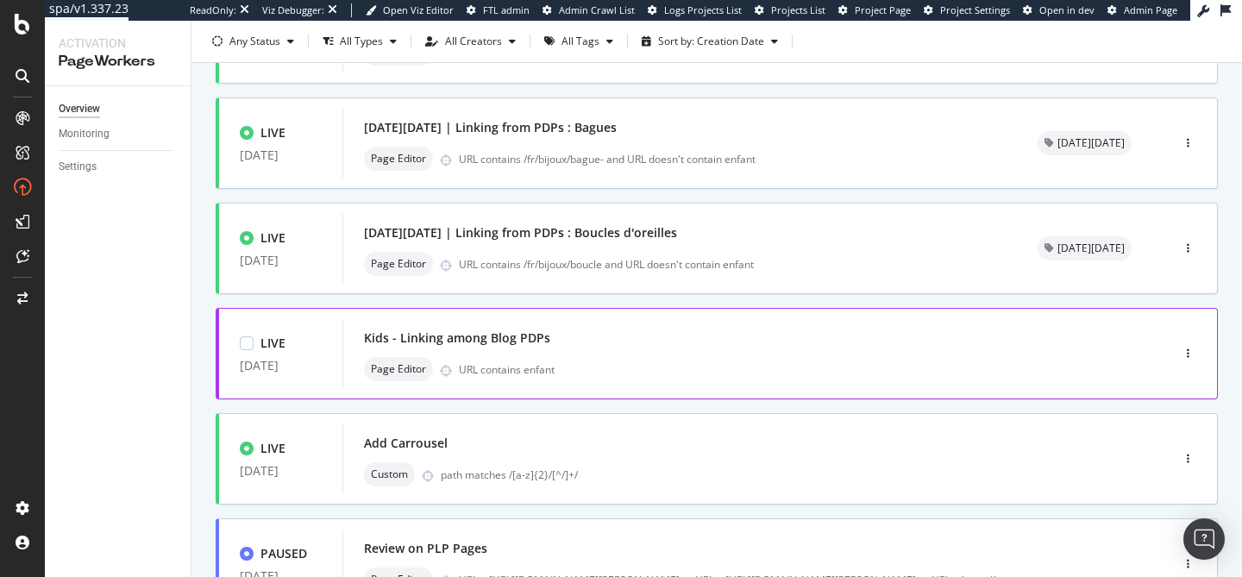
click at [728, 381] on div "Page Editor URL contains enfant" at bounding box center [730, 369] width 733 height 24
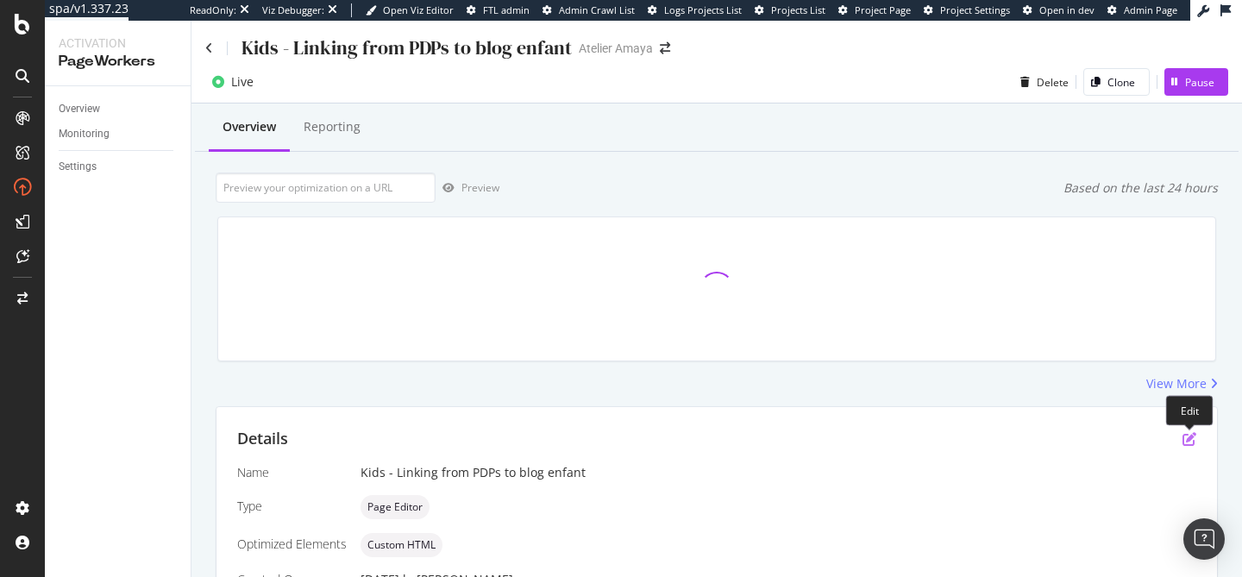
click at [1185, 439] on icon "pen-to-square" at bounding box center [1189, 439] width 14 height 14
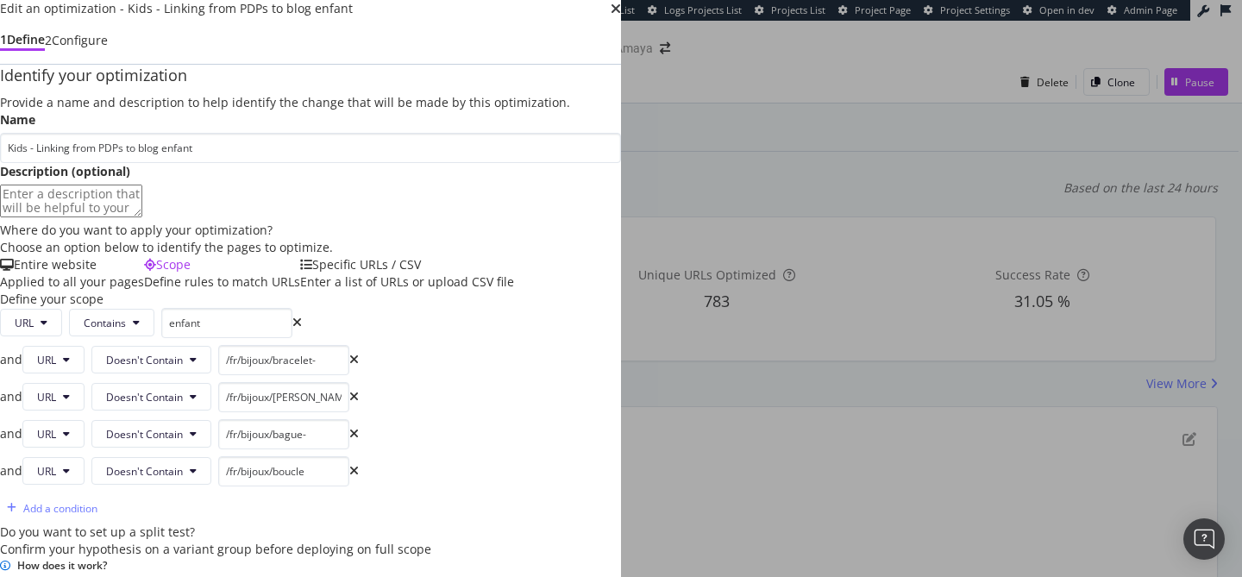
scroll to position [809, 0]
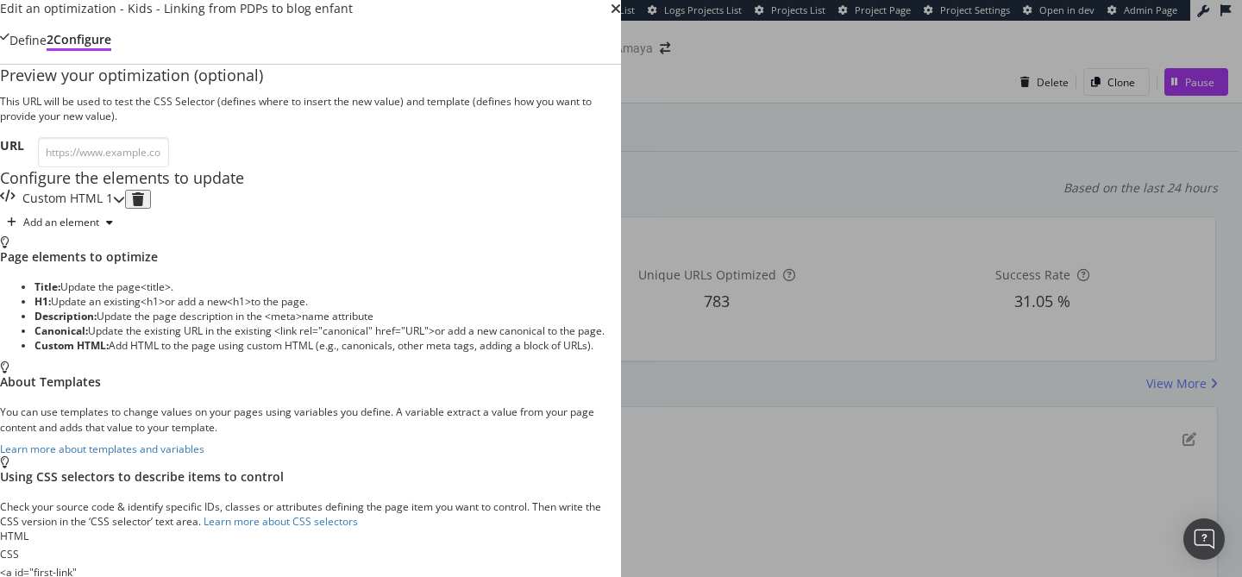
click at [125, 190] on div "Custom HTML 1" at bounding box center [62, 199] width 125 height 19
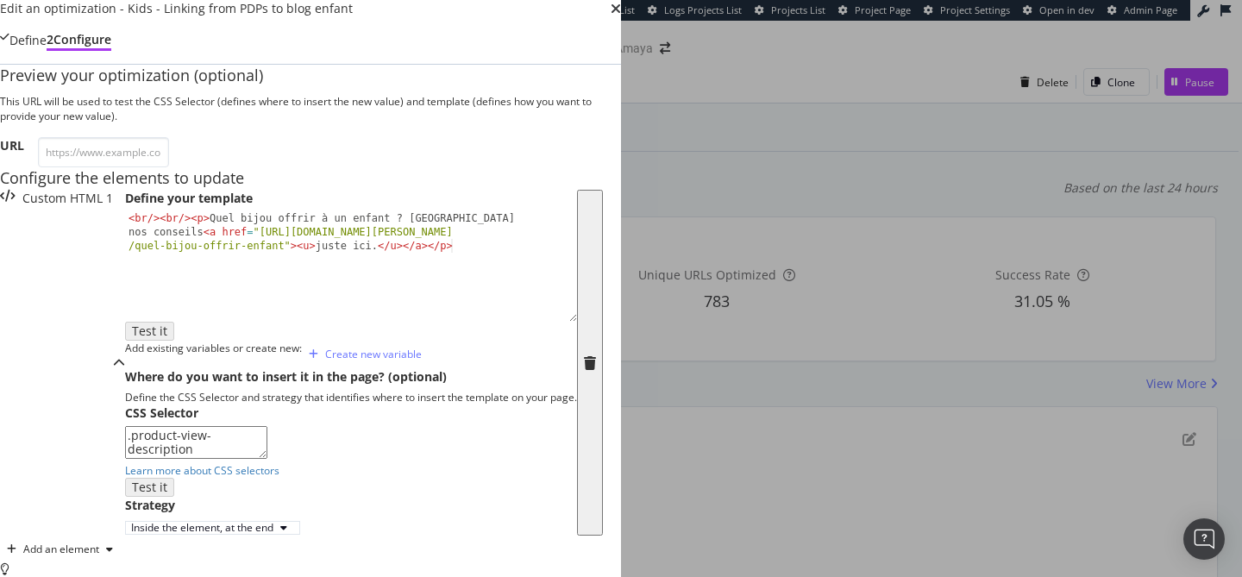
scroll to position [358, 0]
drag, startPoint x: 273, startPoint y: 335, endPoint x: 89, endPoint y: 327, distance: 184.7
click at [89, 327] on div "Preview your optimization (optional) This URL will be used to test the CSS Sele…" at bounding box center [310, 530] width 621 height 931
paste textarea "div"
type textarea "div.product-view-description"
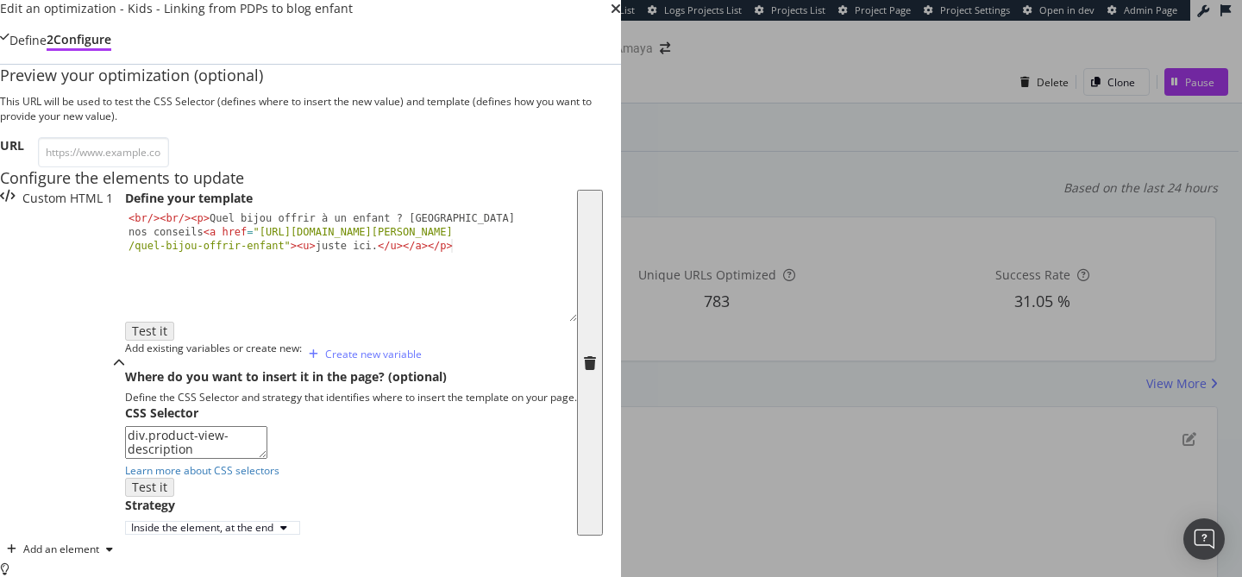
click at [621, 396] on div "Preview your optimization (optional) This URL will be used to test the CSS Sele…" at bounding box center [310, 530] width 621 height 931
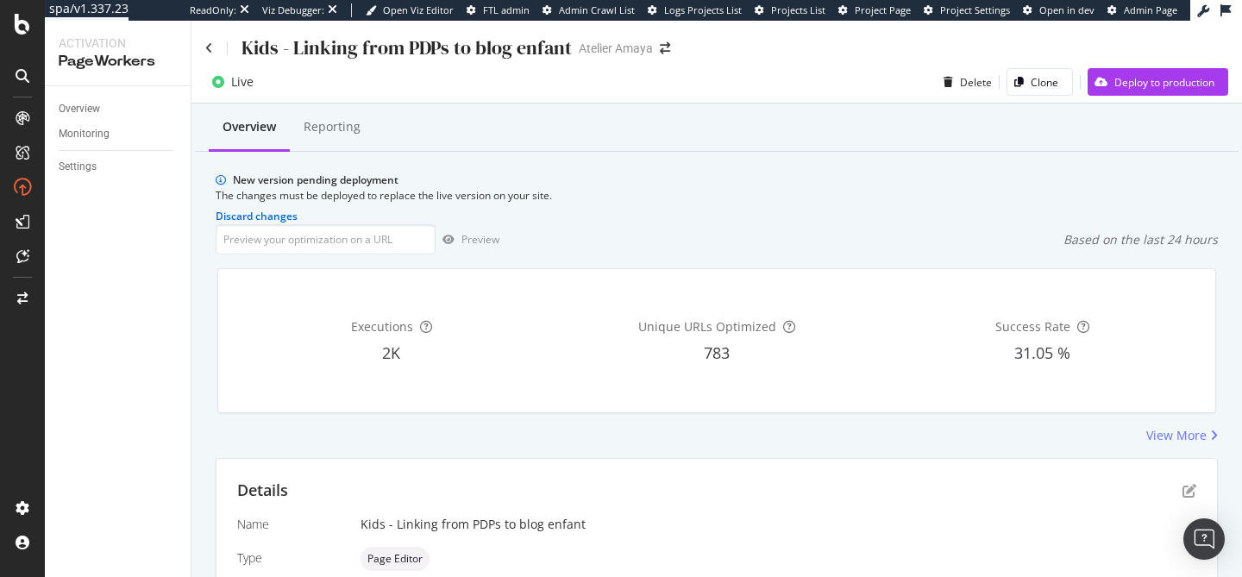
click at [1122, 576] on div "Optimization saved as a draft!" at bounding box center [621, 585] width 1242 height 17
click at [1117, 93] on div "Deploy to production" at bounding box center [1150, 82] width 127 height 26
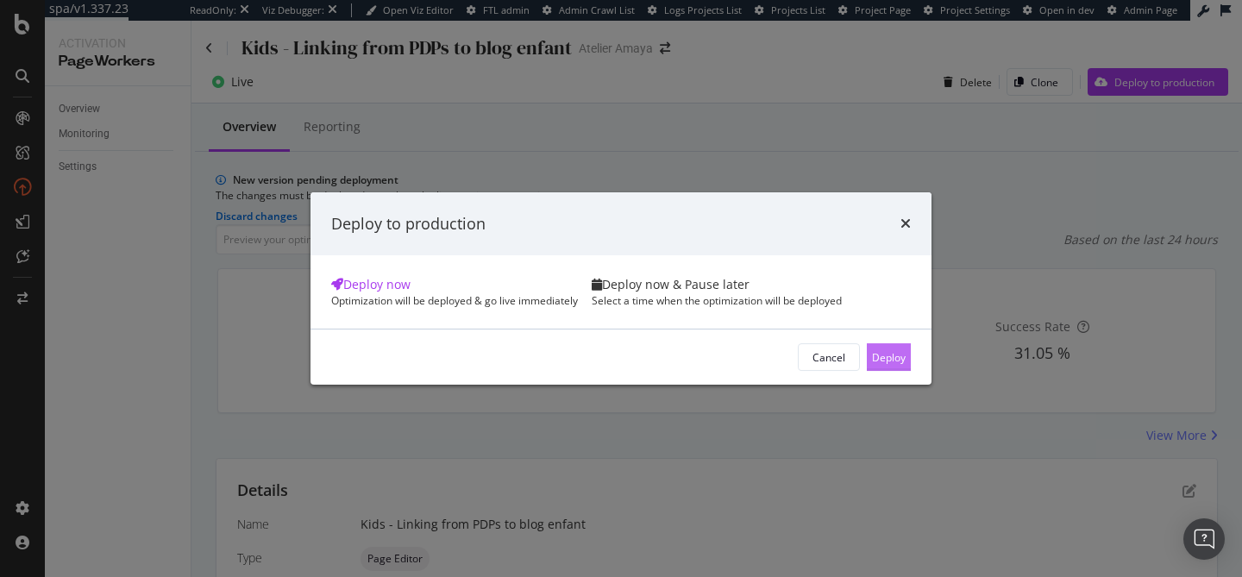
click at [872, 370] on div "Deploy" at bounding box center [889, 357] width 34 height 26
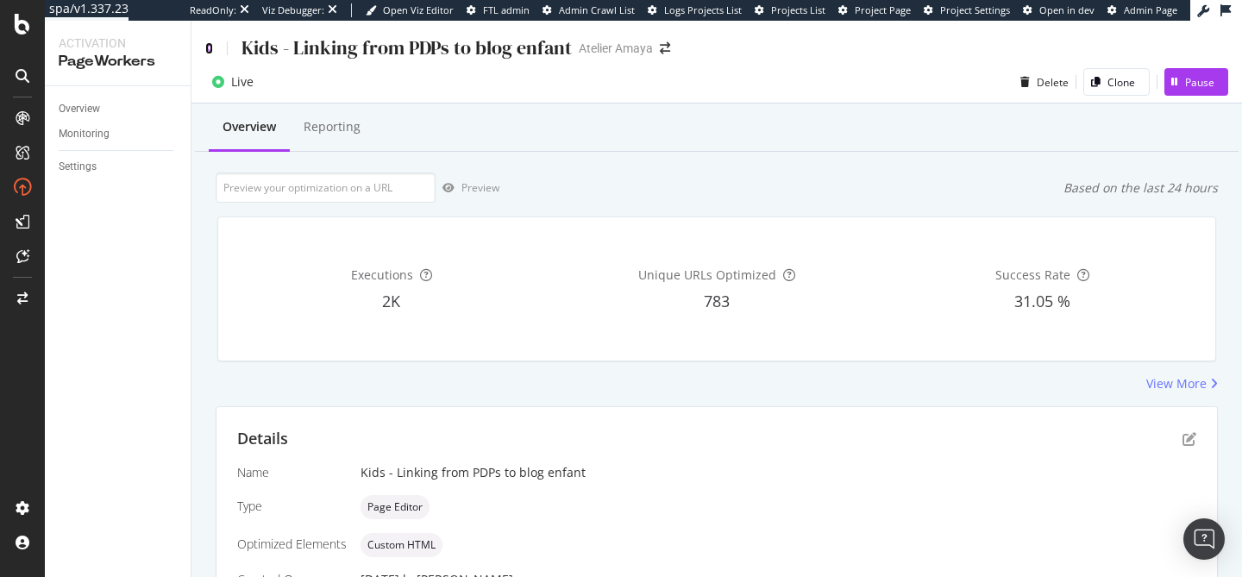
click at [211, 51] on icon at bounding box center [209, 48] width 8 height 12
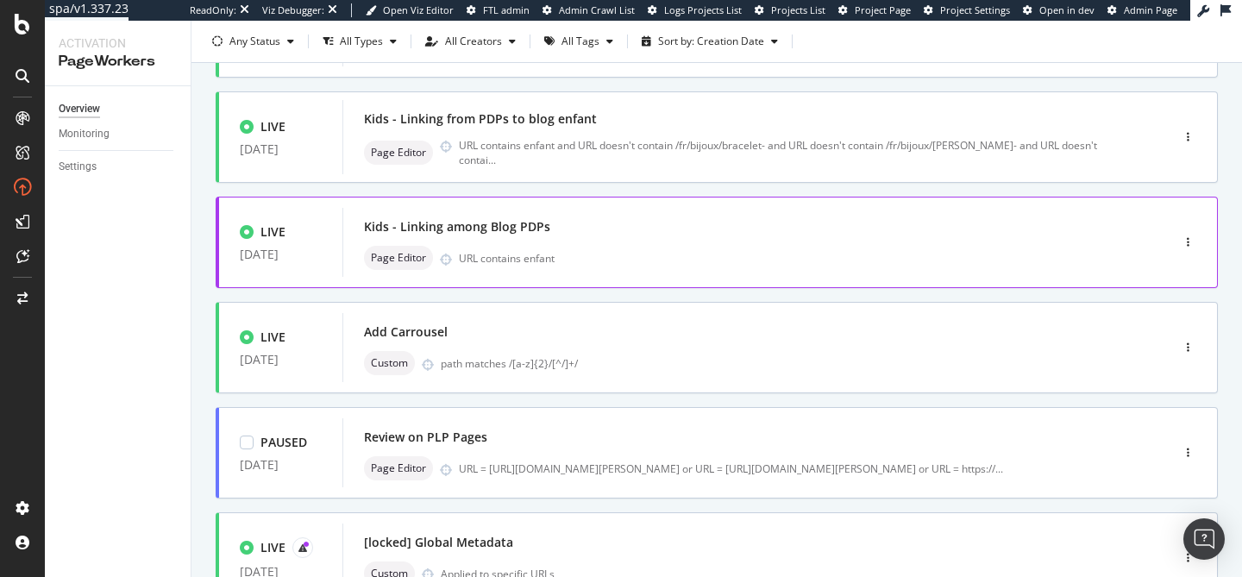
scroll to position [498, 0]
click at [689, 266] on div "URL contains enfant" at bounding box center [778, 259] width 638 height 15
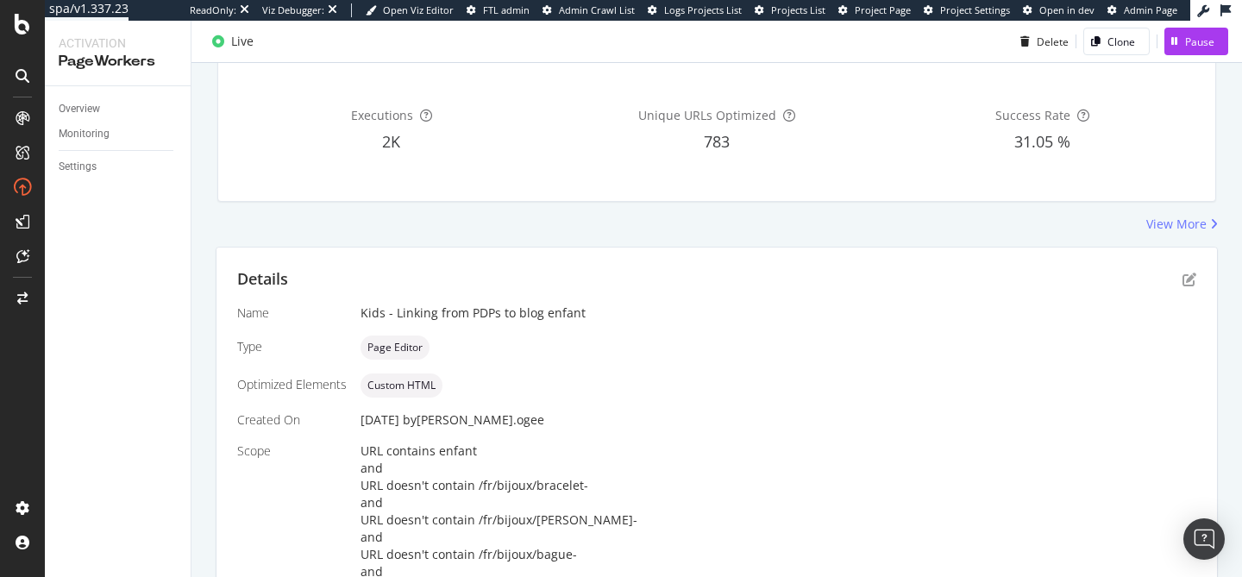
scroll to position [252, 0]
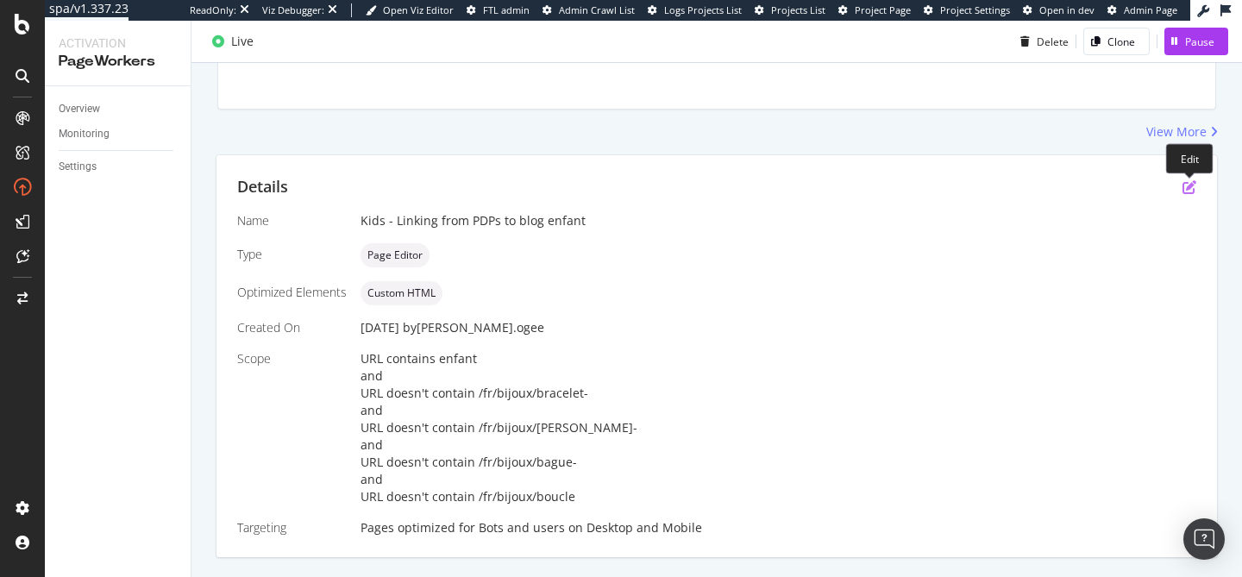
click at [1194, 190] on icon "pen-to-square" at bounding box center [1189, 187] width 14 height 14
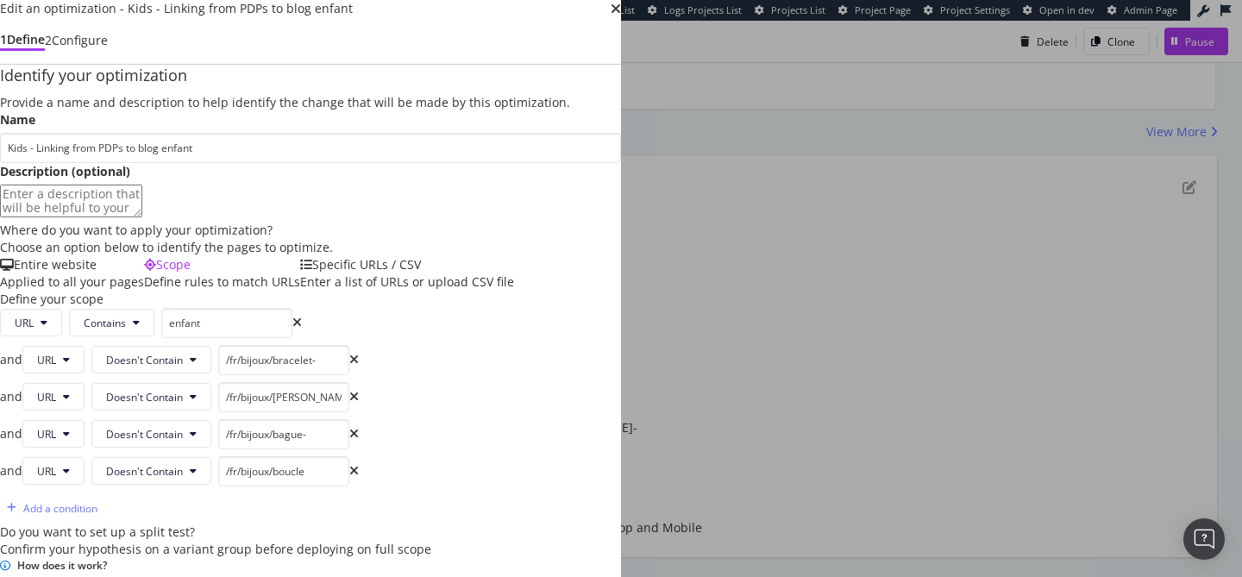
scroll to position [809, 0]
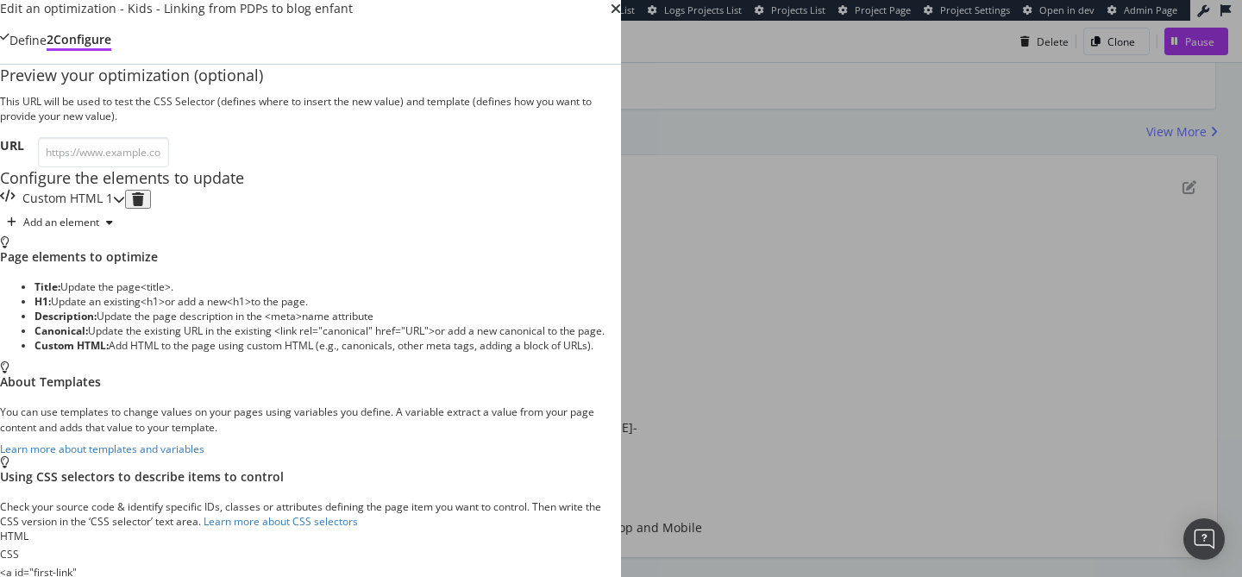
scroll to position [135, 0]
click at [125, 190] on div "Custom HTML 1" at bounding box center [62, 199] width 125 height 19
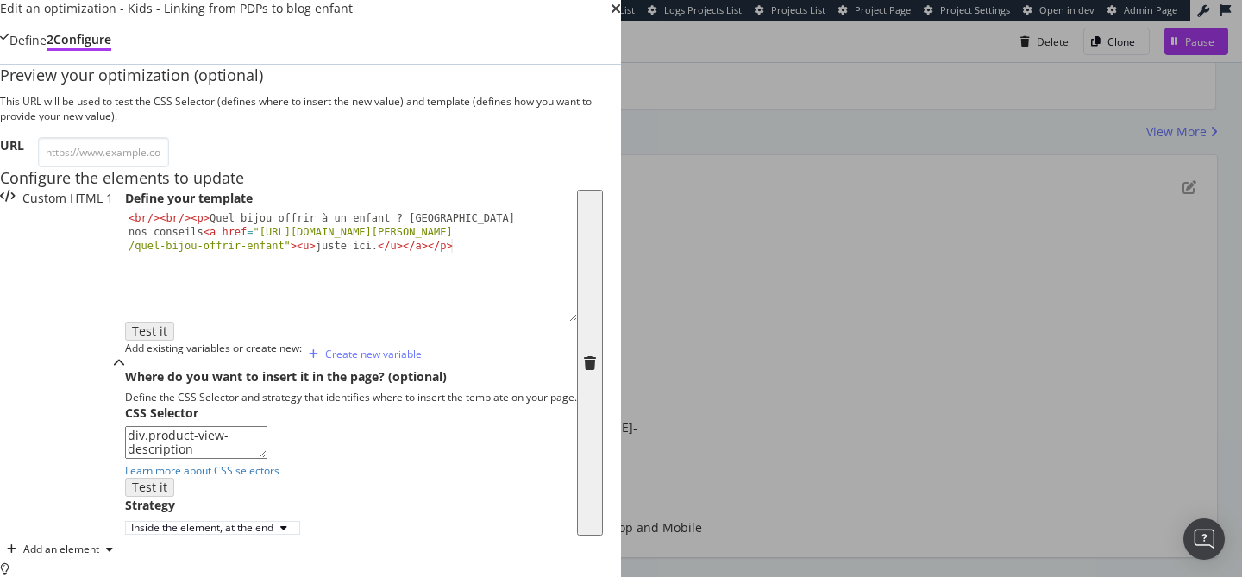
scroll to position [348, 0]
click at [621, 16] on icon "times" at bounding box center [616, 9] width 10 height 14
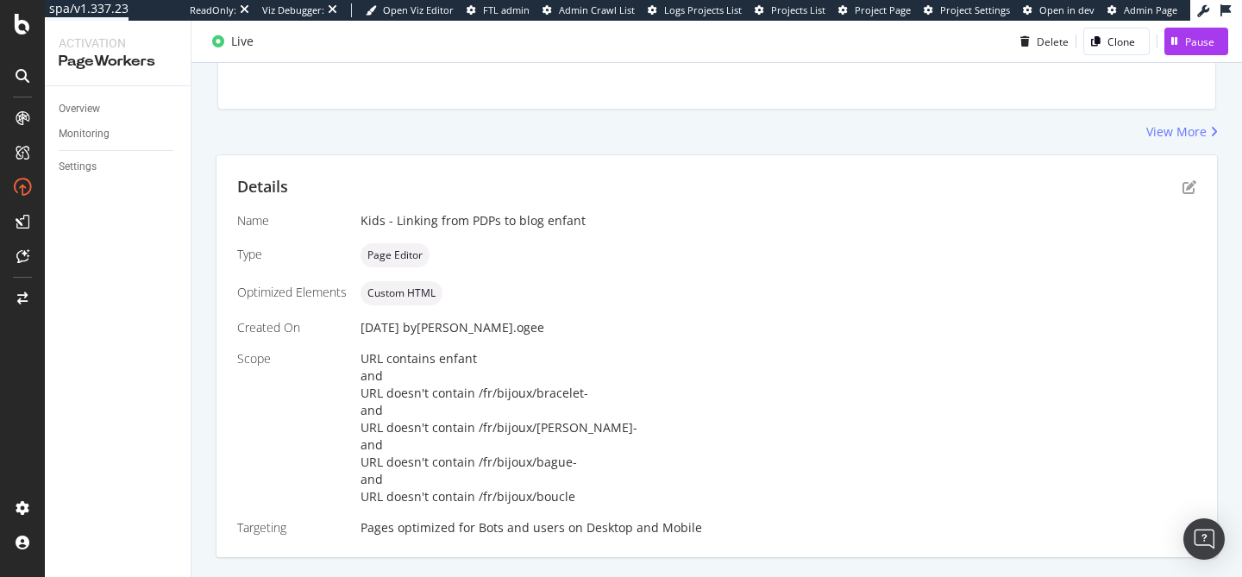
scroll to position [0, 0]
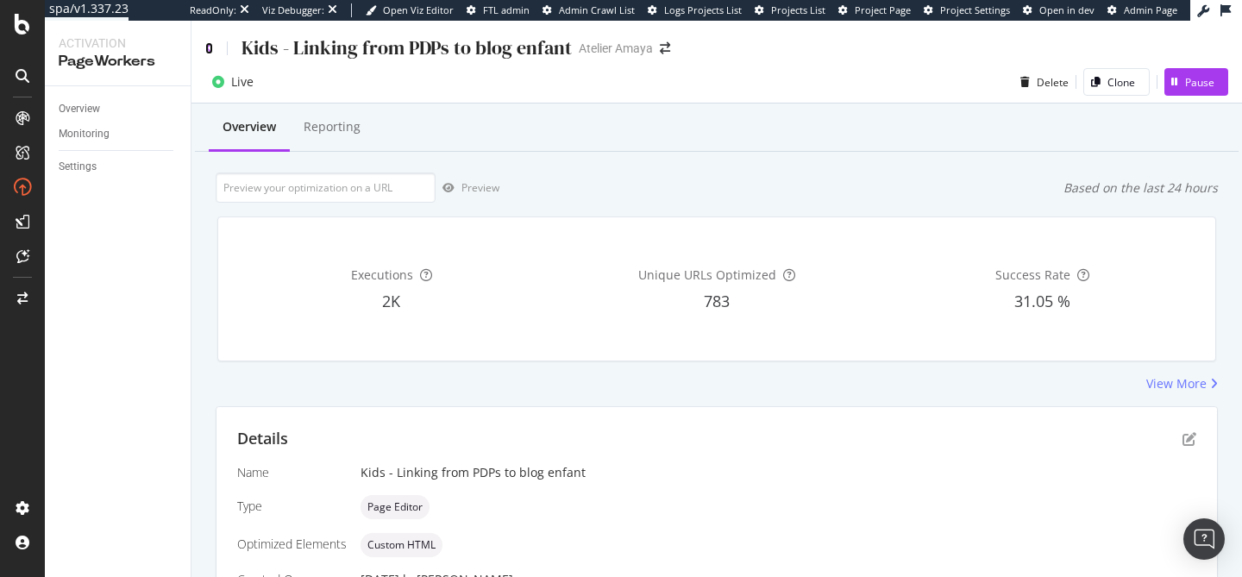
click at [208, 44] on icon at bounding box center [209, 48] width 8 height 12
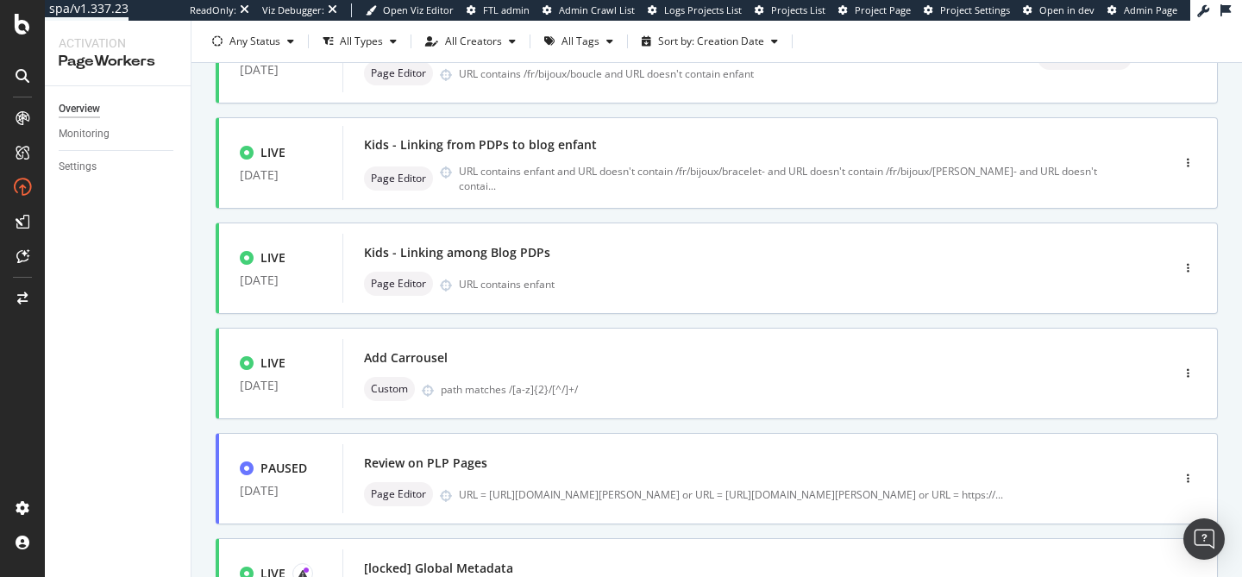
scroll to position [478, 0]
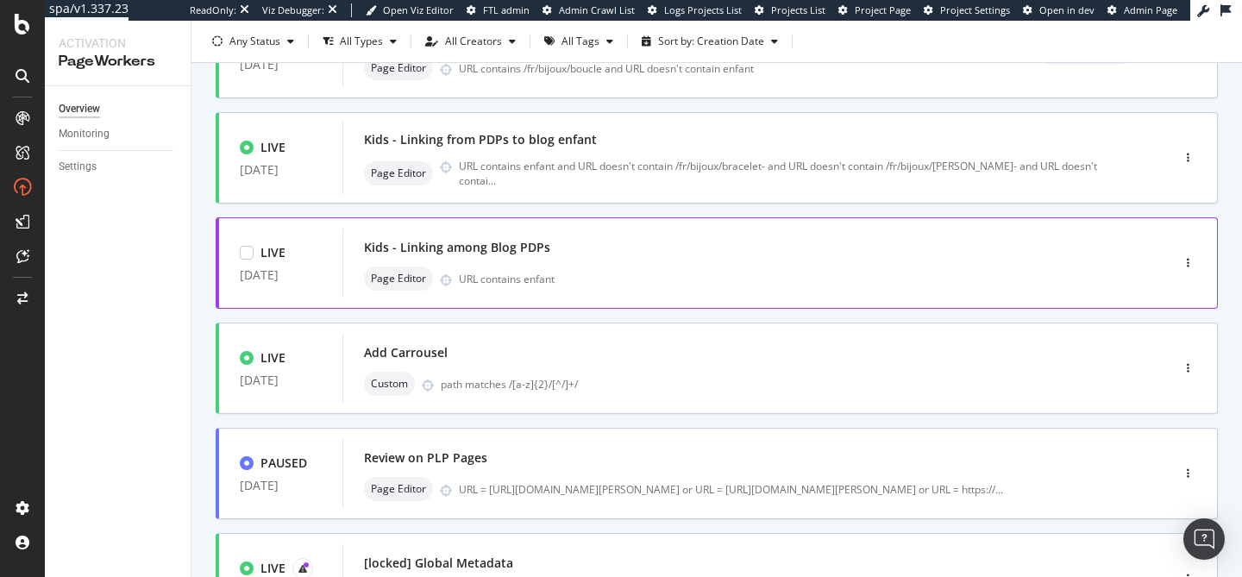
click at [617, 277] on div "Page Editor URL contains enfant" at bounding box center [730, 278] width 733 height 24
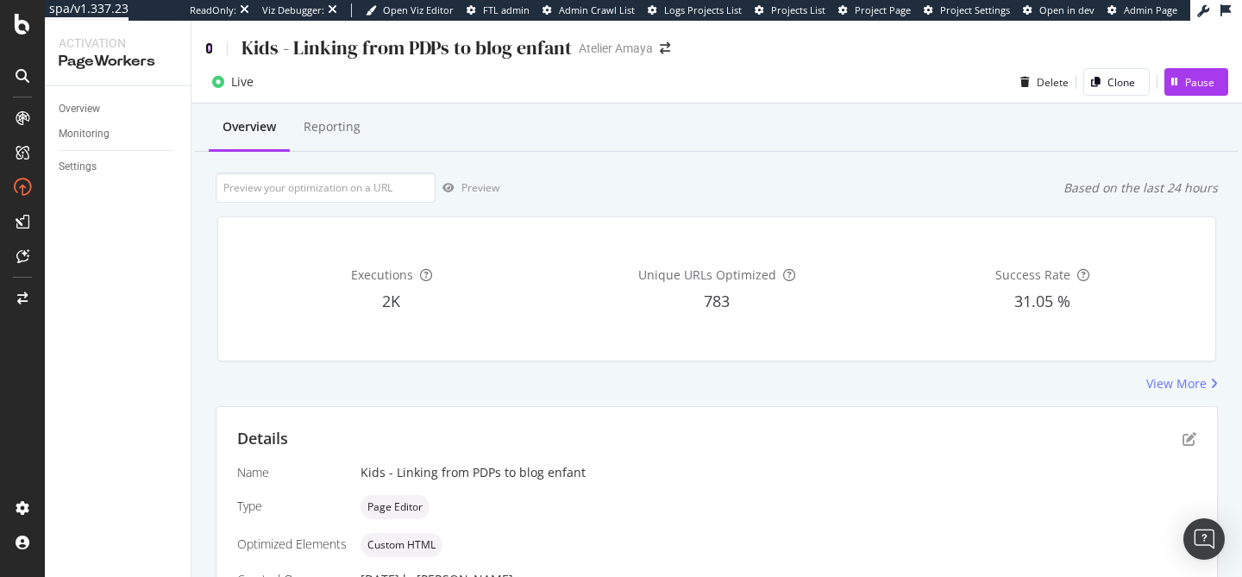
click at [207, 47] on icon at bounding box center [209, 48] width 8 height 12
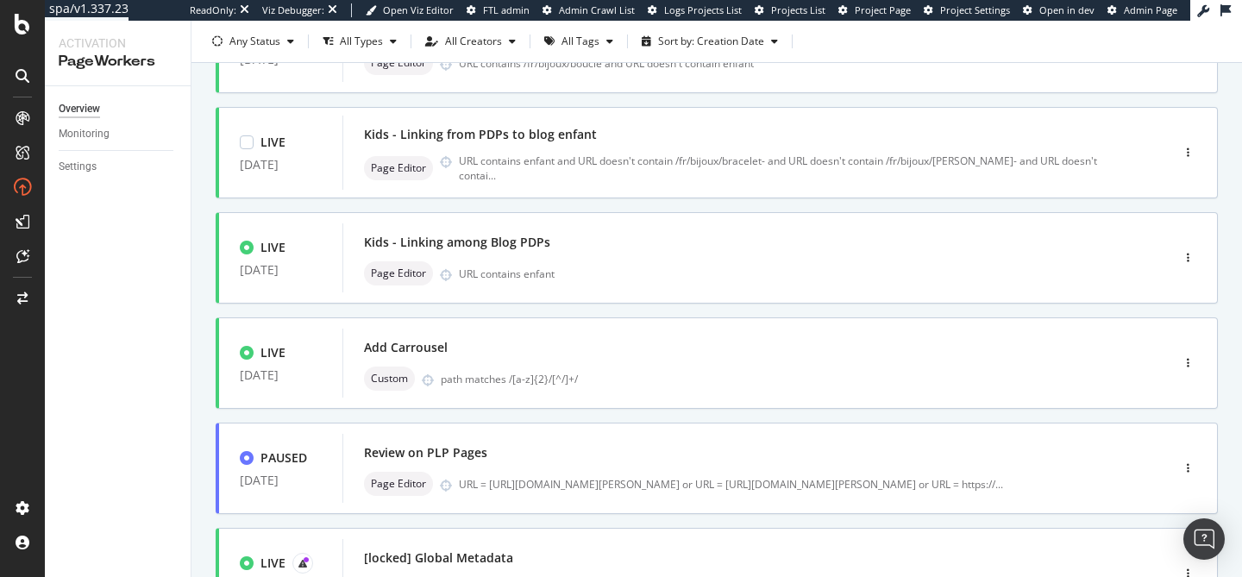
scroll to position [484, 0]
click at [726, 247] on div "LIVE [DATE] [DATE][DATE] | Linking from PDPs : Bracelet Page Editor URL contain…" at bounding box center [717, 229] width 1002 height 1089
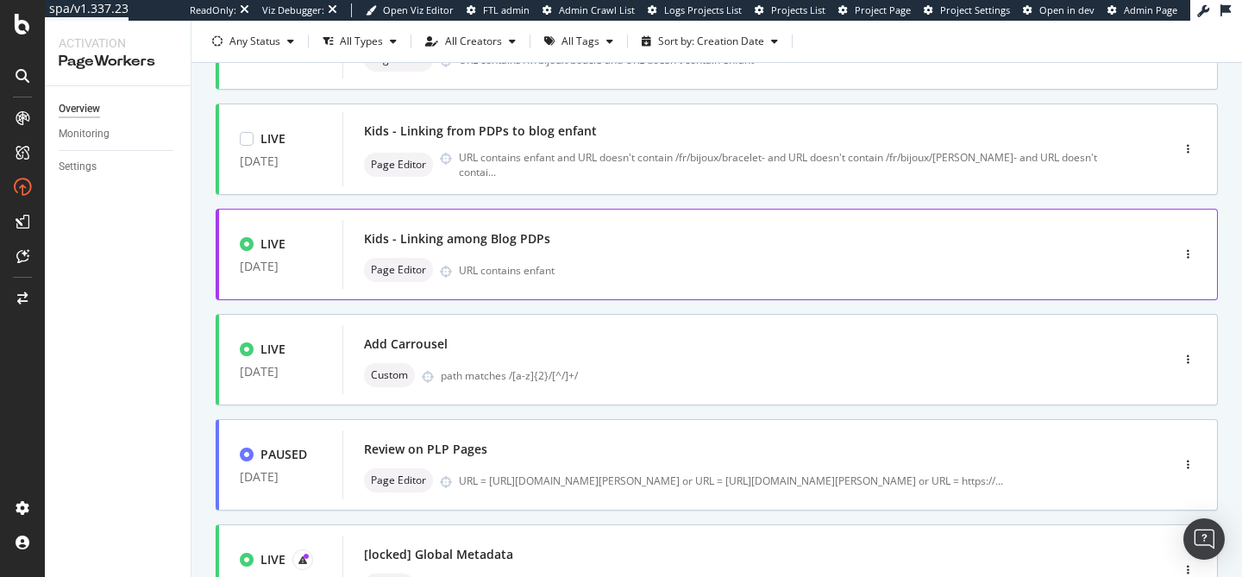
scroll to position [487, 0]
click at [727, 260] on div "Kids - Linking among Blog PDPs Page Editor URL contains enfant" at bounding box center [730, 253] width 733 height 55
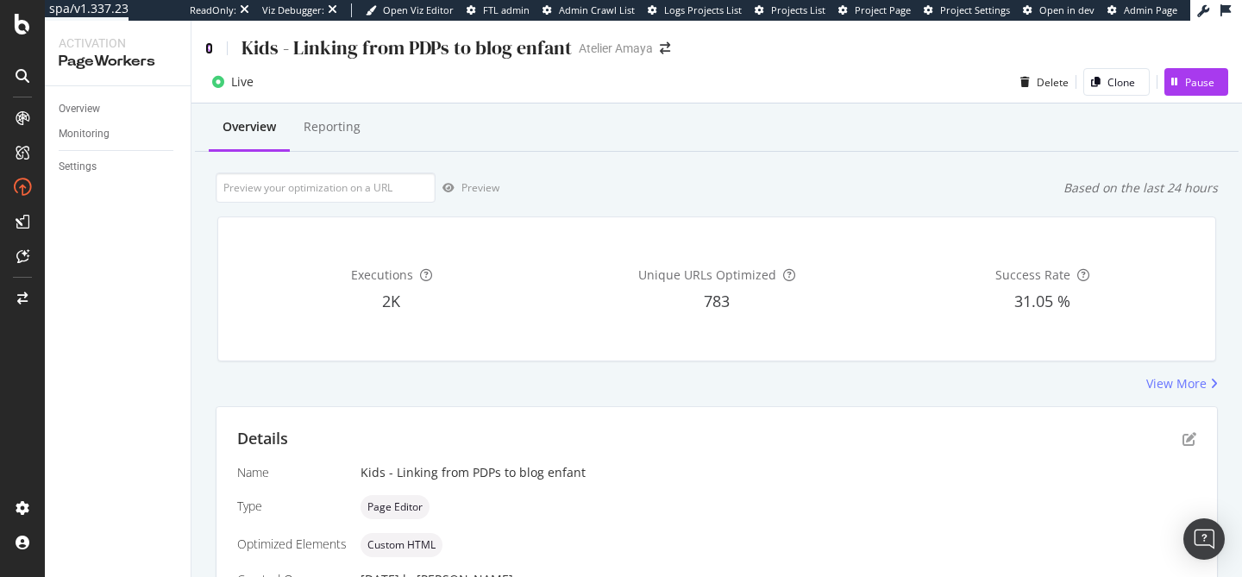
click at [212, 49] on icon at bounding box center [209, 48] width 8 height 12
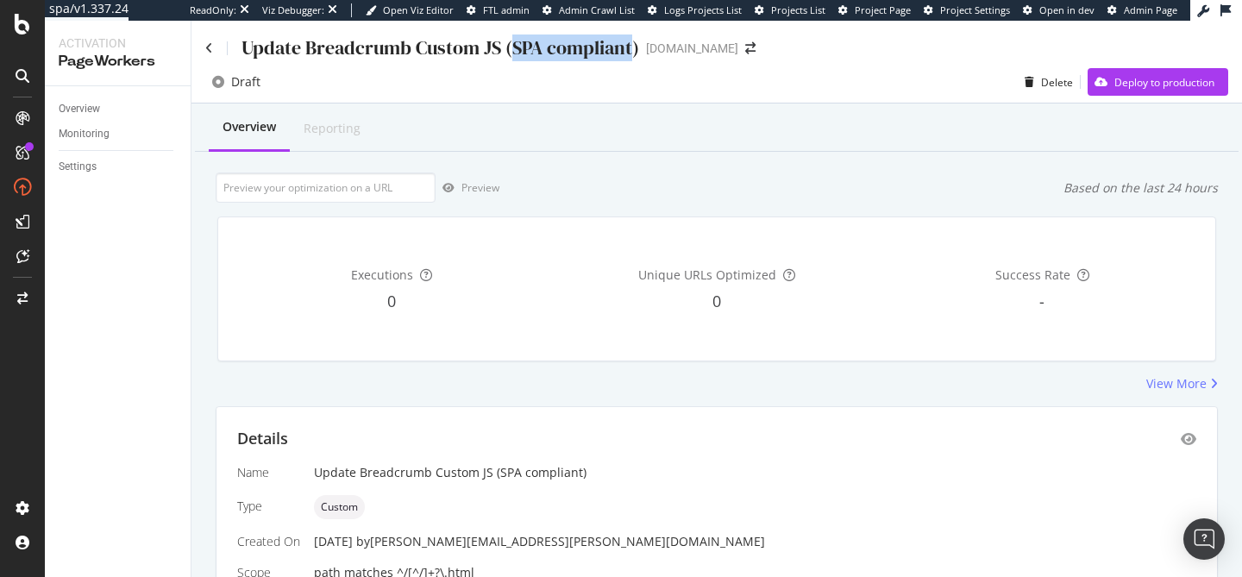
drag, startPoint x: 515, startPoint y: 44, endPoint x: 630, endPoint y: 46, distance: 115.6
click at [630, 46] on div "Update Breadcrumb Custom JS (SPA compliant)" at bounding box center [440, 47] width 398 height 27
copy div "SPA compliant"
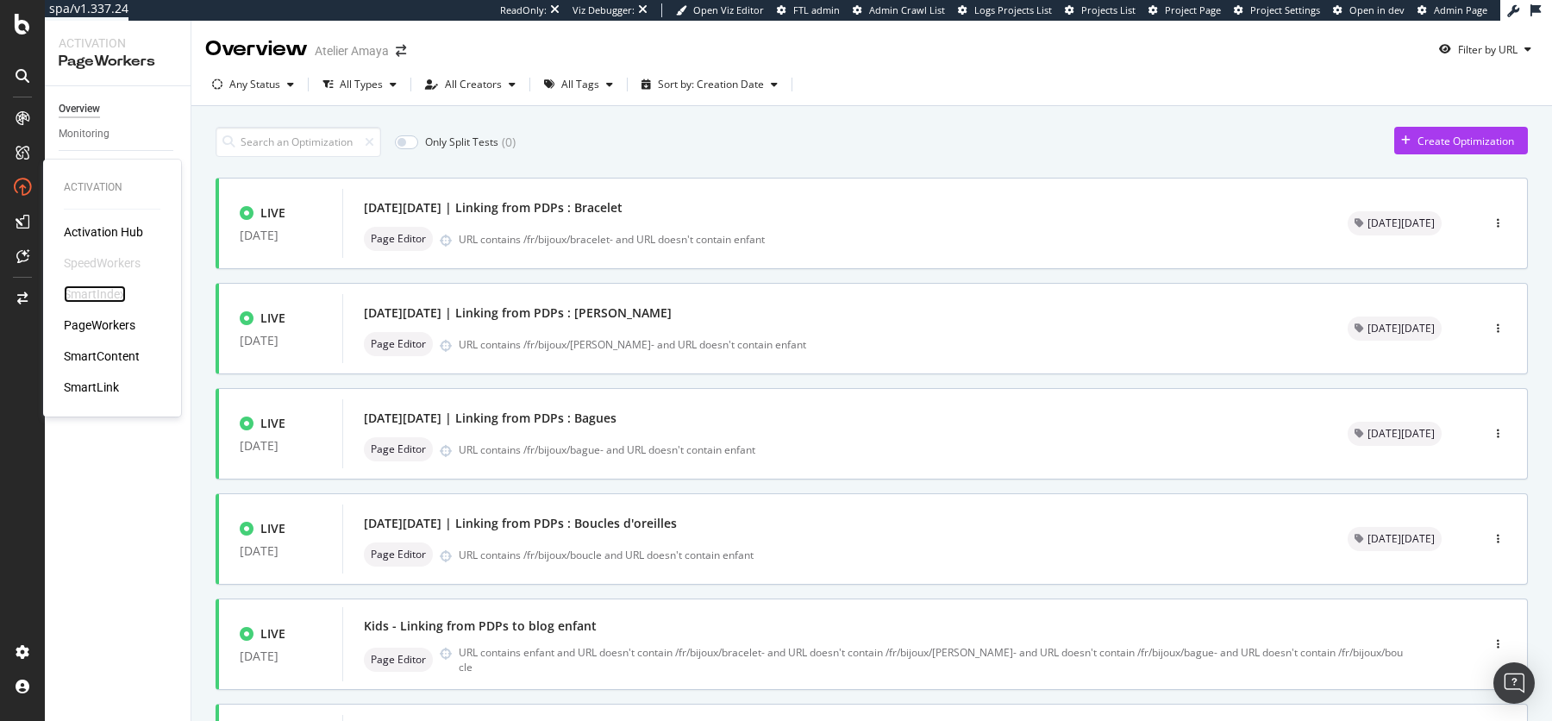
click at [116, 289] on div "SmartIndex" at bounding box center [95, 293] width 62 height 17
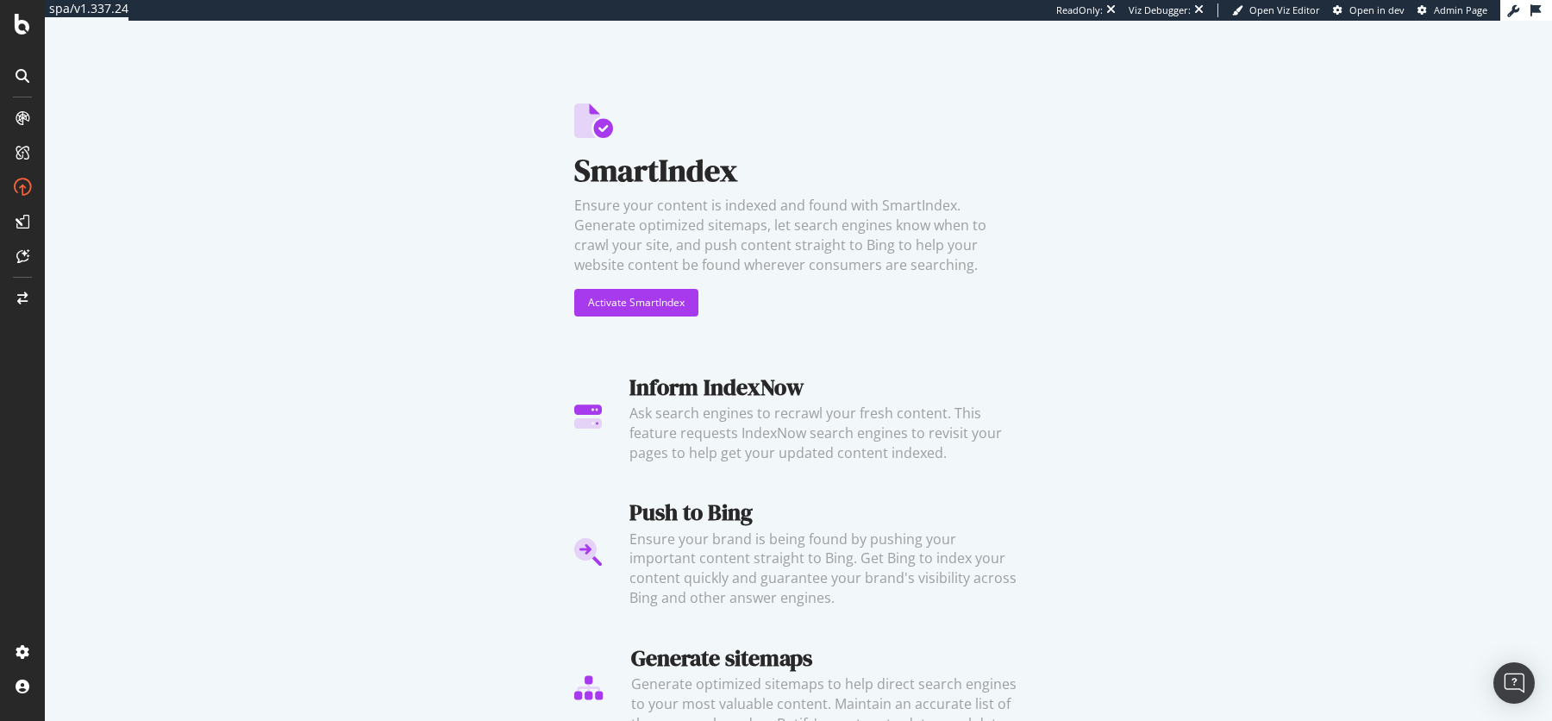
click at [310, 310] on div "SmartIndex Ensure your content is indexed and found with SmartIndex. Generate o…" at bounding box center [798, 371] width 1507 height 700
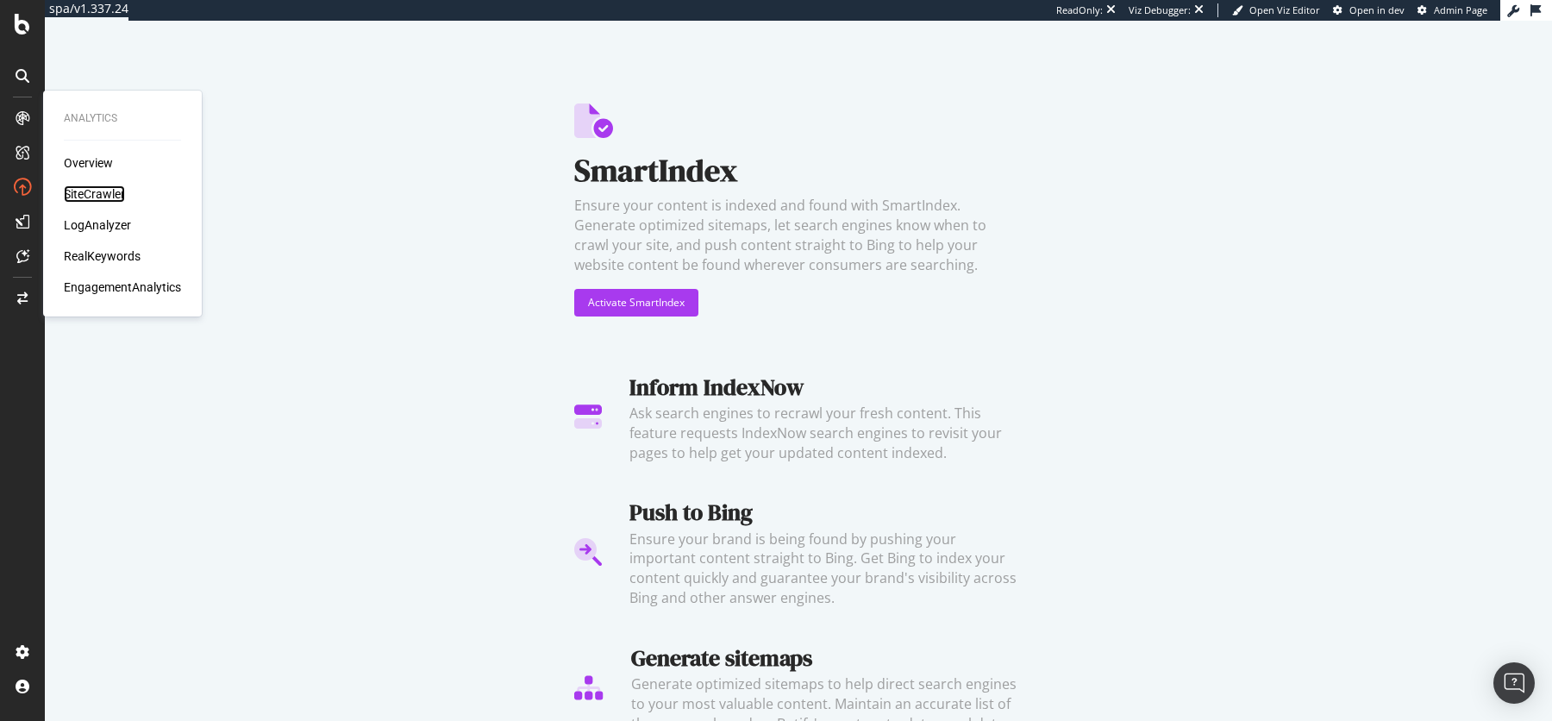
click at [110, 198] on div "SiteCrawler" at bounding box center [94, 193] width 61 height 17
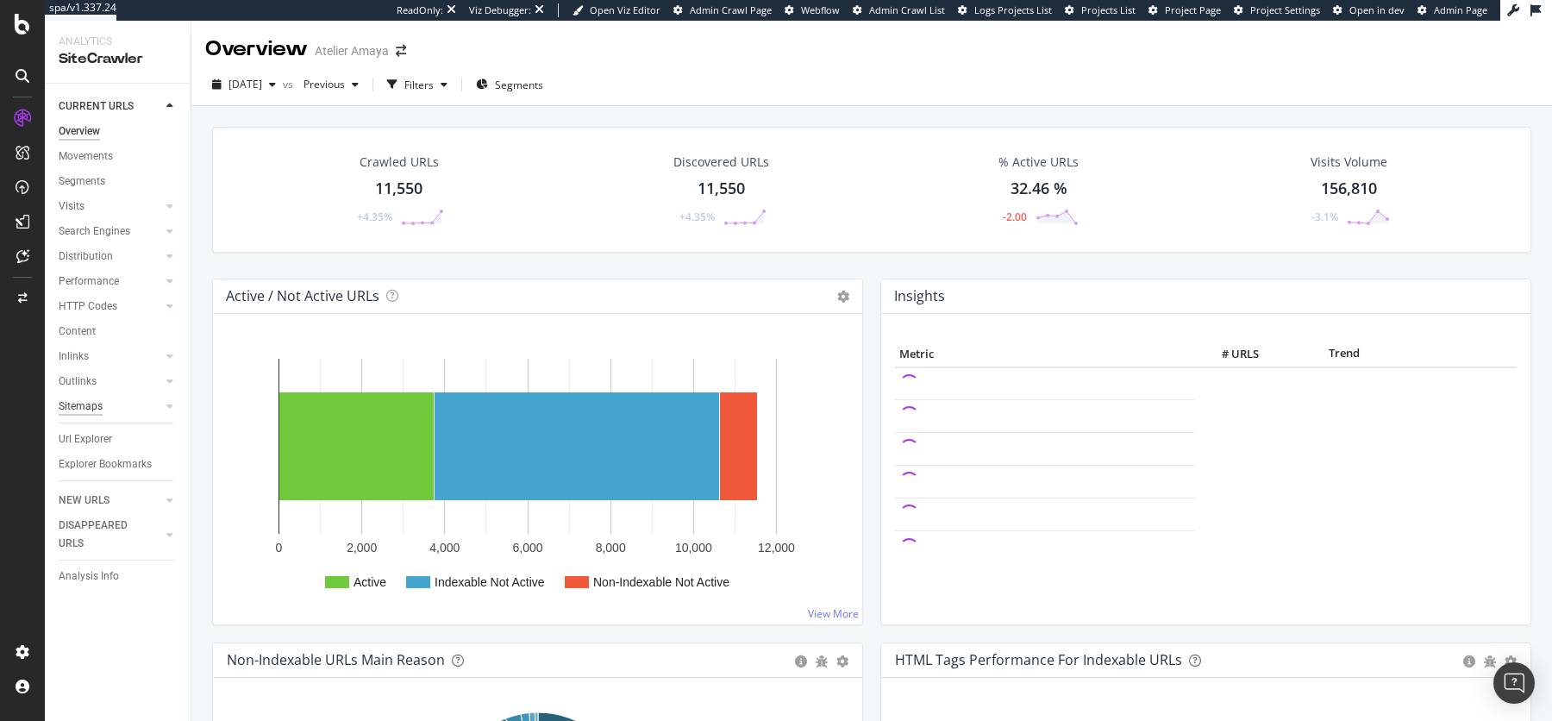
click at [91, 404] on div "Sitemaps" at bounding box center [81, 407] width 44 height 18
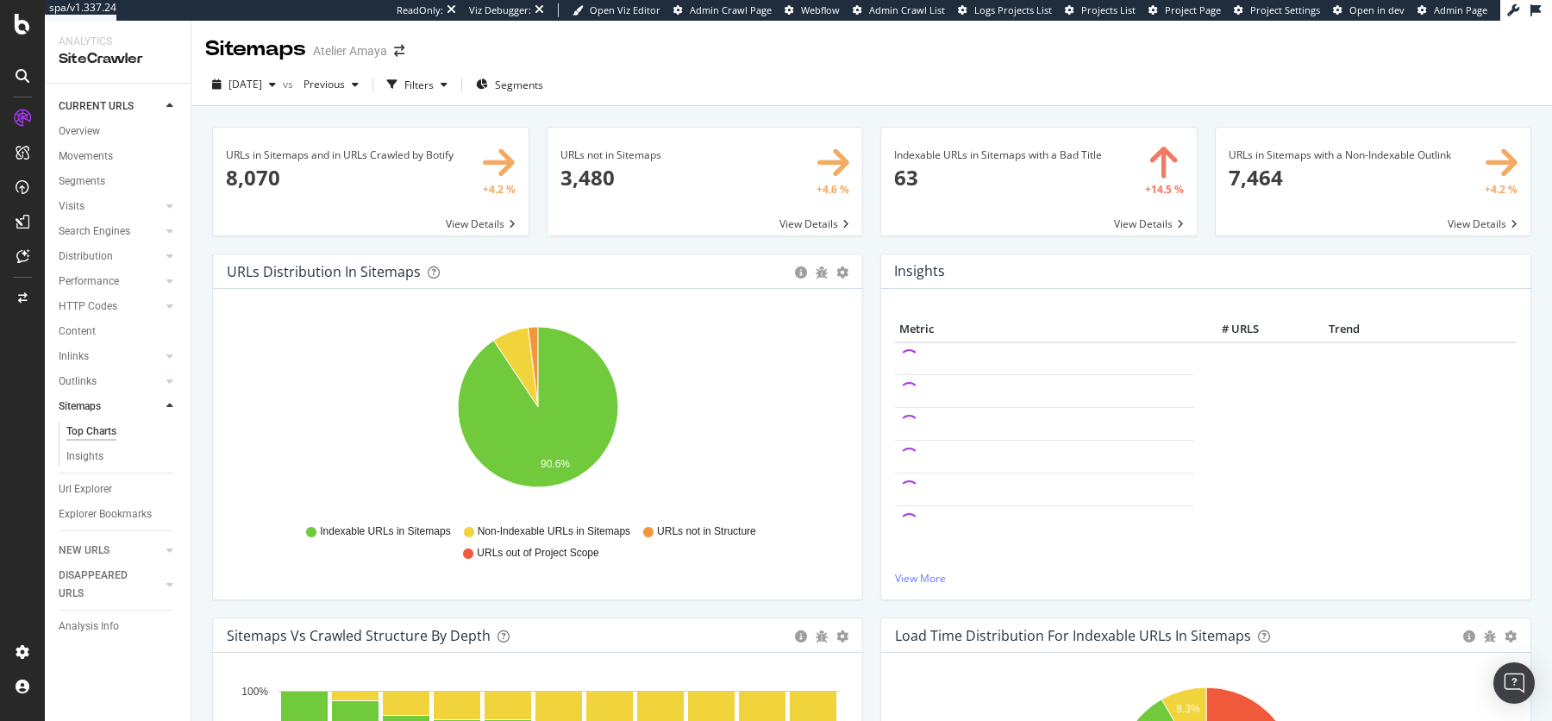
click at [705, 207] on span at bounding box center [706, 182] width 316 height 108
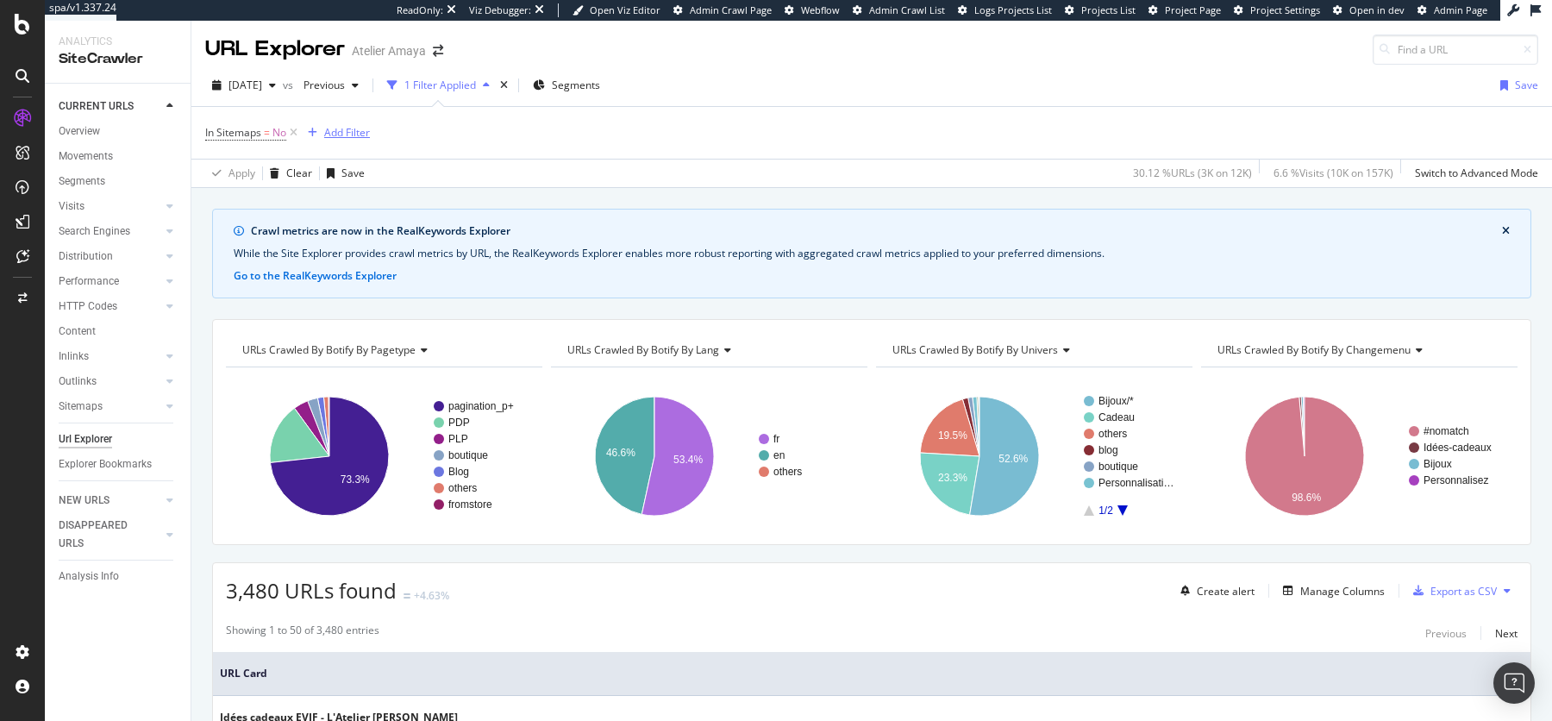
click at [365, 129] on div "Add Filter" at bounding box center [347, 132] width 46 height 15
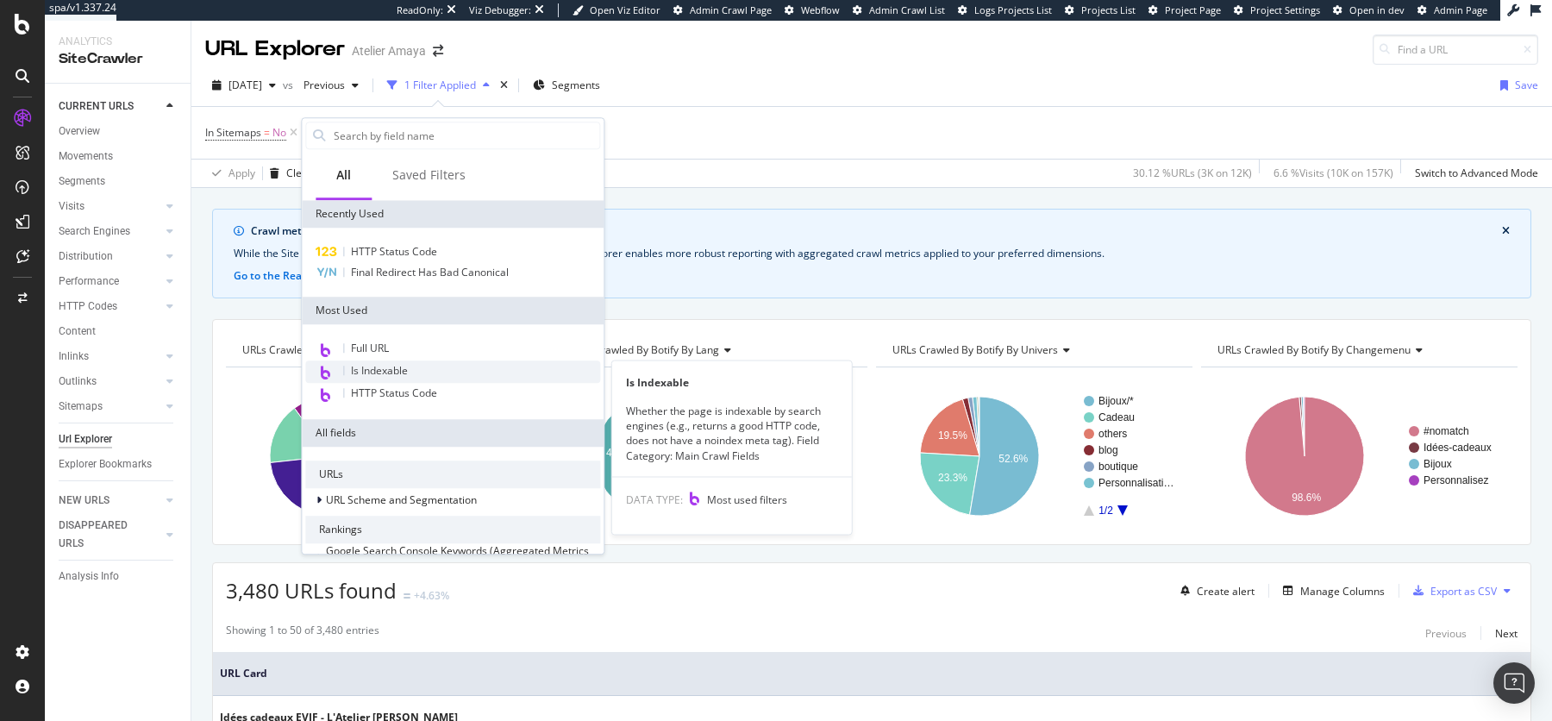
click at [430, 367] on div "Is Indexable" at bounding box center [452, 371] width 295 height 22
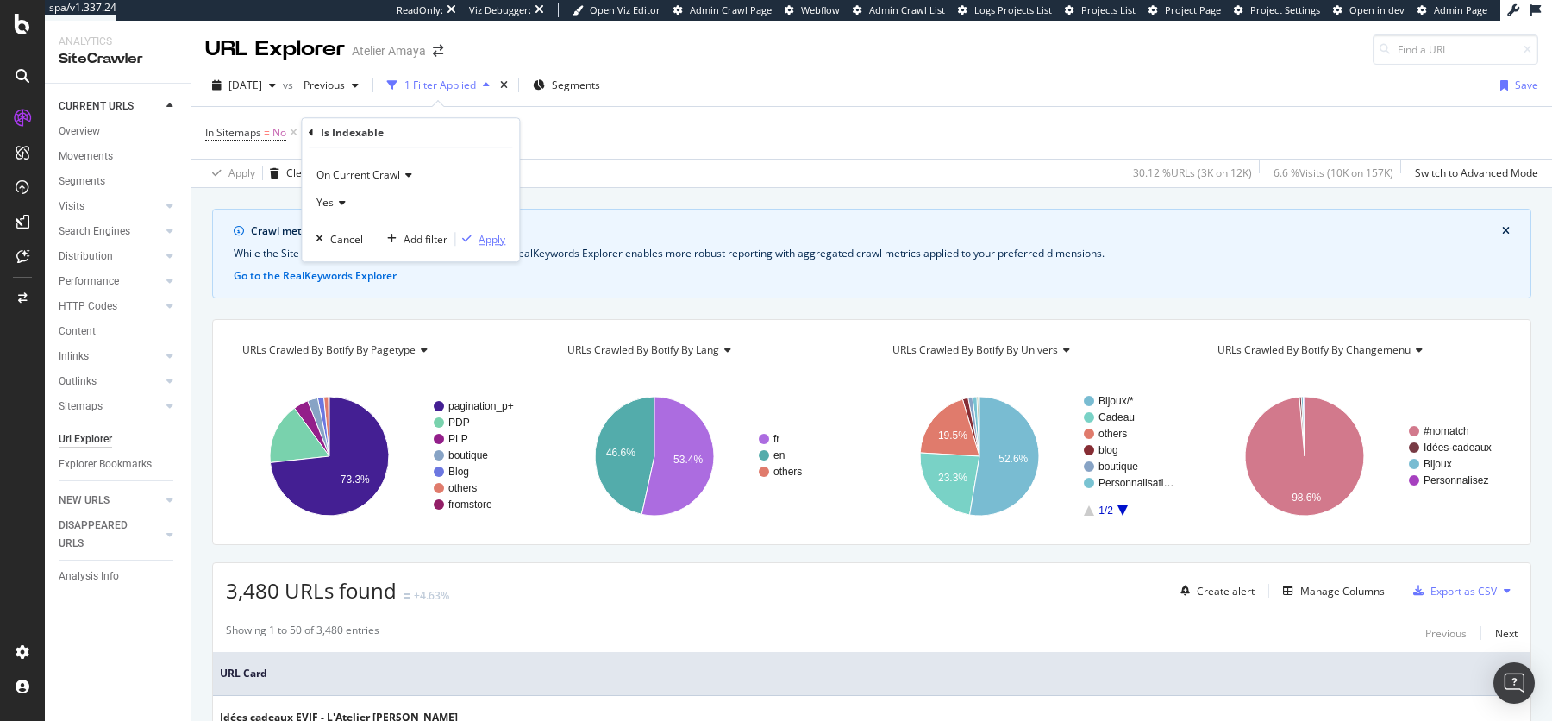
click at [492, 233] on div "Apply" at bounding box center [492, 239] width 27 height 15
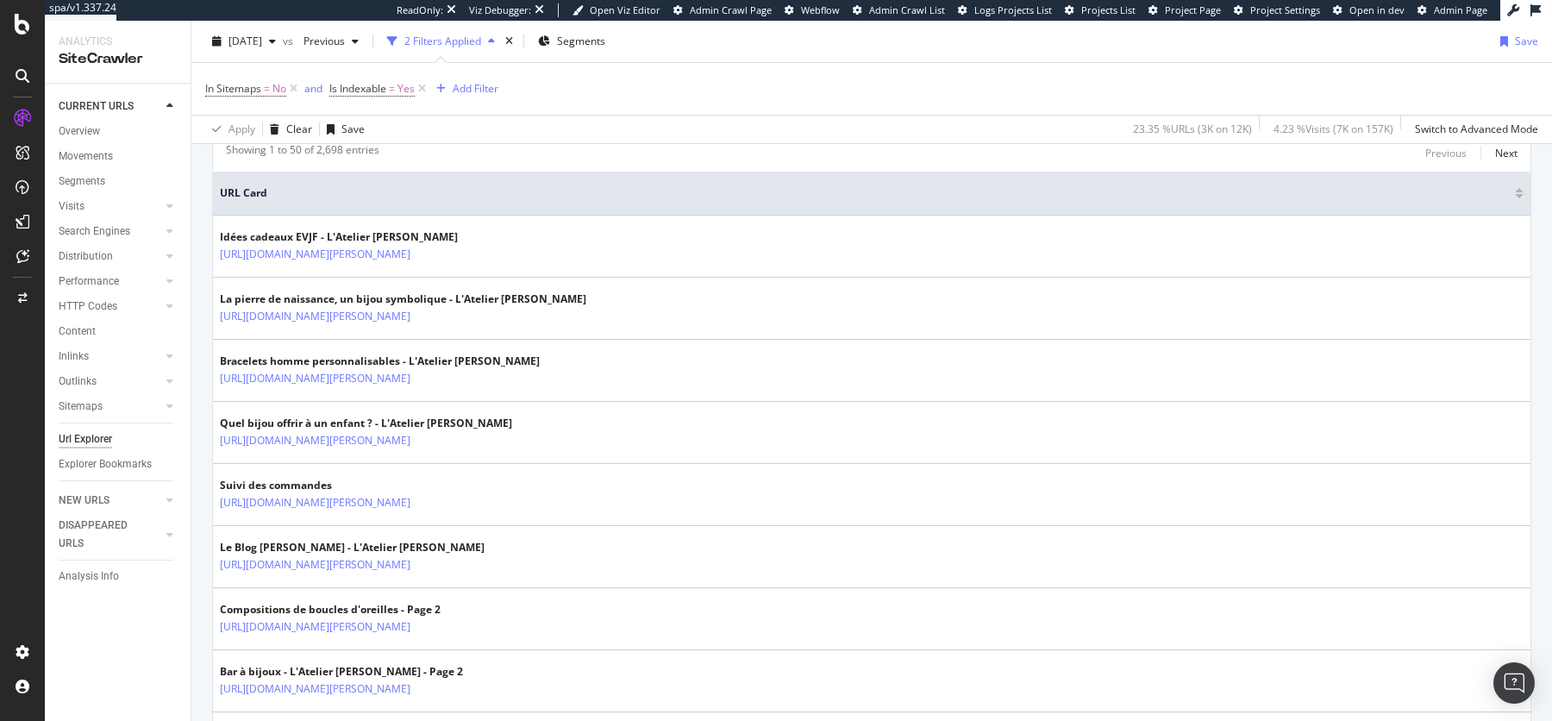
scroll to position [445, 0]
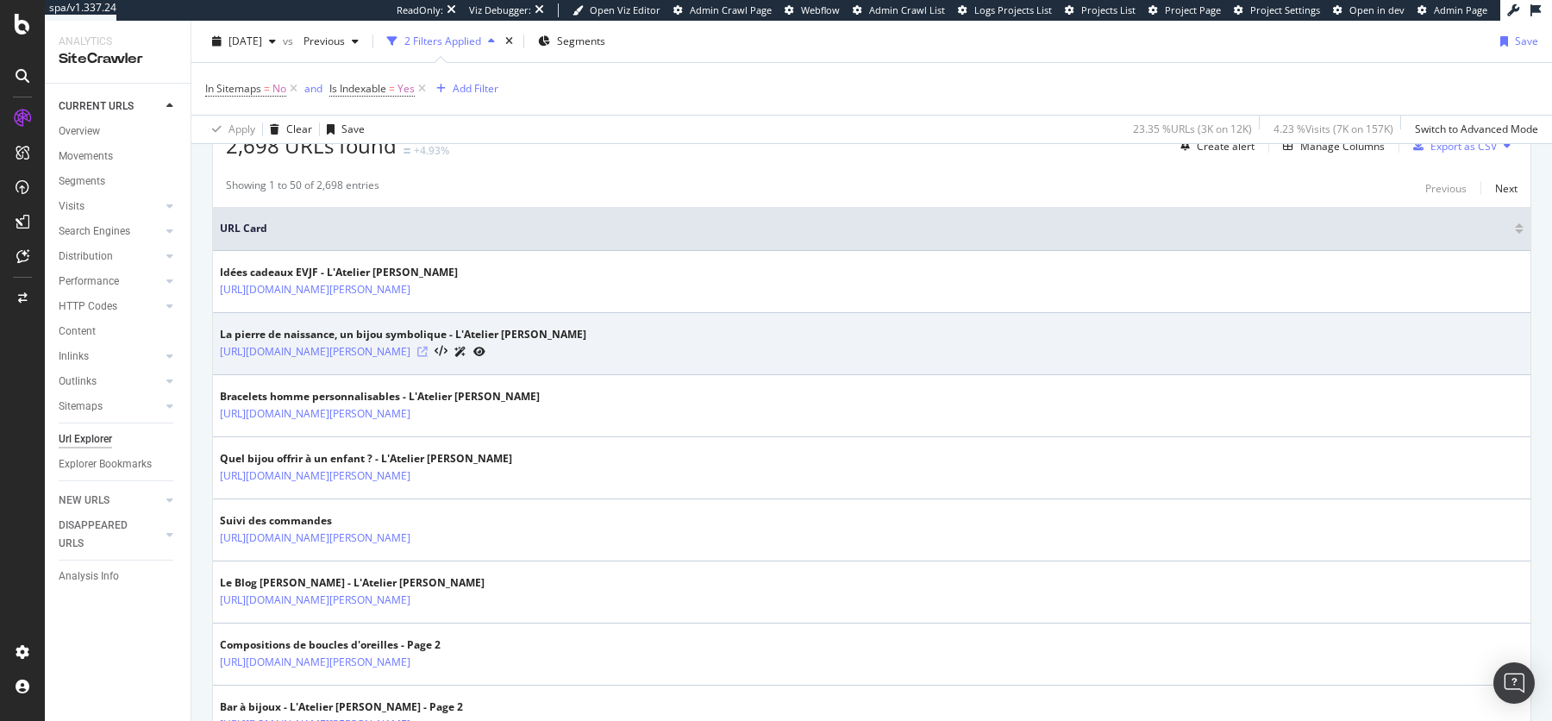
click at [428, 347] on icon at bounding box center [422, 352] width 10 height 10
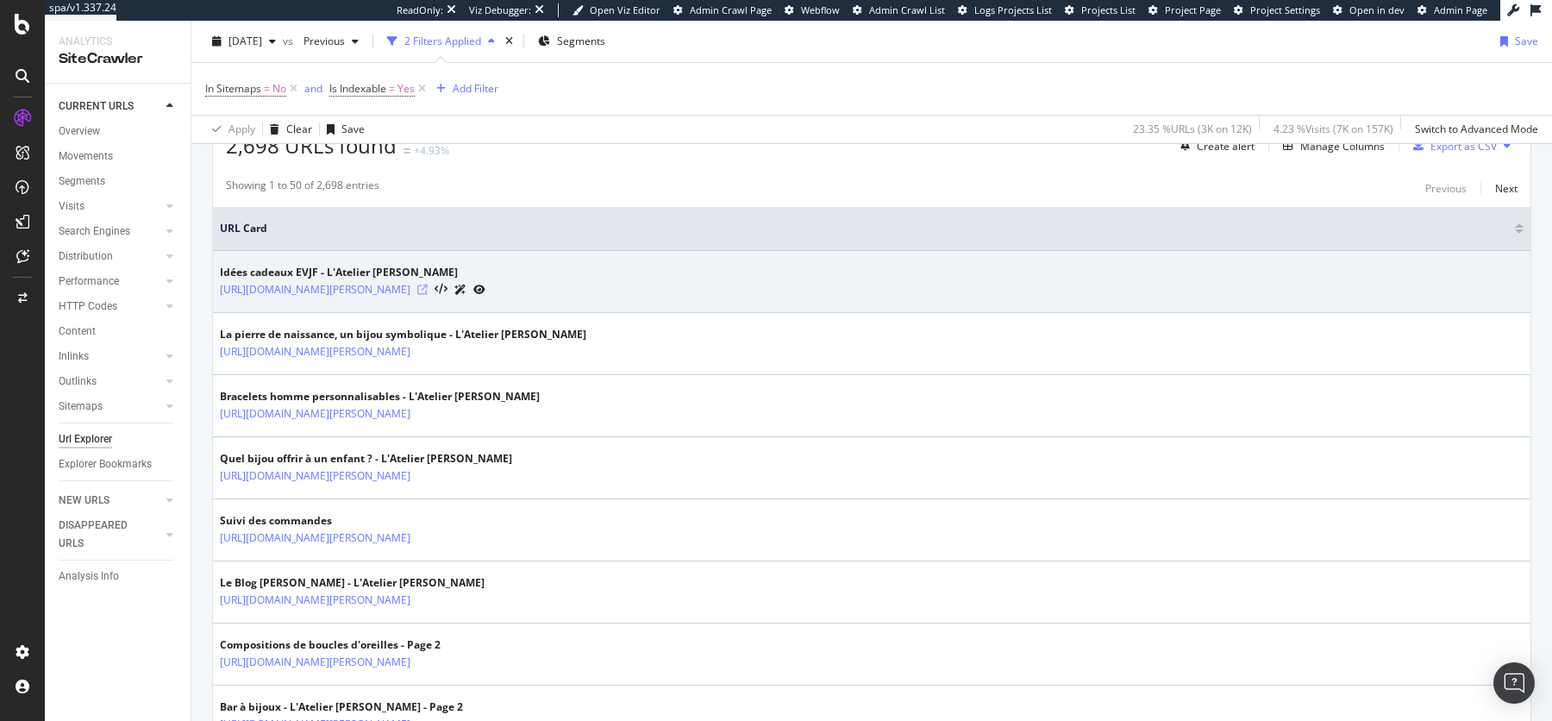
click at [428, 285] on icon at bounding box center [422, 290] width 10 height 10
